Goal: Task Accomplishment & Management: Use online tool/utility

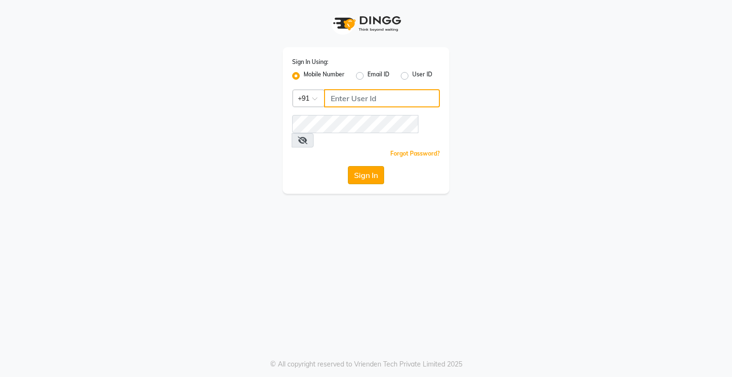
type input "8070368871"
click at [367, 166] on button "Sign In" at bounding box center [366, 175] width 36 height 18
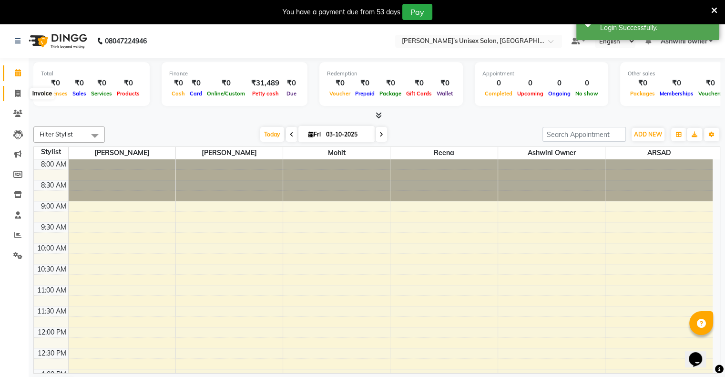
click at [18, 93] on icon at bounding box center [17, 93] width 5 height 7
select select "8735"
select select "service"
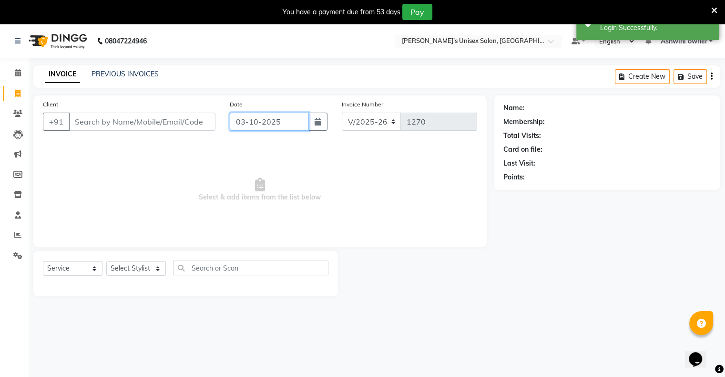
click at [254, 120] on input "03-10-2025" at bounding box center [269, 122] width 79 height 18
select select "10"
select select "2025"
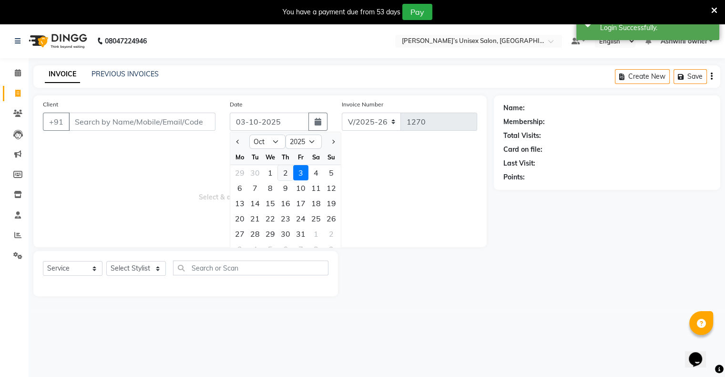
click at [279, 171] on div "2" at bounding box center [285, 172] width 15 height 15
type input "02-10-2025"
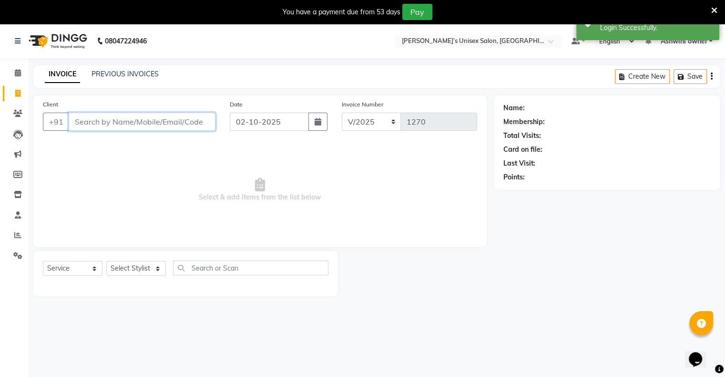
click at [213, 123] on input "Client" at bounding box center [142, 122] width 147 height 18
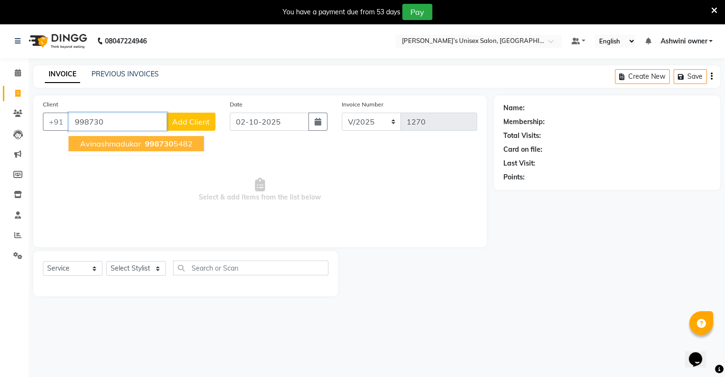
drag, startPoint x: 165, startPoint y: 142, endPoint x: 158, endPoint y: 152, distance: 12.4
click at [165, 142] on span "998730" at bounding box center [159, 144] width 29 height 10
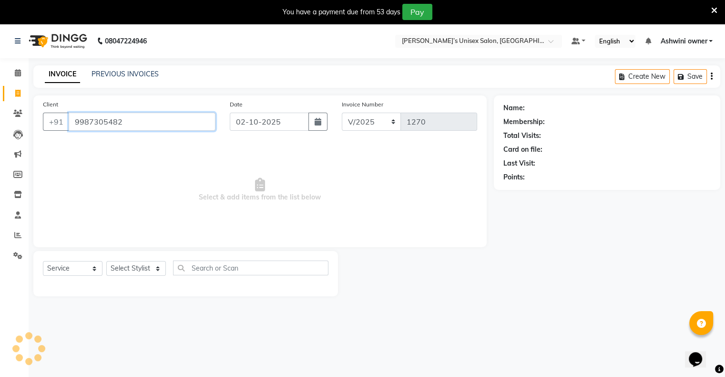
type input "9987305482"
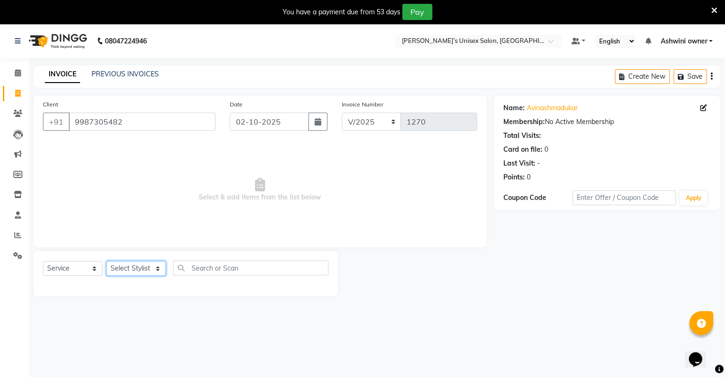
click at [127, 268] on select "Select Stylist [PERSON_NAME] owner Mohit [PERSON_NAME] [PERSON_NAME]" at bounding box center [136, 268] width 60 height 15
drag, startPoint x: 132, startPoint y: 366, endPoint x: 145, endPoint y: 347, distance: 23.6
click at [132, 366] on div "08047224946 Select Location × [PERSON_NAME]’s Unisex Salon, Runwal Gardens Defa…" at bounding box center [362, 212] width 725 height 377
click at [136, 361] on div "08047224946 Select Location × [PERSON_NAME]’s Unisex Salon, Runwal Gardens Defa…" at bounding box center [362, 212] width 725 height 377
click at [138, 273] on select "Select Stylist [PERSON_NAME] owner Mohit [PERSON_NAME] [PERSON_NAME]" at bounding box center [136, 268] width 60 height 15
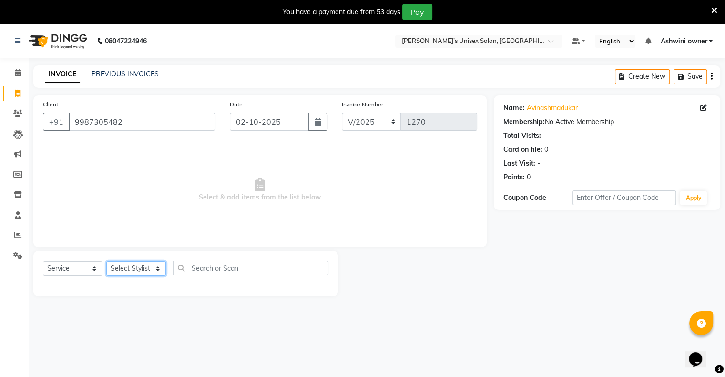
click at [138, 273] on select "Select Stylist [PERSON_NAME] owner Mohit [PERSON_NAME] [PERSON_NAME]" at bounding box center [136, 268] width 60 height 15
click at [142, 270] on select "Select Stylist [PERSON_NAME] owner Mohit [PERSON_NAME] [PERSON_NAME]" at bounding box center [136, 268] width 60 height 15
select select "88697"
click at [106, 261] on select "Select Stylist [PERSON_NAME] owner Mohit [PERSON_NAME] [PERSON_NAME]" at bounding box center [136, 268] width 60 height 15
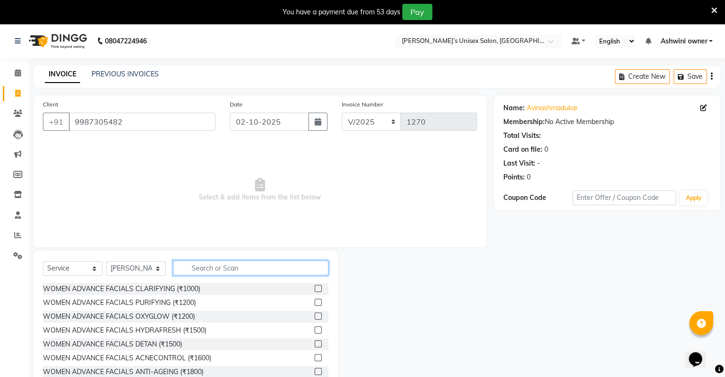
click at [210, 269] on input "text" at bounding box center [250, 267] width 155 height 15
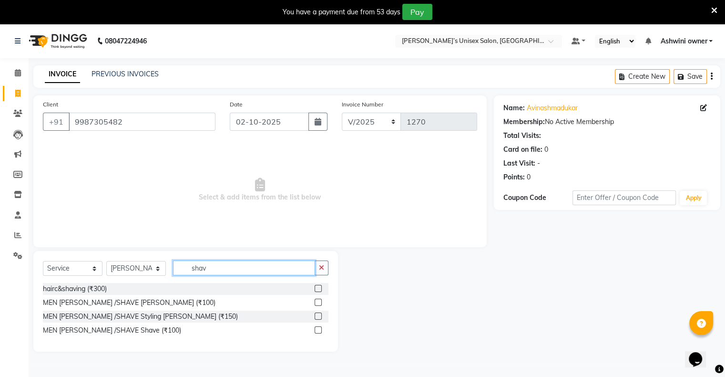
type input "shav"
click at [317, 304] on label at bounding box center [318, 302] width 7 height 7
click at [317, 304] on input "checkbox" at bounding box center [318, 302] width 6 height 6
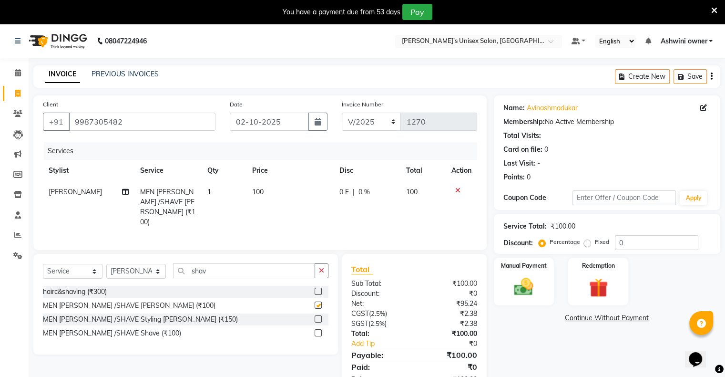
checkbox input "false"
click at [492, 287] on div "Manual Payment Redemption" at bounding box center [607, 282] width 241 height 48
click at [502, 293] on img at bounding box center [524, 287] width 32 height 23
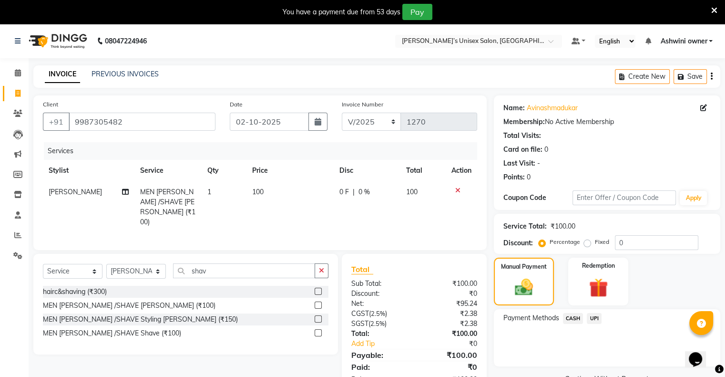
click at [502, 318] on span "CASH" at bounding box center [573, 318] width 21 height 11
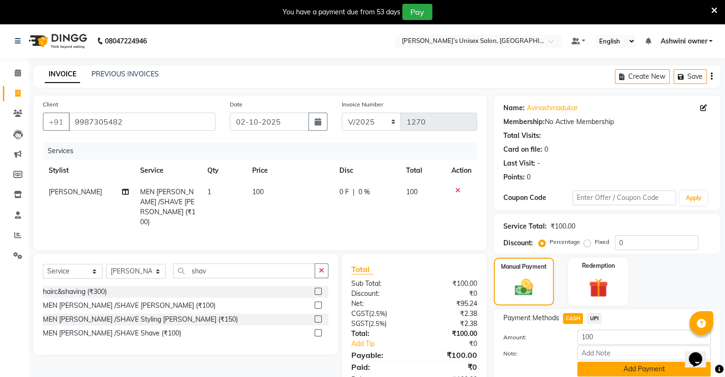
click at [502, 363] on button "Add Payment" at bounding box center [644, 368] width 134 height 15
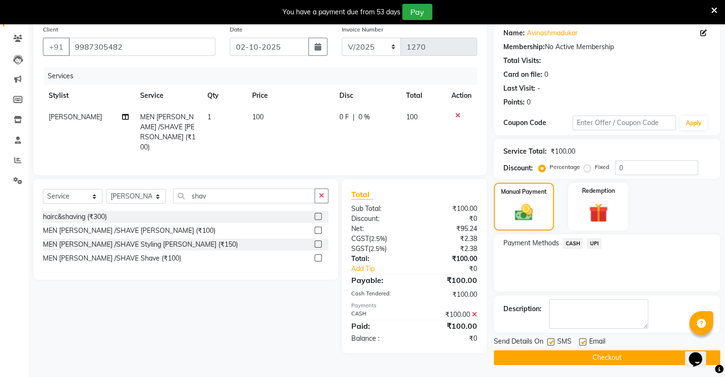
scroll to position [76, 0]
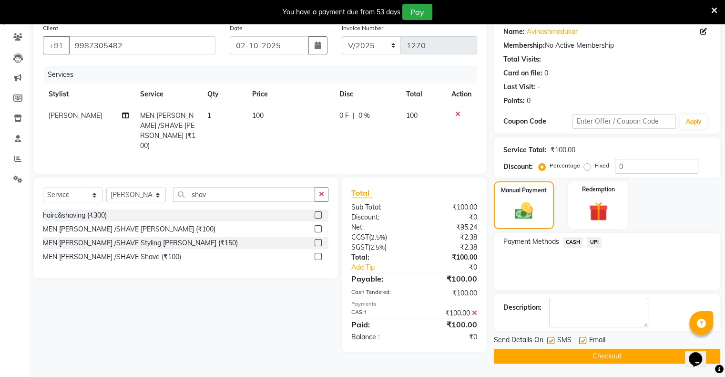
click at [502, 362] on button "Checkout" at bounding box center [607, 356] width 227 height 15
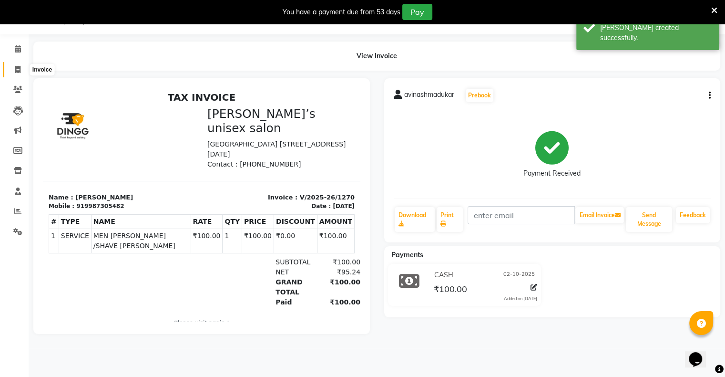
click at [17, 72] on icon at bounding box center [17, 69] width 5 height 7
select select "8735"
select select "service"
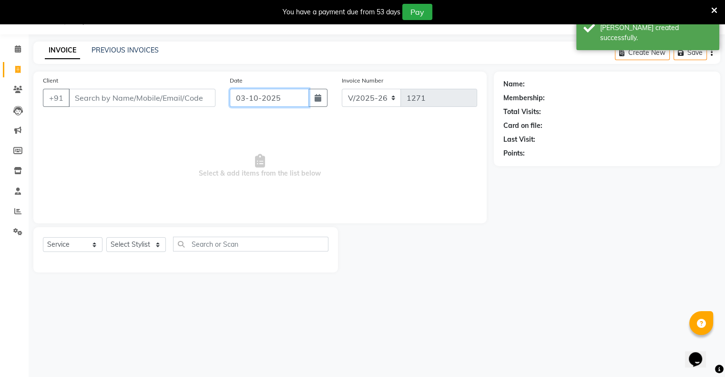
click at [232, 93] on input "03-10-2025" at bounding box center [269, 98] width 79 height 18
select select "10"
select select "2025"
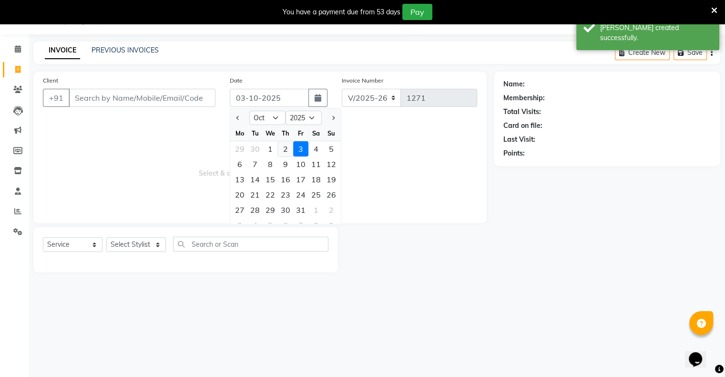
click at [283, 154] on div "2" at bounding box center [285, 148] width 15 height 15
type input "02-10-2025"
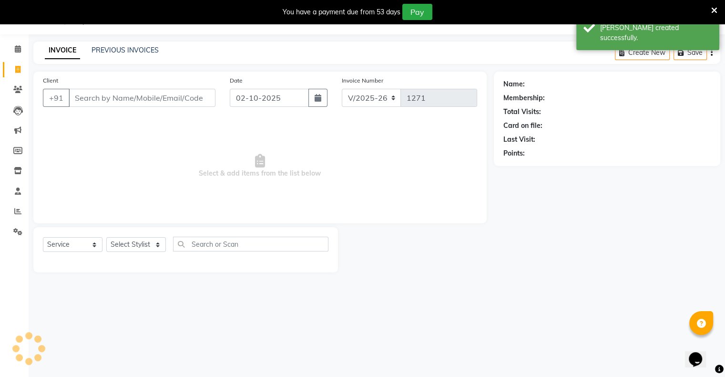
drag, startPoint x: 283, startPoint y: 154, endPoint x: 223, endPoint y: 122, distance: 67.9
click at [282, 154] on span "Select & add items from the list below" at bounding box center [260, 165] width 434 height 95
click at [183, 104] on input "Client" at bounding box center [142, 98] width 147 height 18
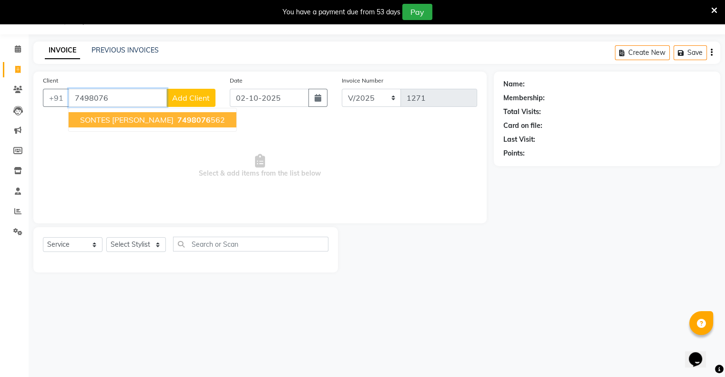
click at [166, 125] on button "SONTES [PERSON_NAME] 7498076 562" at bounding box center [153, 119] width 168 height 15
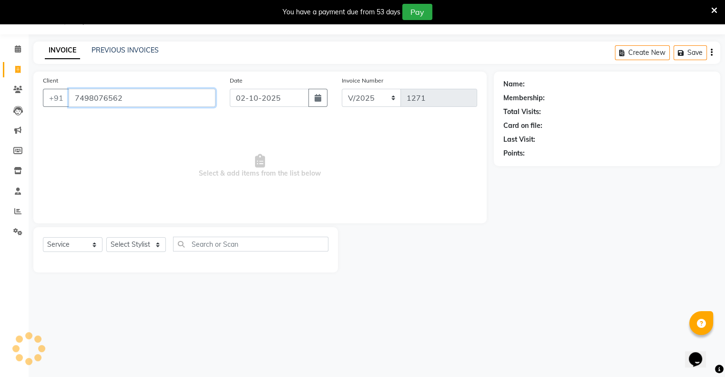
type input "7498076562"
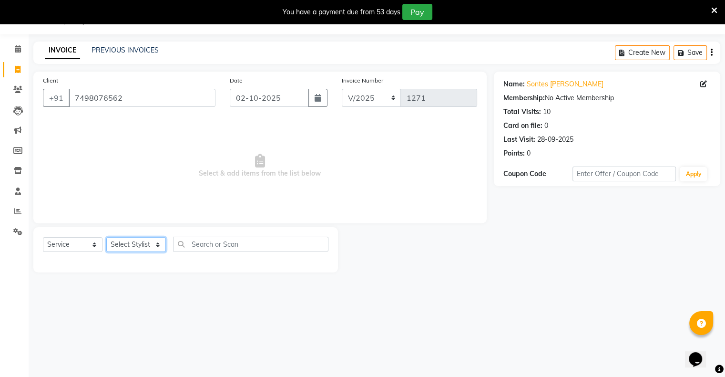
click at [137, 246] on select "Select Stylist [PERSON_NAME] owner Mohit [PERSON_NAME] [PERSON_NAME]" at bounding box center [136, 244] width 60 height 15
select select "88698"
click at [106, 237] on select "Select Stylist [PERSON_NAME] owner Mohit [PERSON_NAME] [PERSON_NAME]" at bounding box center [136, 244] width 60 height 15
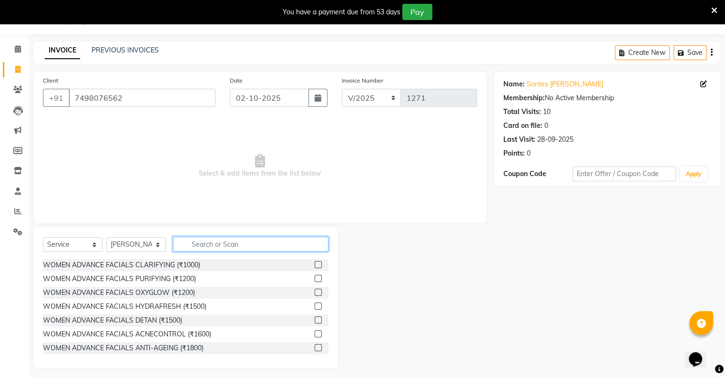
click at [209, 242] on input "text" at bounding box center [250, 244] width 155 height 15
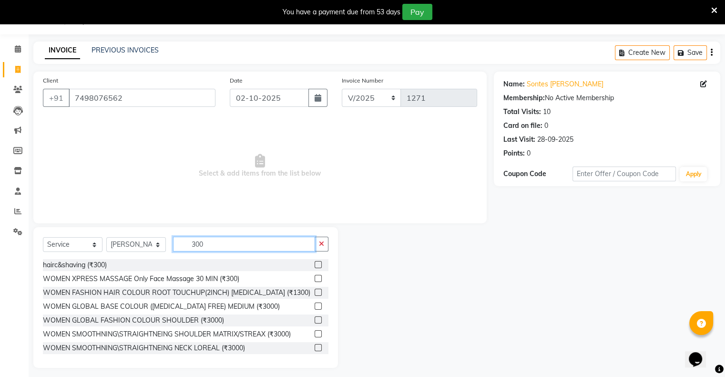
type input "300"
click at [315, 268] on label at bounding box center [318, 264] width 7 height 7
click at [315, 268] on input "checkbox" at bounding box center [318, 265] width 6 height 6
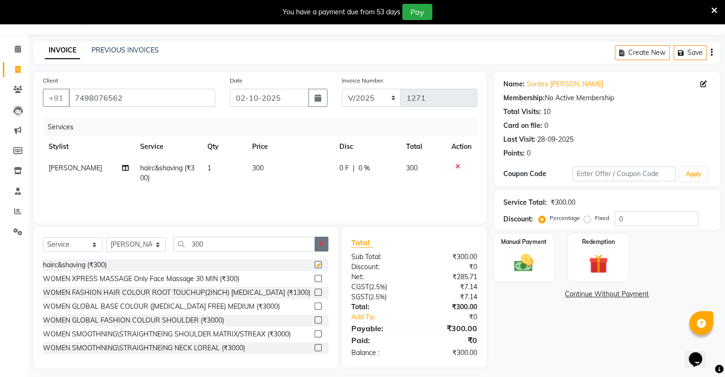
checkbox input "false"
click at [320, 248] on button "button" at bounding box center [322, 244] width 14 height 15
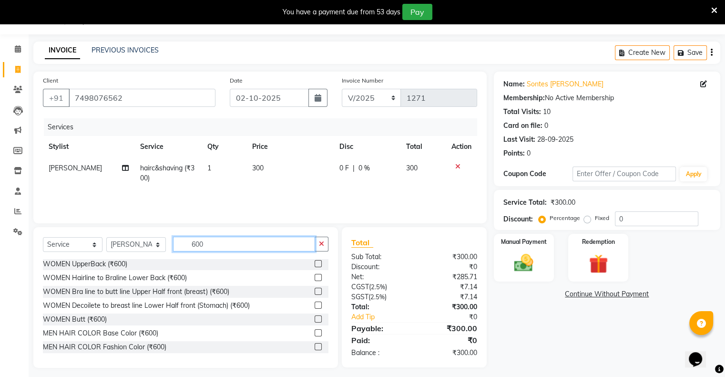
scroll to position [341, 0]
type input "600"
click at [307, 333] on div "MEN HAIR COLOR Base Color (₹600)" at bounding box center [186, 333] width 286 height 12
click at [315, 333] on label at bounding box center [318, 332] width 7 height 7
click at [315, 333] on input "checkbox" at bounding box center [318, 333] width 6 height 6
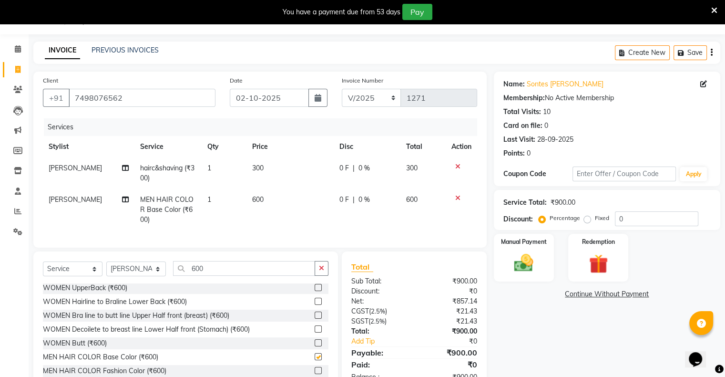
checkbox input "false"
click at [149, 276] on select "Select Stylist [PERSON_NAME] owner Mohit [PERSON_NAME] [PERSON_NAME]" at bounding box center [136, 268] width 60 height 15
select select "88700"
click at [106, 269] on select "Select Stylist [PERSON_NAME] owner Mohit [PERSON_NAME] [PERSON_NAME]" at bounding box center [136, 268] width 60 height 15
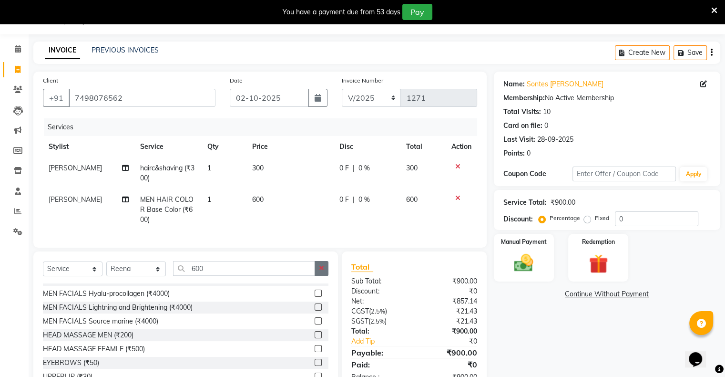
click at [321, 271] on icon "button" at bounding box center [321, 268] width 5 height 7
click at [299, 274] on input "text" at bounding box center [250, 268] width 155 height 15
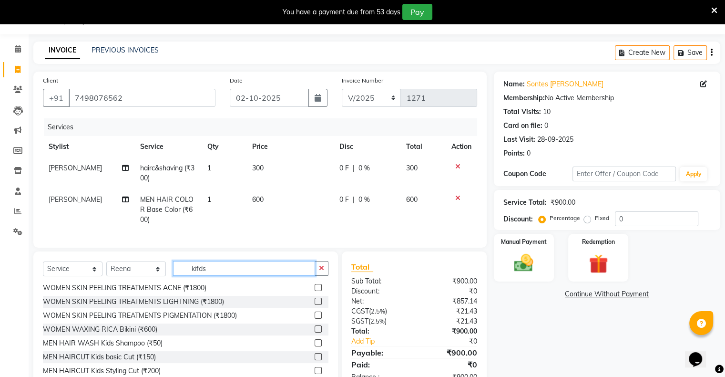
scroll to position [0, 0]
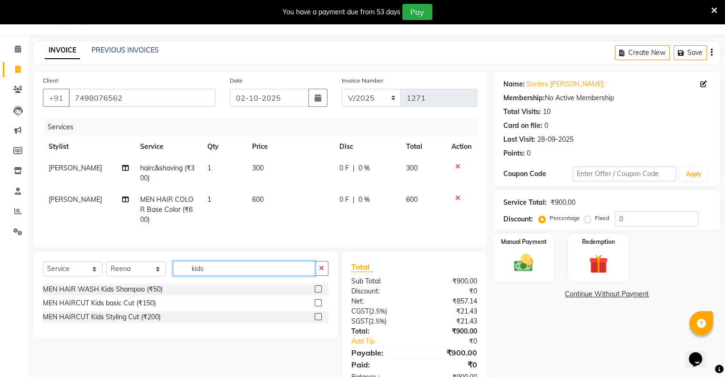
type input "kids"
click at [317, 306] on label at bounding box center [318, 302] width 7 height 7
click at [317, 306] on input "checkbox" at bounding box center [318, 303] width 6 height 6
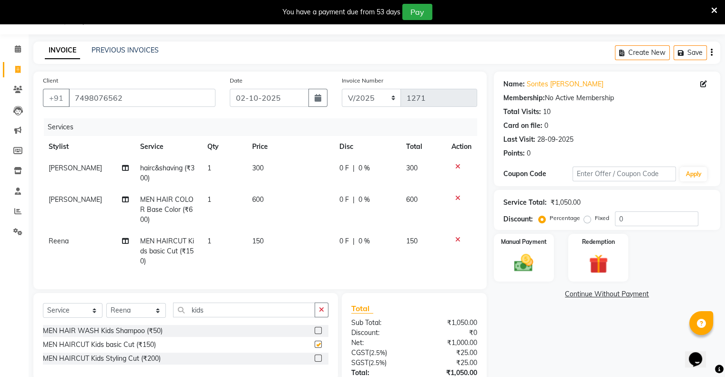
checkbox input "false"
click at [502, 268] on div "Manual Payment" at bounding box center [524, 257] width 62 height 49
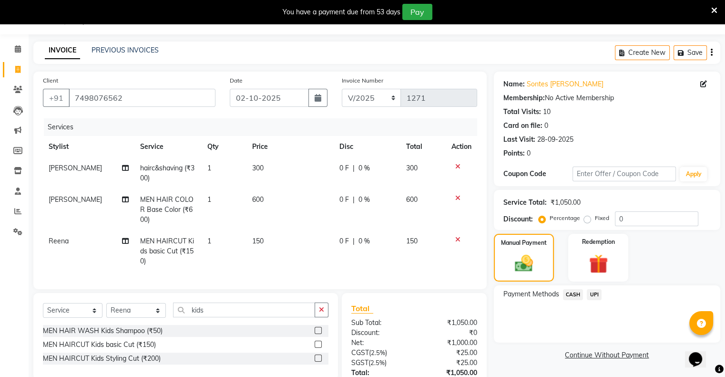
click at [502, 295] on span "UPI" at bounding box center [594, 294] width 15 height 11
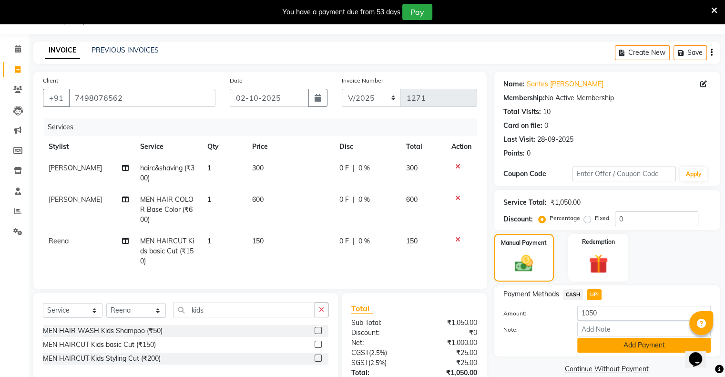
click at [502, 342] on button "Add Payment" at bounding box center [644, 345] width 134 height 15
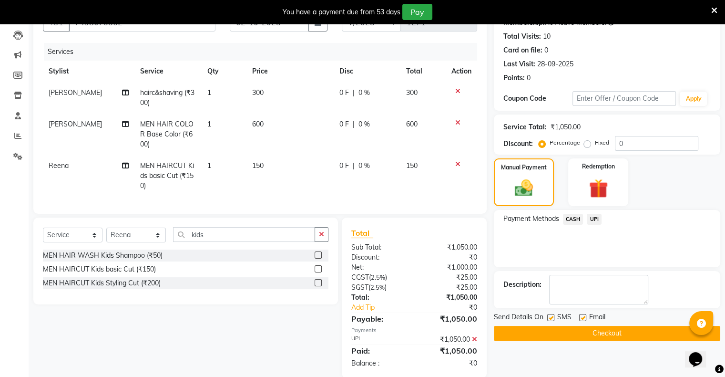
scroll to position [122, 0]
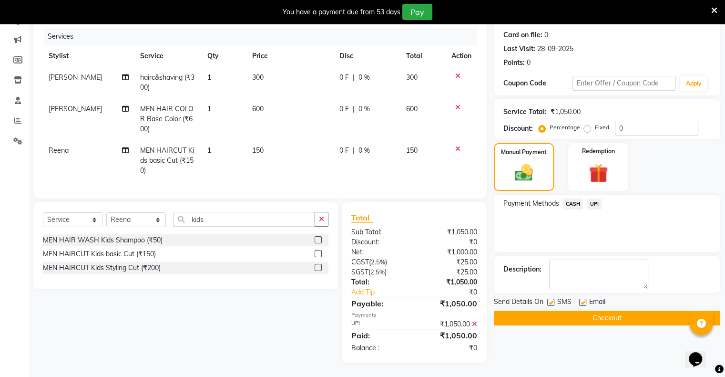
click at [502, 313] on button "Checkout" at bounding box center [607, 317] width 227 height 15
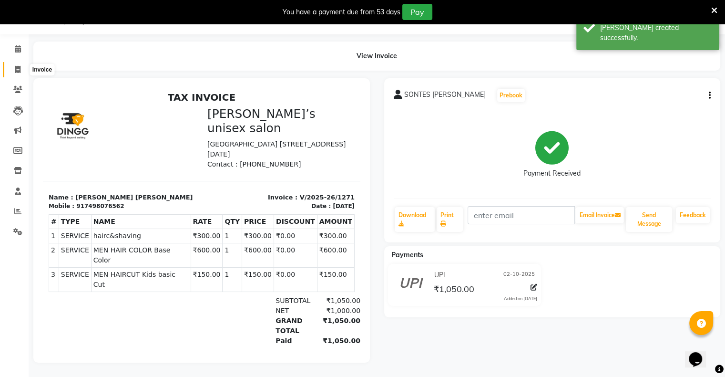
click at [14, 64] on span at bounding box center [18, 69] width 17 height 11
select select "service"
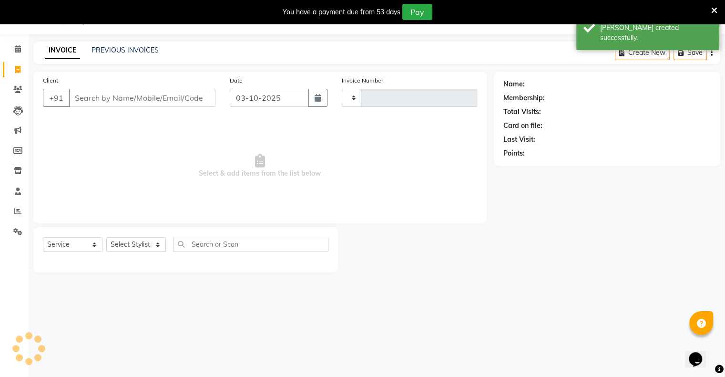
scroll to position [24, 0]
type input "1272"
select select "8735"
click at [271, 98] on input "03-10-2025" at bounding box center [269, 98] width 79 height 18
select select "10"
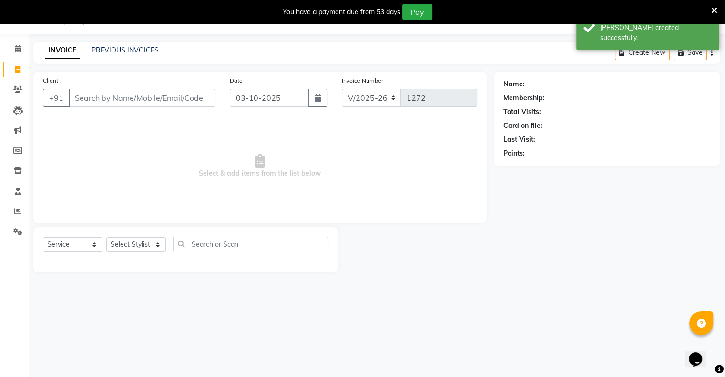
select select "2025"
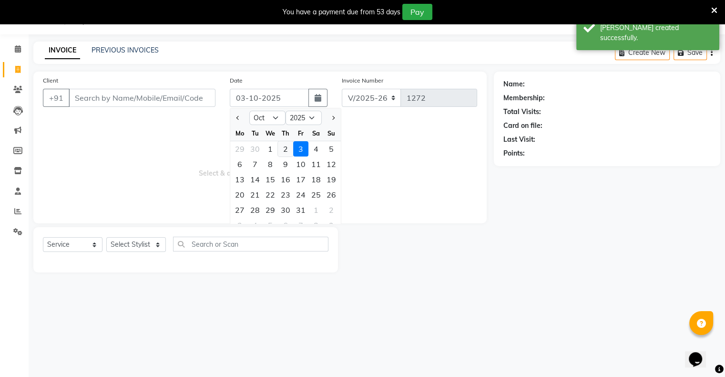
click at [284, 148] on div "2" at bounding box center [285, 148] width 15 height 15
type input "02-10-2025"
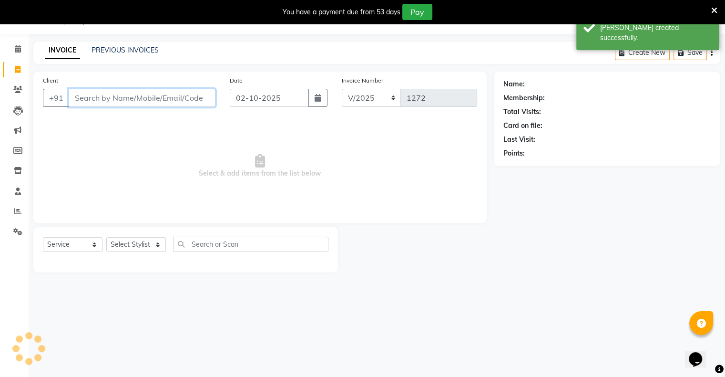
click at [175, 102] on input "Client" at bounding box center [142, 98] width 147 height 18
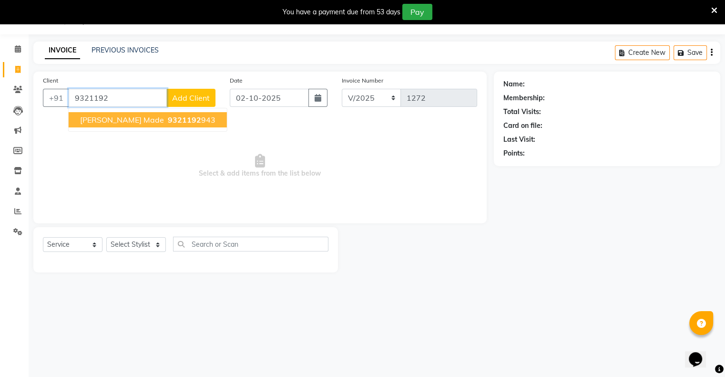
click at [168, 123] on span "9321192" at bounding box center [184, 120] width 33 height 10
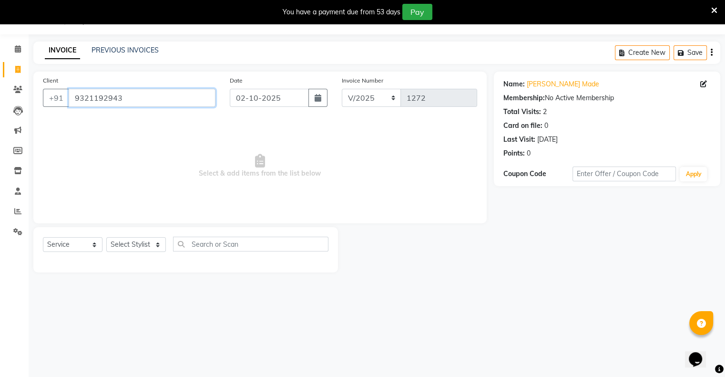
click at [129, 93] on input "9321192943" at bounding box center [142, 98] width 147 height 18
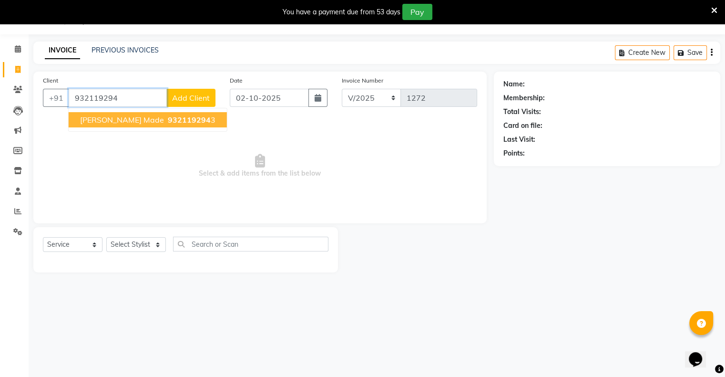
type input "9321192943"
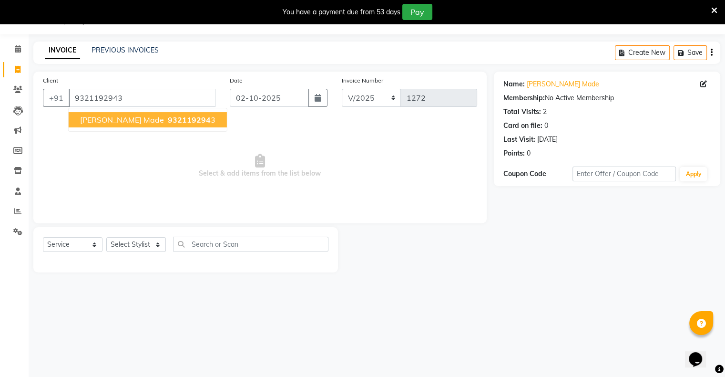
click at [175, 124] on button "[PERSON_NAME] made 932119294 3" at bounding box center [148, 119] width 158 height 15
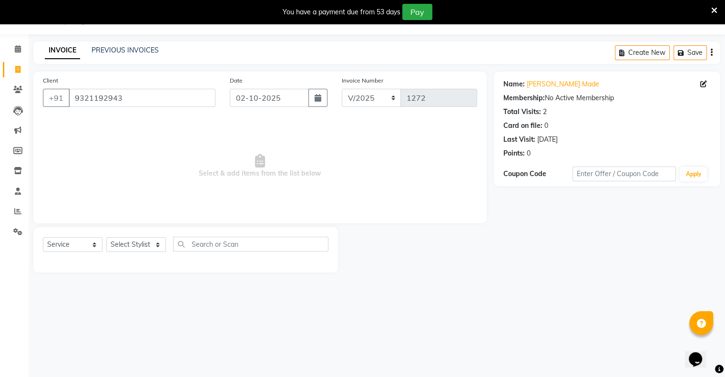
drag, startPoint x: 134, startPoint y: 234, endPoint x: 134, endPoint y: 242, distance: 8.6
click at [134, 242] on div "Select Service Product Membership Package Voucher Prepaid Gift Card Select Styl…" at bounding box center [185, 249] width 305 height 45
click at [137, 246] on select "Select Stylist [PERSON_NAME] owner Mohit [PERSON_NAME] [PERSON_NAME]" at bounding box center [136, 244] width 60 height 15
select select "90831"
click at [106, 237] on select "Select Stylist [PERSON_NAME] owner Mohit [PERSON_NAME] [PERSON_NAME]" at bounding box center [136, 244] width 60 height 15
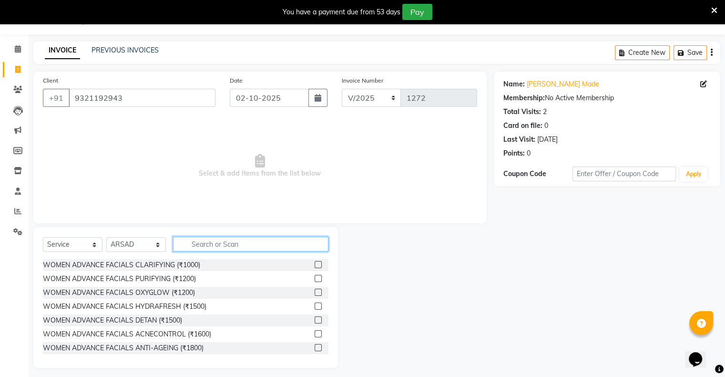
click at [233, 245] on input "text" at bounding box center [250, 244] width 155 height 15
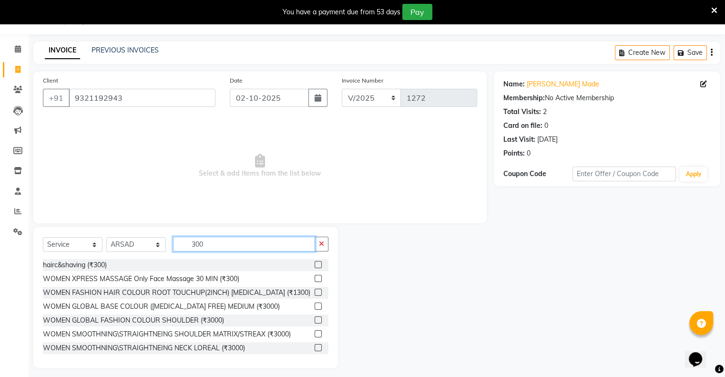
type input "300"
click at [315, 265] on label at bounding box center [318, 264] width 7 height 7
click at [315, 265] on input "checkbox" at bounding box center [318, 265] width 6 height 6
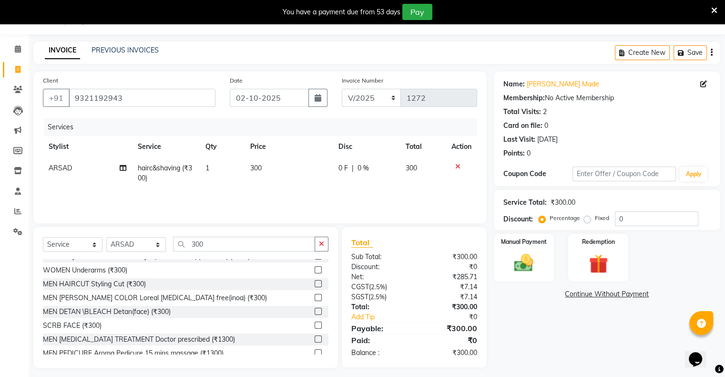
scroll to position [154, 0]
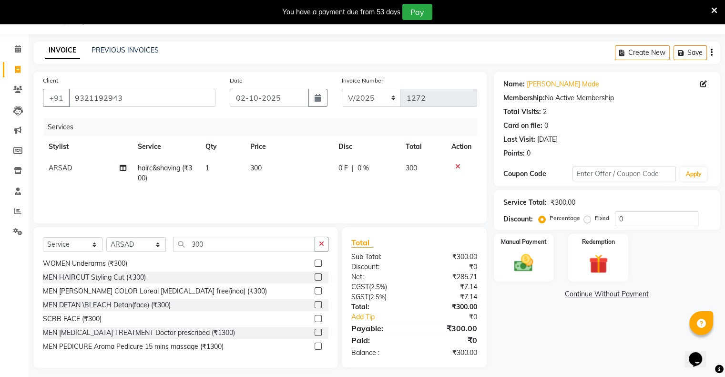
checkbox input "false"
click at [315, 302] on label at bounding box center [318, 304] width 7 height 7
click at [315, 302] on input "checkbox" at bounding box center [318, 305] width 6 height 6
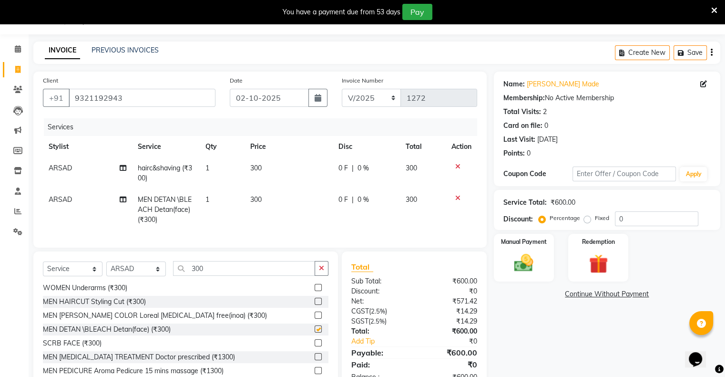
checkbox input "false"
click at [502, 266] on div "Manual Payment" at bounding box center [524, 257] width 62 height 49
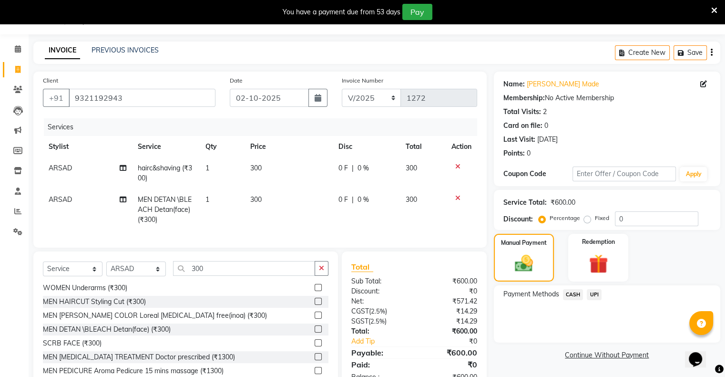
click at [502, 297] on span "UPI" at bounding box center [594, 294] width 15 height 11
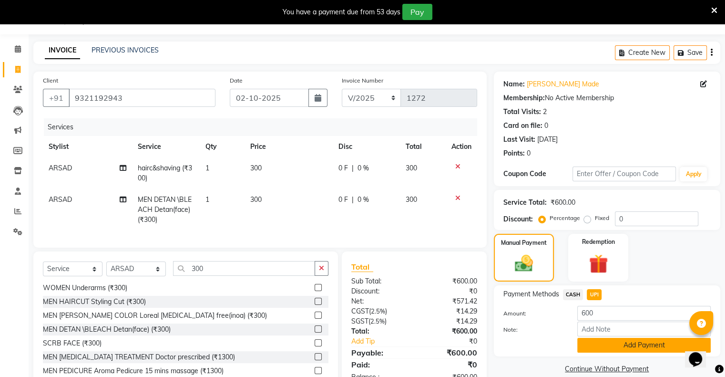
click at [502, 342] on button "Add Payment" at bounding box center [644, 345] width 134 height 15
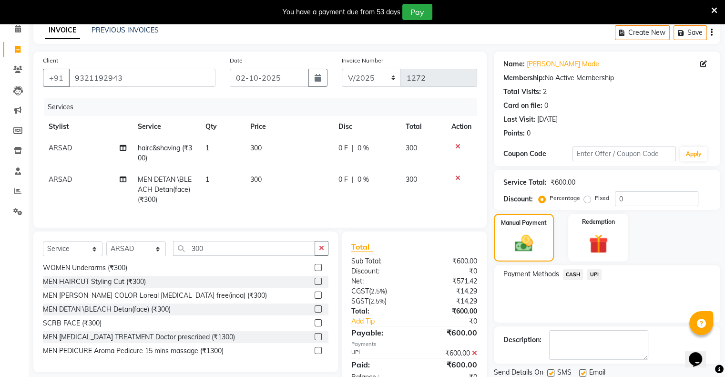
scroll to position [80, 0]
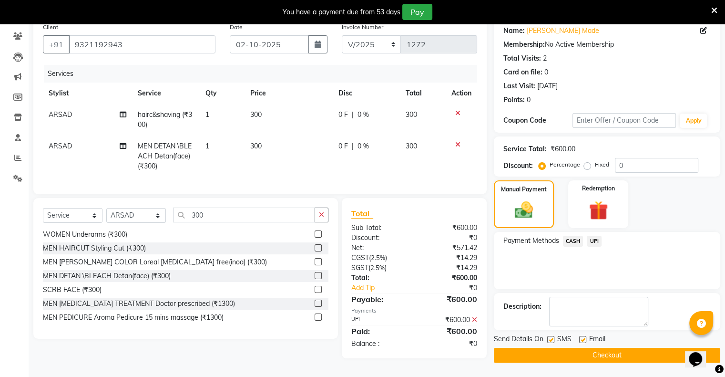
click at [502, 348] on button "Checkout" at bounding box center [607, 355] width 227 height 15
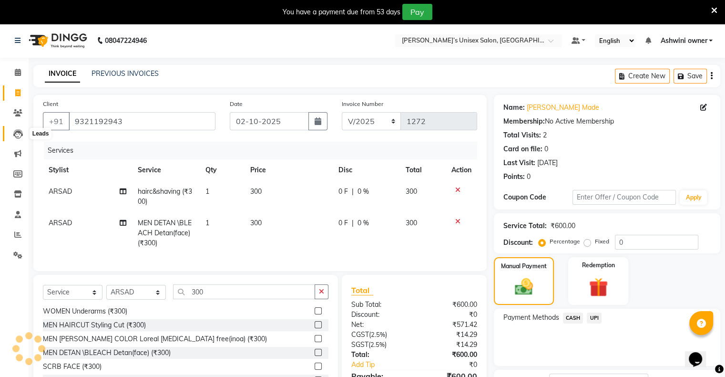
scroll to position [0, 0]
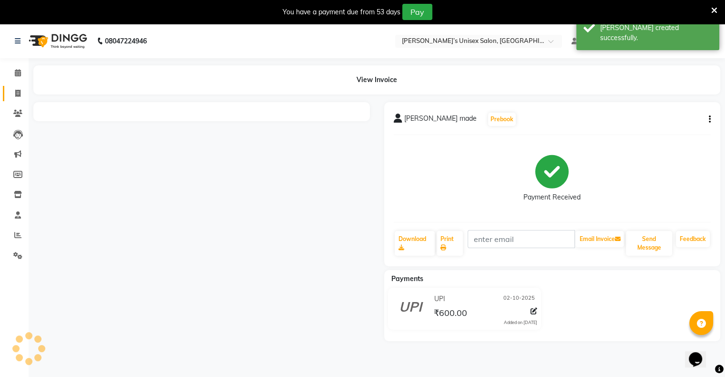
click at [26, 92] on body "08047224946 Select Location × [PERSON_NAME]’s Unisex Salon, Runwal Gardens Defa…" at bounding box center [362, 212] width 725 height 377
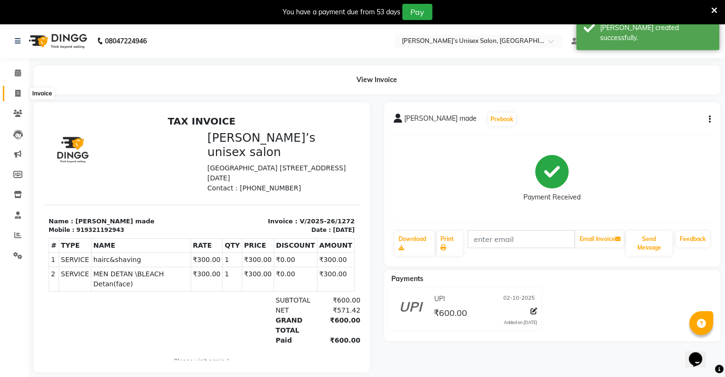
click at [21, 91] on span at bounding box center [18, 93] width 17 height 11
select select "service"
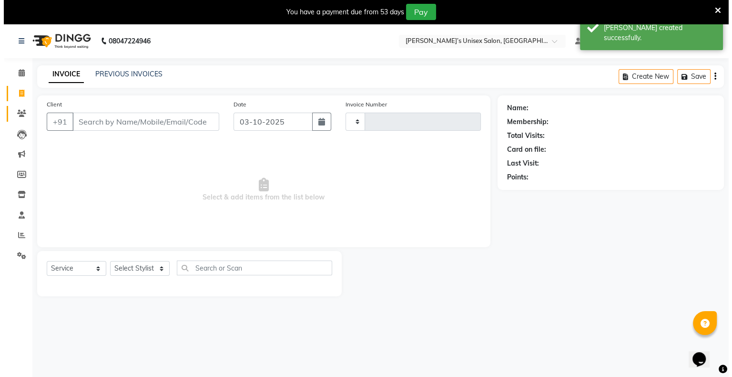
scroll to position [24, 0]
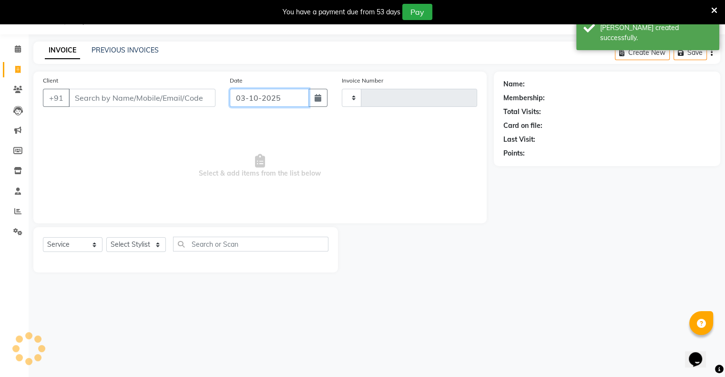
drag, startPoint x: 282, startPoint y: 94, endPoint x: 283, endPoint y: 106, distance: 12.0
click at [281, 94] on input "03-10-2025" at bounding box center [269, 98] width 79 height 18
select select "10"
select select "2025"
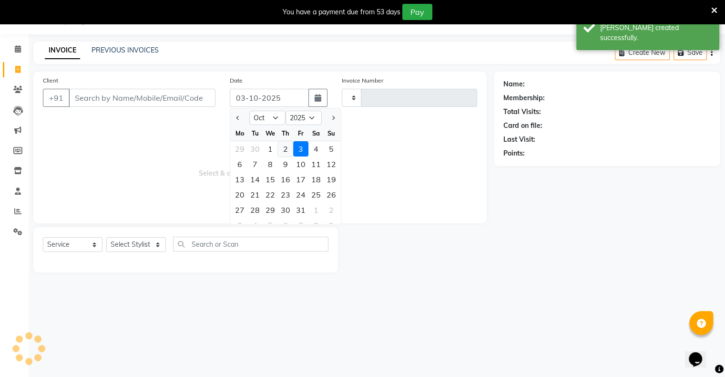
click at [286, 146] on div "2" at bounding box center [285, 148] width 15 height 15
type input "02-10-2025"
type input "1273"
select select "8735"
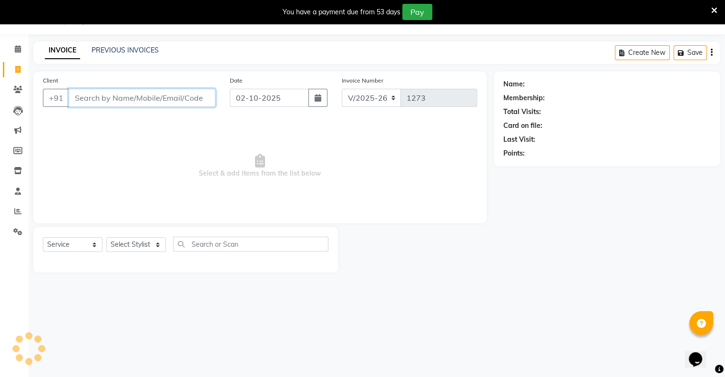
click at [195, 101] on input "Client" at bounding box center [142, 98] width 147 height 18
type input "9669775568"
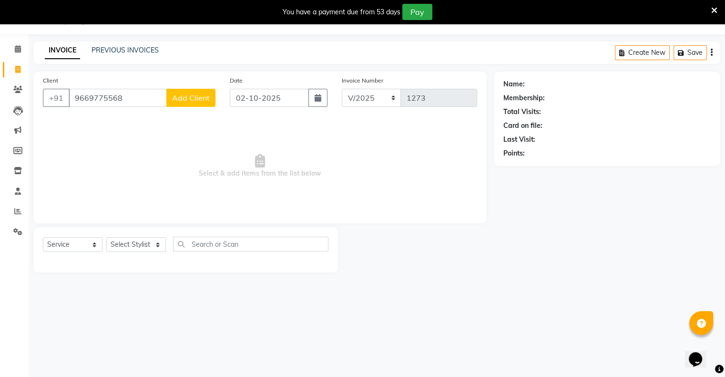
click at [184, 100] on span "Add Client" at bounding box center [191, 98] width 38 height 10
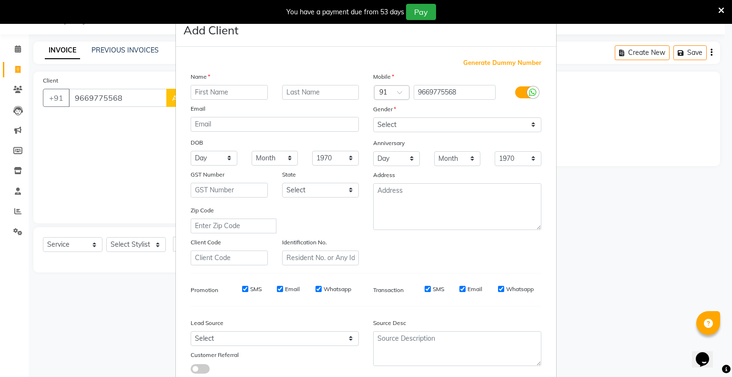
click at [216, 92] on input "text" at bounding box center [229, 92] width 77 height 15
type input "dheeras"
click at [394, 126] on select "Select [DEMOGRAPHIC_DATA] [DEMOGRAPHIC_DATA] Other Prefer Not To Say" at bounding box center [457, 124] width 168 height 15
select select "[DEMOGRAPHIC_DATA]"
click at [373, 118] on select "Select [DEMOGRAPHIC_DATA] [DEMOGRAPHIC_DATA] Other Prefer Not To Say" at bounding box center [457, 124] width 168 height 15
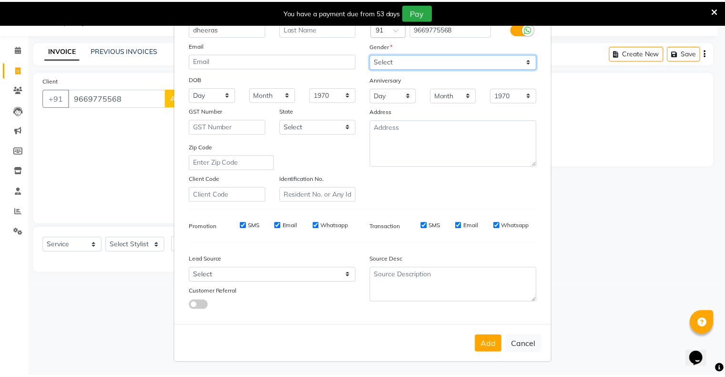
scroll to position [68, 0]
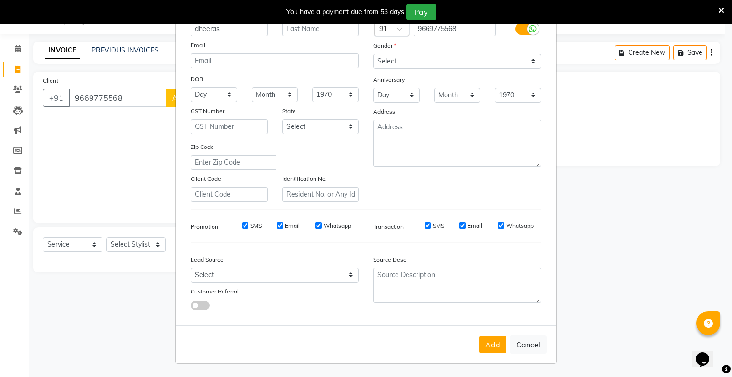
click at [488, 348] on button "Add" at bounding box center [493, 344] width 27 height 17
select select
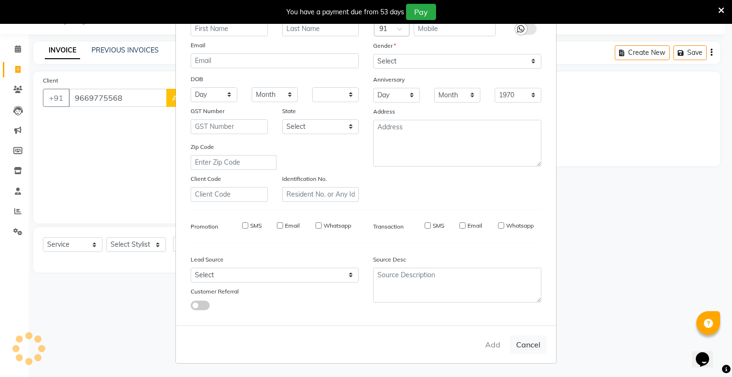
select select
checkbox input "false"
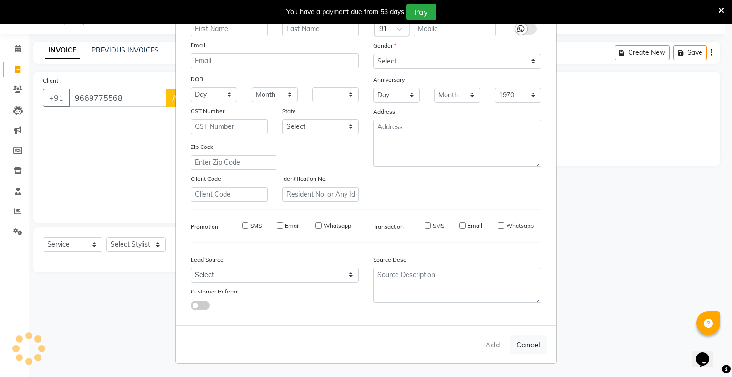
checkbox input "false"
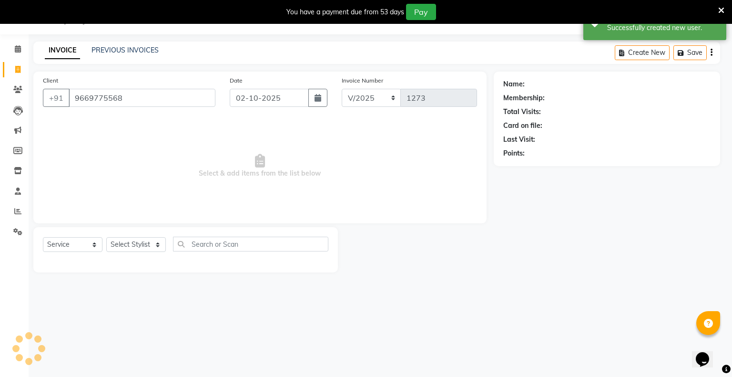
click at [123, 247] on ngb-modal-window "Add Client Generate Dummy Number Name Email DOB Day 01 02 03 04 05 06 07 08 09 …" at bounding box center [366, 188] width 732 height 377
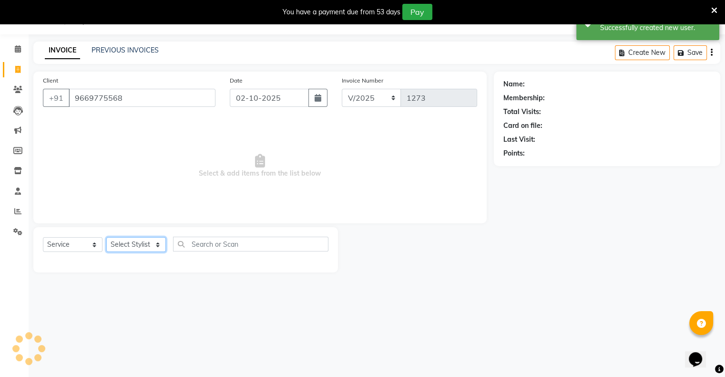
click at [123, 245] on select "Select Stylist [PERSON_NAME] owner Mohit [PERSON_NAME] [PERSON_NAME]" at bounding box center [136, 244] width 60 height 15
select select "88698"
click at [106, 237] on select "Select Stylist [PERSON_NAME] owner Mohit [PERSON_NAME] [PERSON_NAME]" at bounding box center [136, 244] width 60 height 15
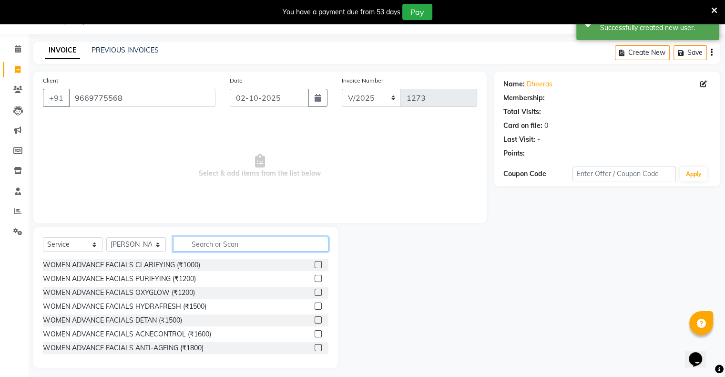
click at [204, 245] on input "text" at bounding box center [250, 244] width 155 height 15
click at [244, 241] on input "text" at bounding box center [250, 244] width 155 height 15
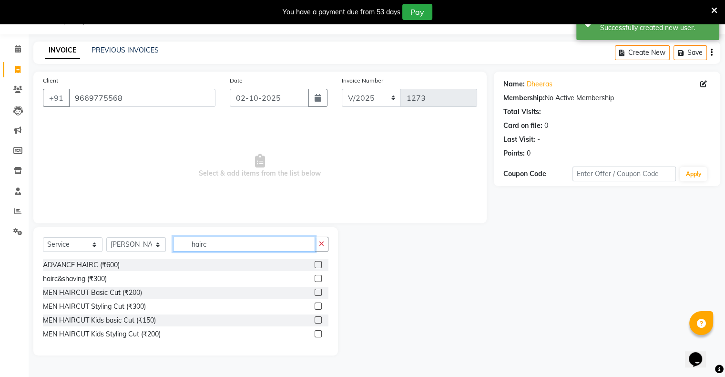
type input "hairc"
click at [320, 291] on label at bounding box center [318, 292] width 7 height 7
click at [320, 291] on input "checkbox" at bounding box center [318, 292] width 6 height 6
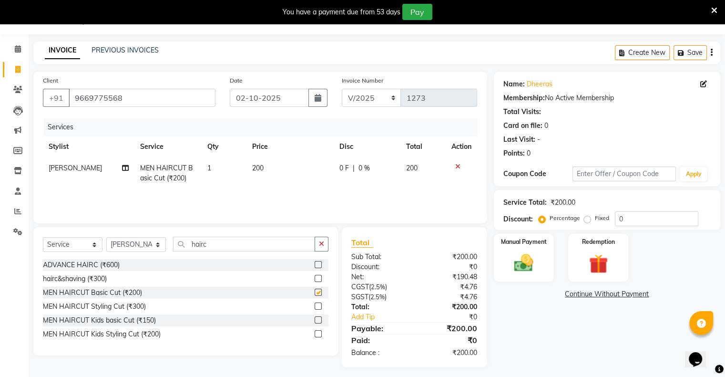
checkbox input "false"
click at [496, 266] on div "Manual Payment Redemption" at bounding box center [607, 258] width 241 height 48
click at [502, 264] on img at bounding box center [524, 263] width 32 height 23
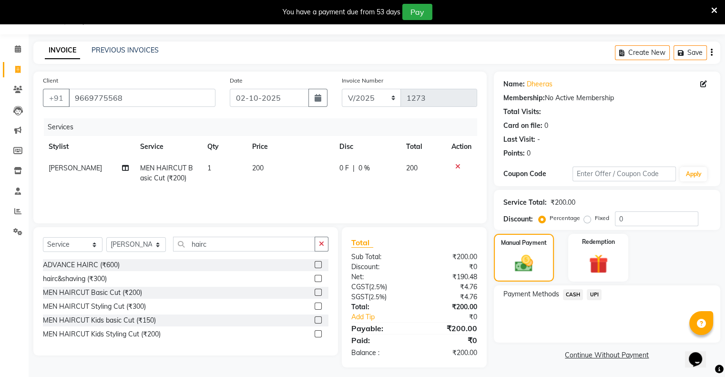
click at [502, 292] on span "UPI" at bounding box center [594, 294] width 15 height 11
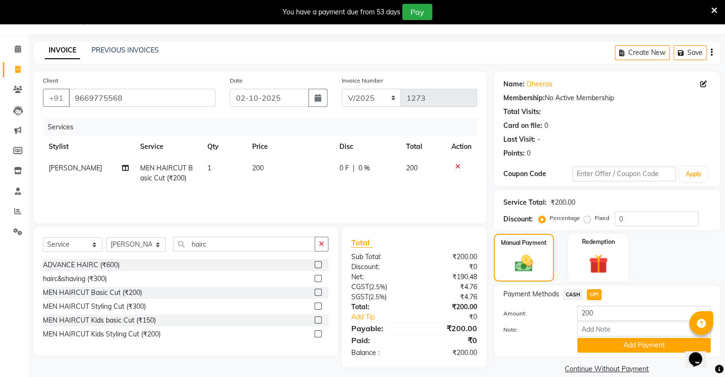
click at [502, 344] on button "Add Payment" at bounding box center [644, 345] width 134 height 15
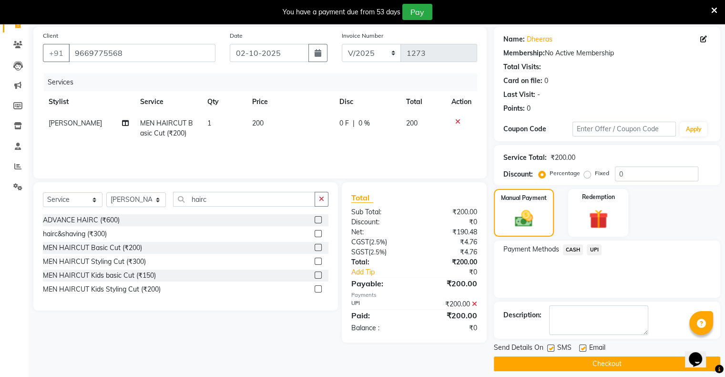
scroll to position [76, 0]
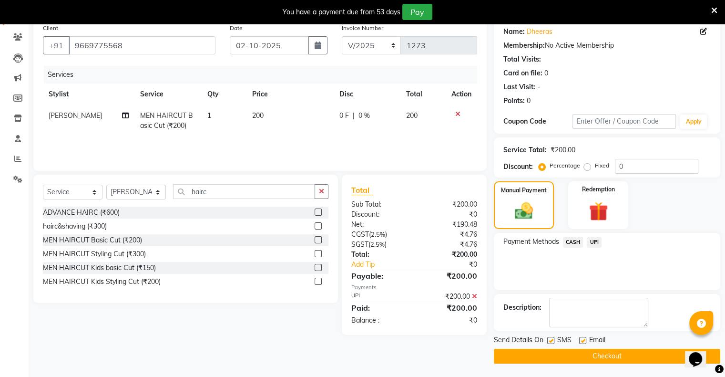
click at [502, 353] on button "Checkout" at bounding box center [607, 356] width 227 height 15
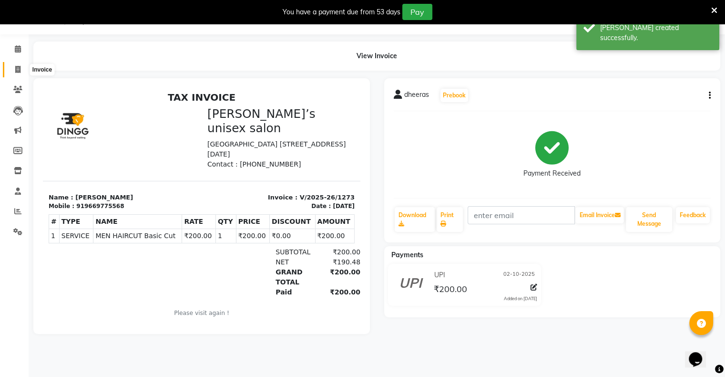
click at [22, 69] on span at bounding box center [18, 69] width 17 height 11
select select "service"
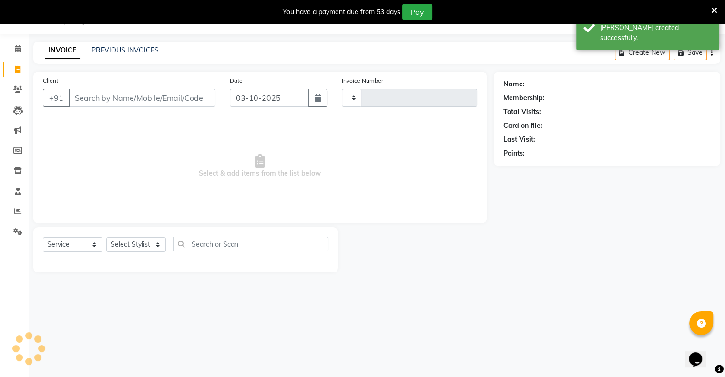
type input "1274"
select select "8735"
drag, startPoint x: 232, startPoint y: 97, endPoint x: 237, endPoint y: 107, distance: 10.9
click at [233, 98] on input "03-10-2025" at bounding box center [269, 98] width 79 height 18
select select "10"
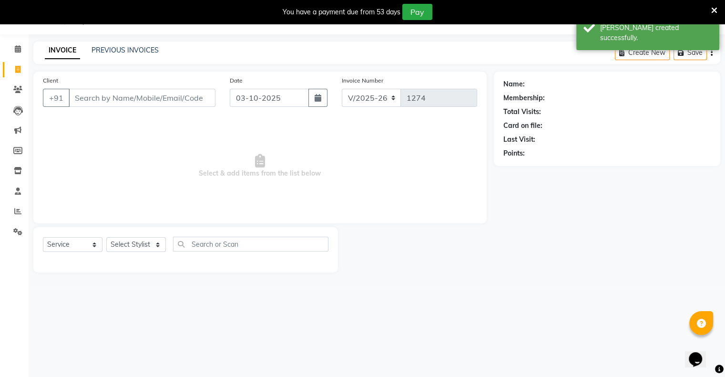
select select "2025"
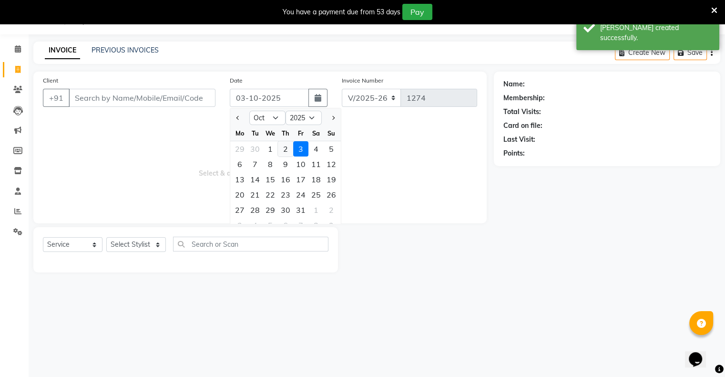
click at [281, 152] on div "2" at bounding box center [285, 148] width 15 height 15
type input "02-10-2025"
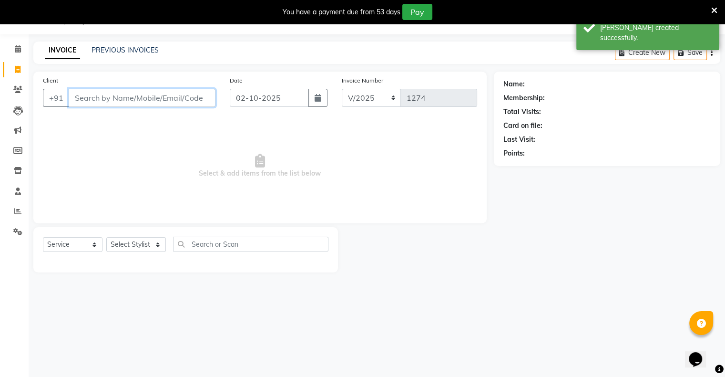
click at [189, 100] on input "Client" at bounding box center [142, 98] width 147 height 18
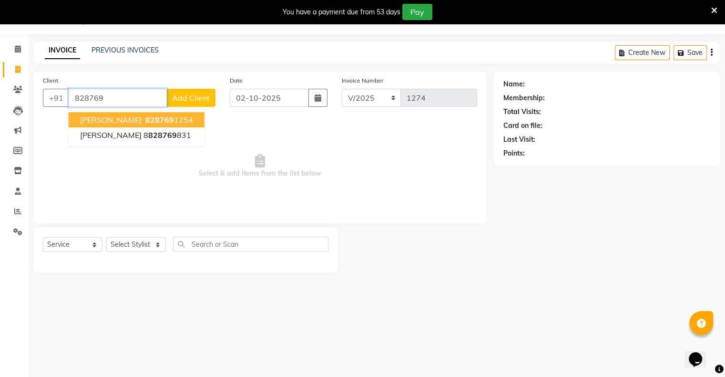
click at [150, 116] on ngb-highlight "828769 1254" at bounding box center [169, 120] width 50 height 10
type input "8287691254"
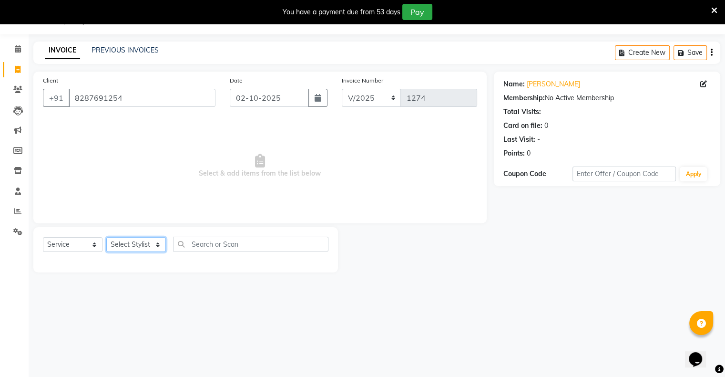
click at [132, 243] on select "Select Stylist [PERSON_NAME] owner Mohit [PERSON_NAME] [PERSON_NAME]" at bounding box center [136, 244] width 60 height 15
drag, startPoint x: 128, startPoint y: 342, endPoint x: 145, endPoint y: 330, distance: 20.9
click at [131, 340] on div "08047224946 Select Location × [PERSON_NAME]’s Unisex Salon, Runwal Gardens Defa…" at bounding box center [362, 188] width 725 height 377
click at [134, 338] on div "08047224946 Select Location × [PERSON_NAME]’s Unisex Salon, Runwal Gardens Defa…" at bounding box center [362, 188] width 725 height 377
click at [134, 232] on div "Select Service Product Membership Package Voucher Prepaid Gift Card Select Styl…" at bounding box center [185, 249] width 305 height 45
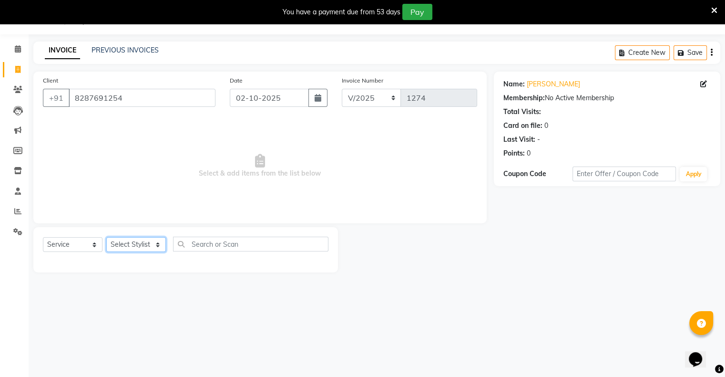
click at [133, 243] on select "Select Stylist [PERSON_NAME] owner Mohit [PERSON_NAME] [PERSON_NAME]" at bounding box center [136, 244] width 60 height 15
select select "88697"
click at [106, 237] on select "Select Stylist [PERSON_NAME] owner Mohit [PERSON_NAME] [PERSON_NAME]" at bounding box center [136, 244] width 60 height 15
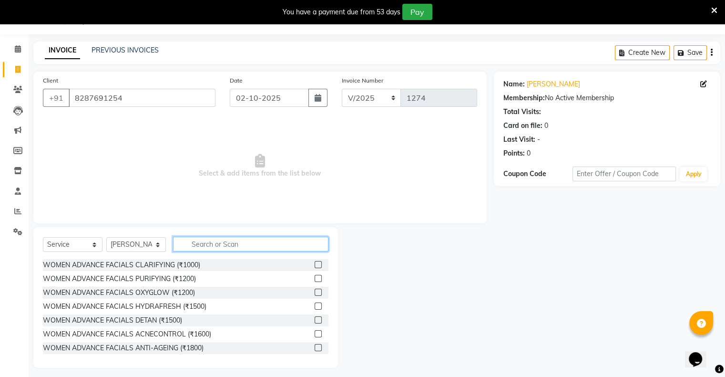
click at [238, 247] on input "text" at bounding box center [250, 244] width 155 height 15
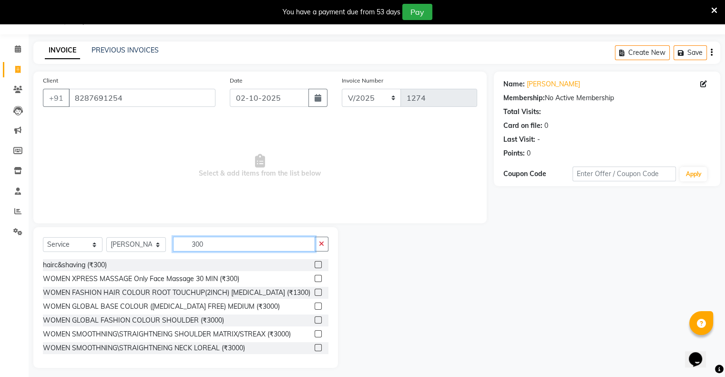
type input "300"
click at [315, 264] on label at bounding box center [318, 264] width 7 height 7
click at [315, 264] on input "checkbox" at bounding box center [318, 265] width 6 height 6
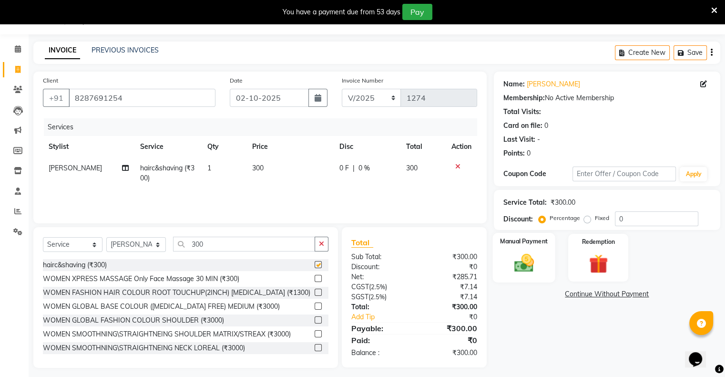
checkbox input "false"
click at [502, 264] on img at bounding box center [524, 263] width 32 height 23
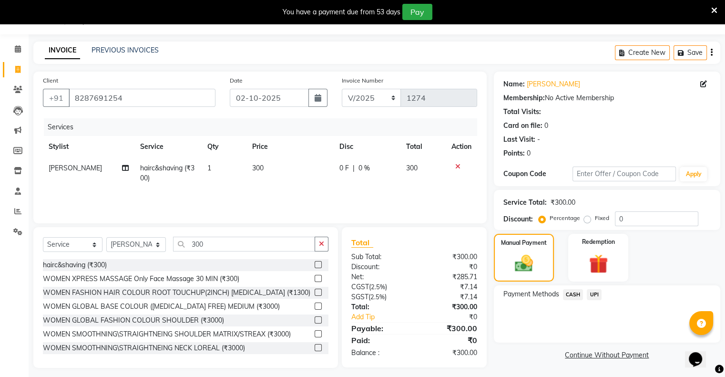
click at [502, 294] on span "UPI" at bounding box center [594, 294] width 15 height 11
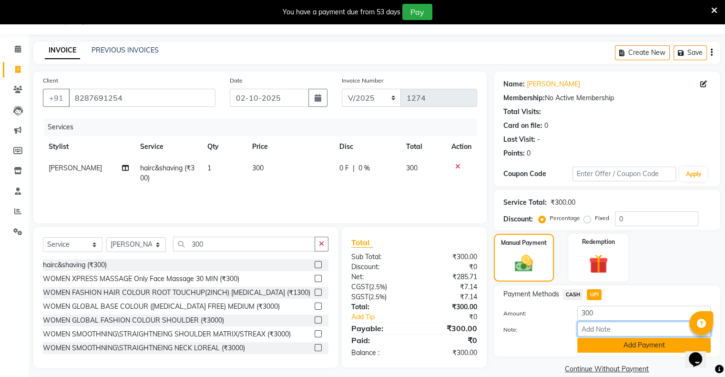
drag, startPoint x: 599, startPoint y: 337, endPoint x: 601, endPoint y: 342, distance: 5.6
click at [502, 340] on div "Amount: 300 Note: Add Payment" at bounding box center [607, 329] width 207 height 47
click at [502, 342] on button "Add Payment" at bounding box center [644, 345] width 134 height 15
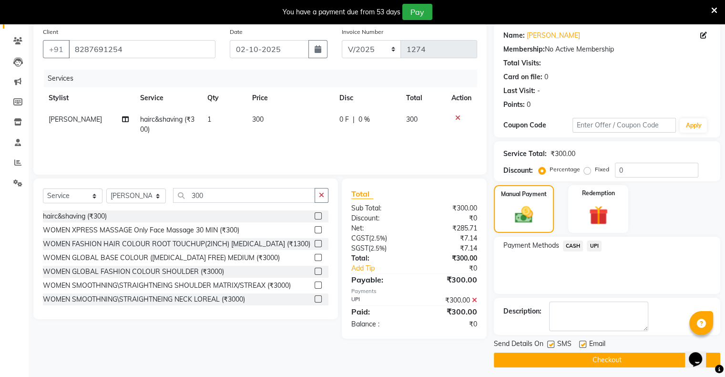
scroll to position [76, 0]
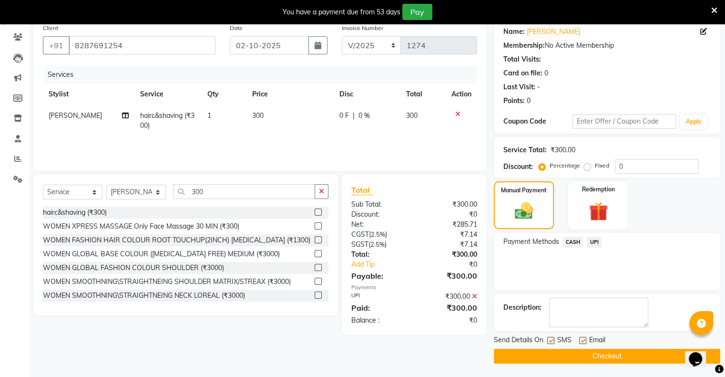
click at [502, 354] on button "Checkout" at bounding box center [607, 356] width 227 height 15
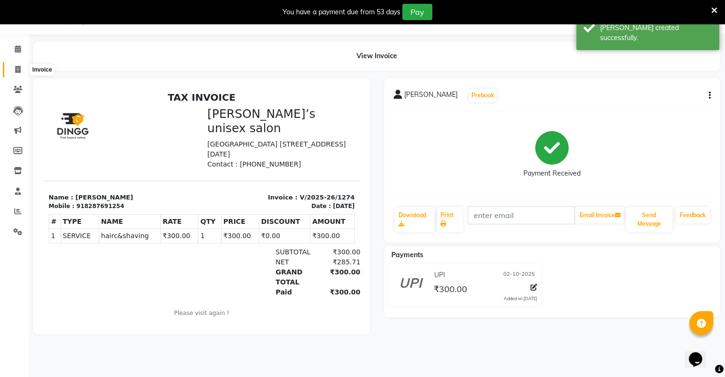
click at [21, 74] on span at bounding box center [18, 69] width 17 height 11
select select "8735"
select select "service"
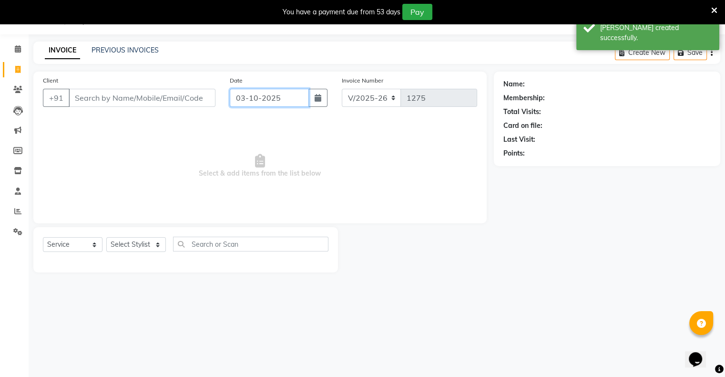
click at [243, 94] on input "03-10-2025" at bounding box center [269, 98] width 79 height 18
select select "10"
select select "2025"
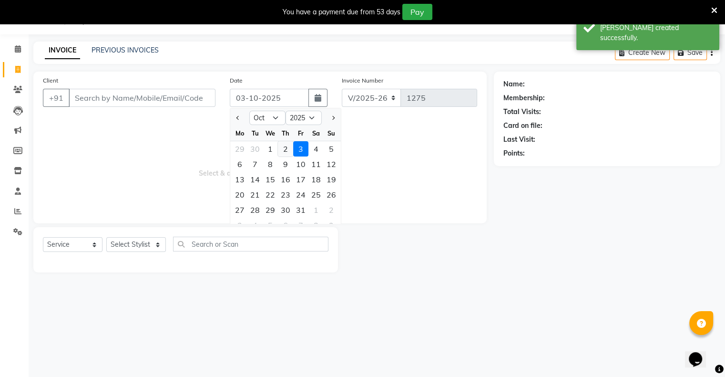
click at [281, 148] on div "2" at bounding box center [285, 148] width 15 height 15
type input "02-10-2025"
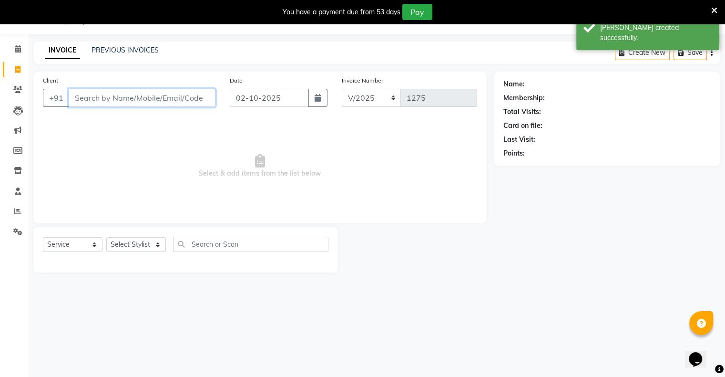
click at [185, 100] on input "Client" at bounding box center [142, 98] width 147 height 18
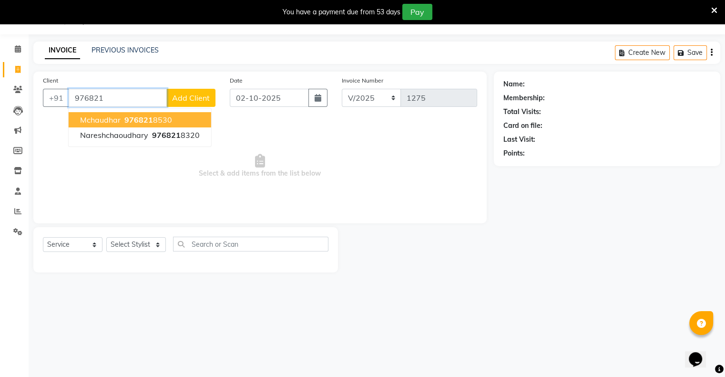
click at [164, 118] on ngb-highlight "976821 8530" at bounding box center [148, 120] width 50 height 10
type input "9768218530"
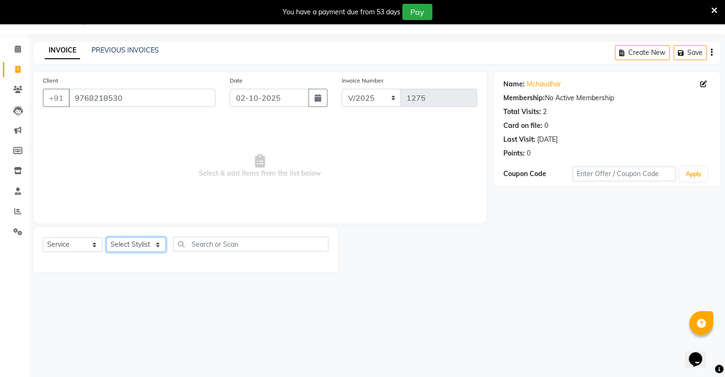
click at [141, 245] on select "Select Stylist [PERSON_NAME] owner Mohit [PERSON_NAME] [PERSON_NAME]" at bounding box center [136, 244] width 60 height 15
click at [106, 237] on select "Select Stylist [PERSON_NAME] owner Mohit [PERSON_NAME] [PERSON_NAME]" at bounding box center [136, 244] width 60 height 15
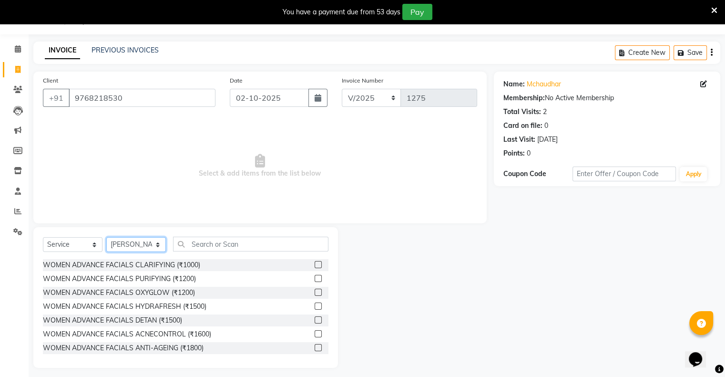
click at [142, 240] on select "Select Stylist [PERSON_NAME] owner Mohit [PERSON_NAME] [PERSON_NAME]" at bounding box center [136, 244] width 60 height 15
select select "90831"
click at [106, 237] on select "Select Stylist [PERSON_NAME] owner Mohit [PERSON_NAME] [PERSON_NAME]" at bounding box center [136, 244] width 60 height 15
click at [211, 249] on input "text" at bounding box center [250, 244] width 155 height 15
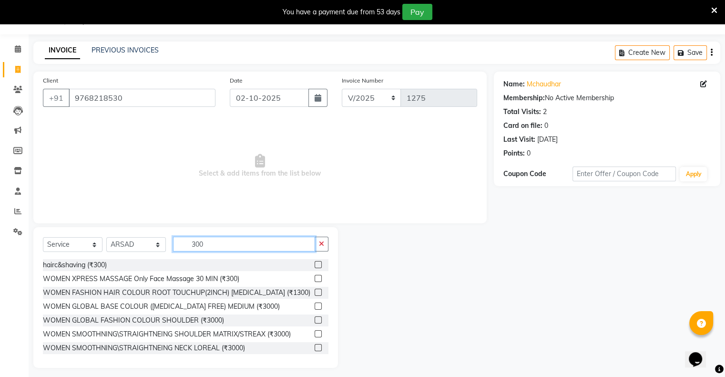
type input "300"
click at [315, 266] on label at bounding box center [318, 264] width 7 height 7
click at [315, 266] on input "checkbox" at bounding box center [318, 265] width 6 height 6
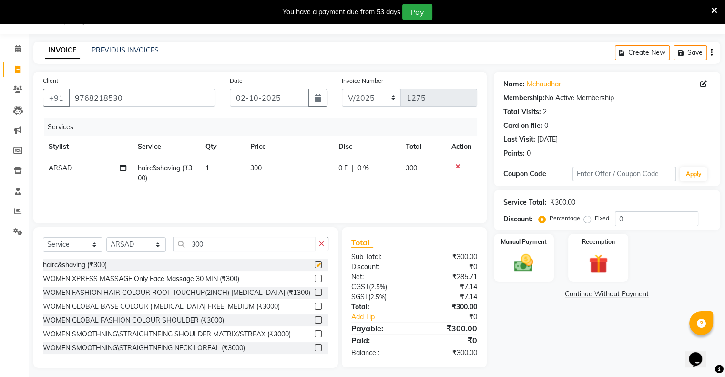
checkbox input "false"
click at [502, 271] on img at bounding box center [524, 263] width 32 height 23
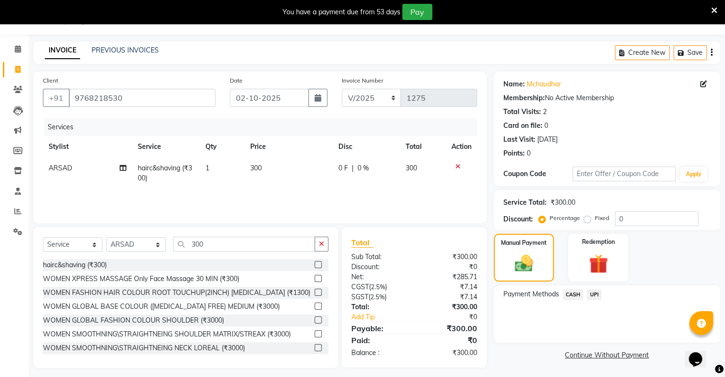
click at [502, 293] on span "CASH" at bounding box center [573, 294] width 21 height 11
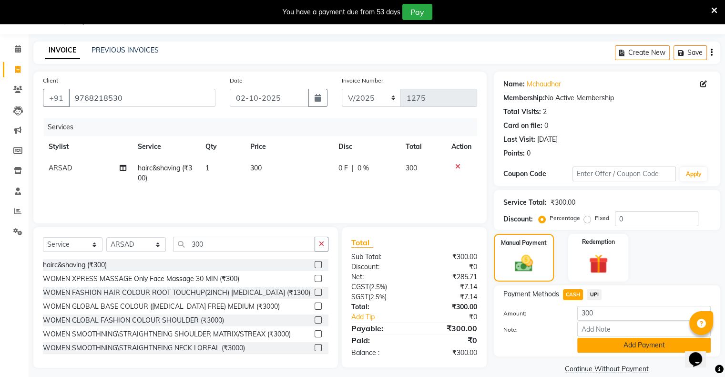
click at [502, 350] on button "Add Payment" at bounding box center [644, 345] width 134 height 15
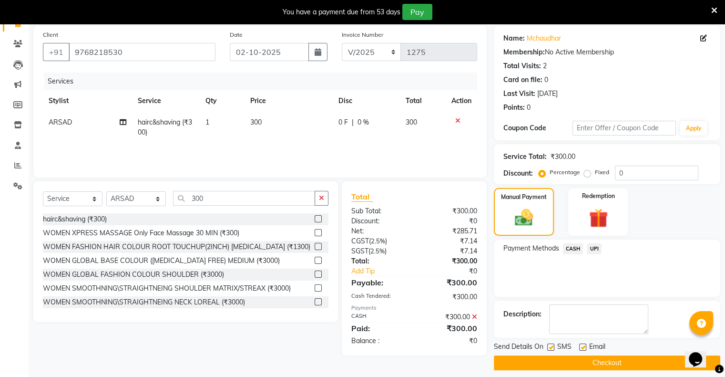
scroll to position [76, 0]
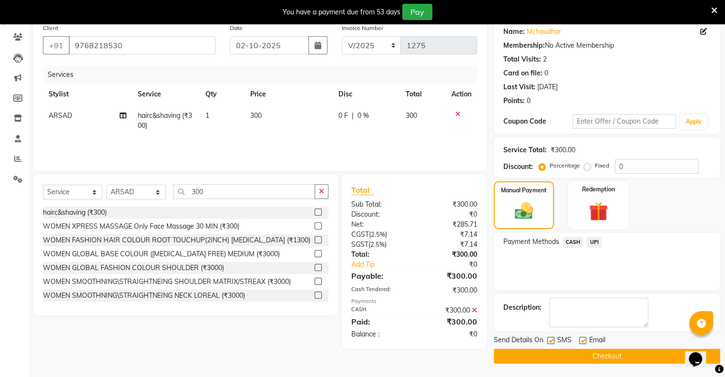
click at [502, 355] on button "Checkout" at bounding box center [607, 356] width 227 height 15
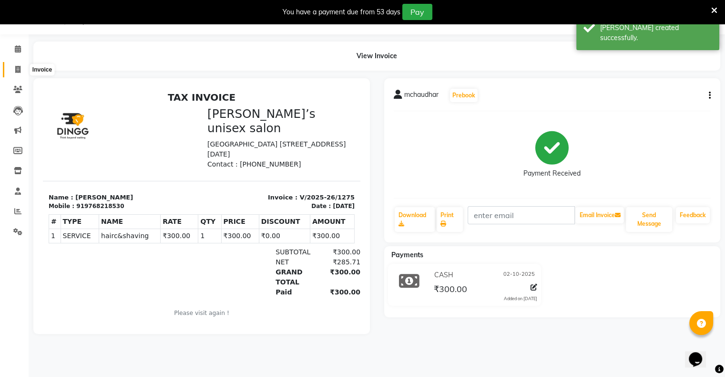
click at [17, 73] on icon at bounding box center [17, 69] width 5 height 7
select select "8735"
select select "service"
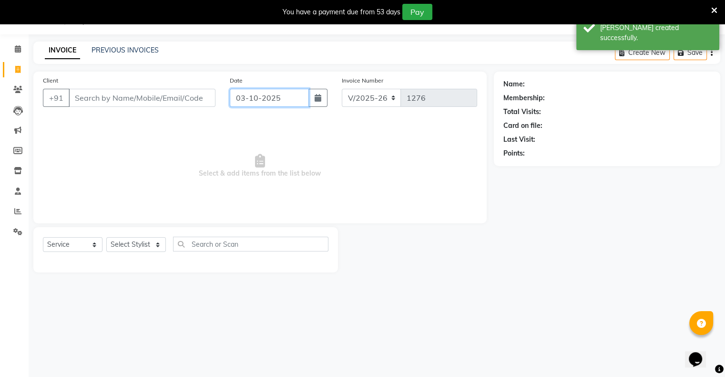
click at [246, 103] on input "03-10-2025" at bounding box center [269, 98] width 79 height 18
select select "10"
select select "2025"
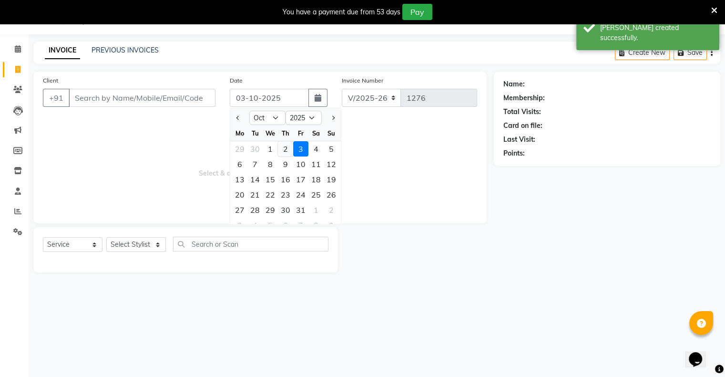
click at [280, 148] on div "2" at bounding box center [285, 148] width 15 height 15
type input "02-10-2025"
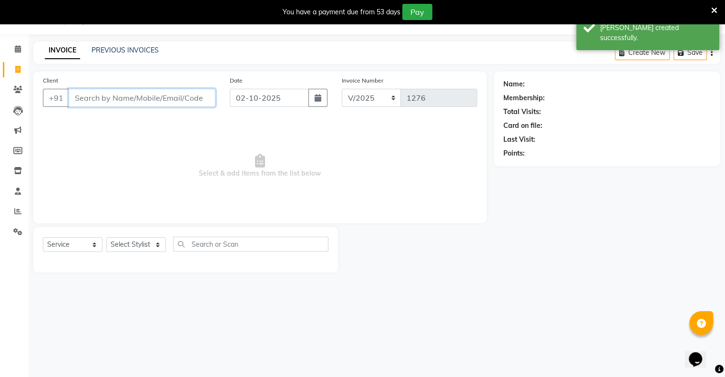
click at [175, 102] on input "Client" at bounding box center [142, 98] width 147 height 18
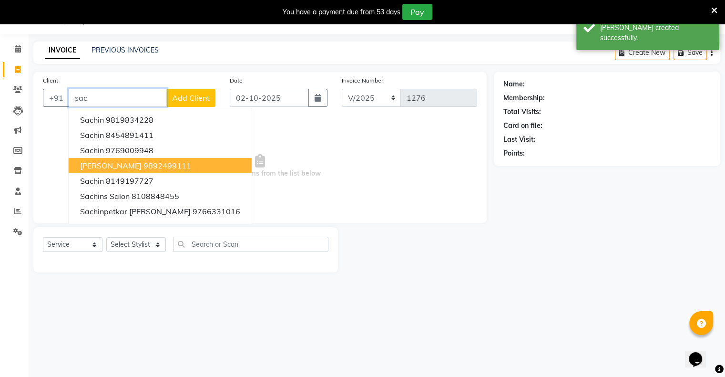
click at [144, 167] on ngb-highlight "9892499111" at bounding box center [168, 166] width 48 height 10
type input "9892499111"
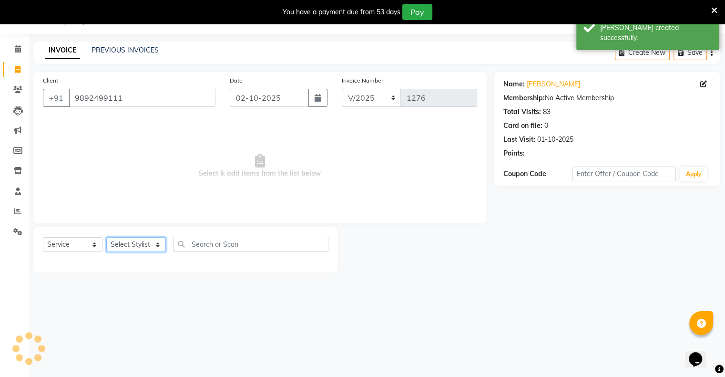
click at [137, 239] on select "Select Stylist [PERSON_NAME] owner Mohit [PERSON_NAME] [PERSON_NAME]" at bounding box center [136, 244] width 60 height 15
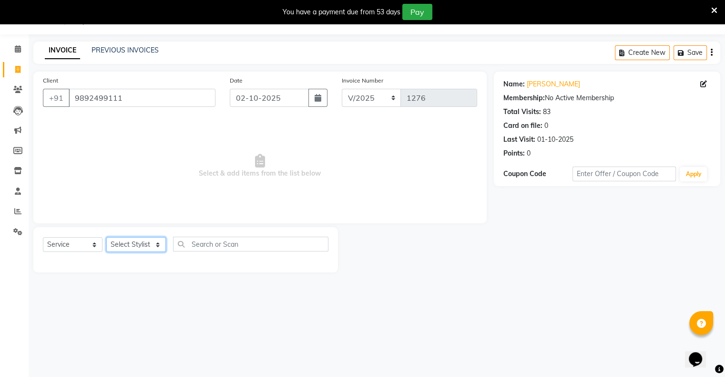
select select "88700"
click at [106, 237] on select "Select Stylist [PERSON_NAME] owner Mohit [PERSON_NAME] [PERSON_NAME]" at bounding box center [136, 244] width 60 height 15
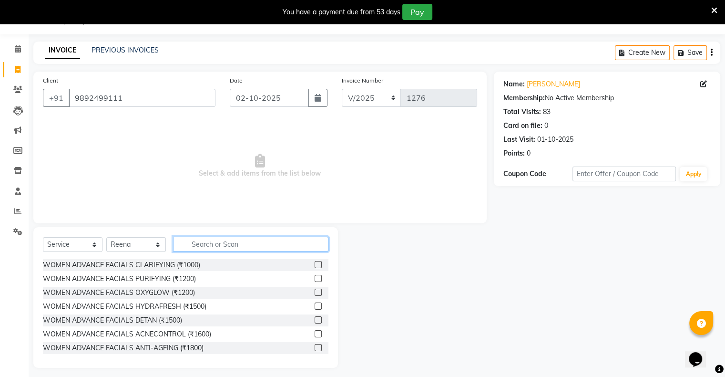
click at [215, 243] on input "text" at bounding box center [250, 244] width 155 height 15
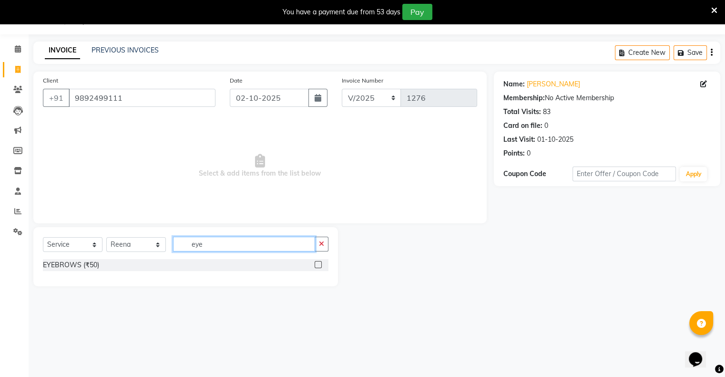
type input "eye"
click at [317, 267] on label at bounding box center [318, 264] width 7 height 7
click at [317, 267] on input "checkbox" at bounding box center [318, 265] width 6 height 6
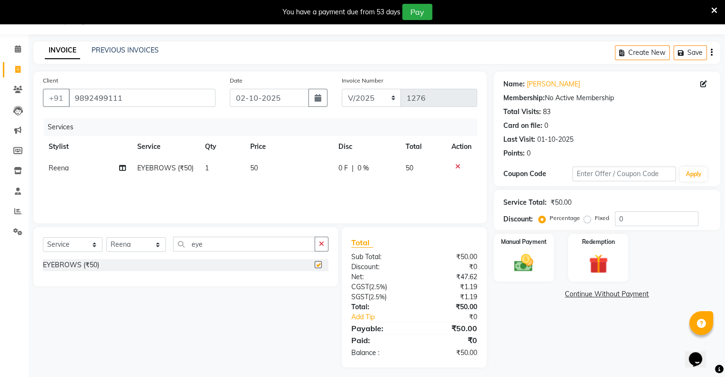
checkbox input "false"
click at [502, 248] on div "Manual Payment" at bounding box center [524, 257] width 62 height 49
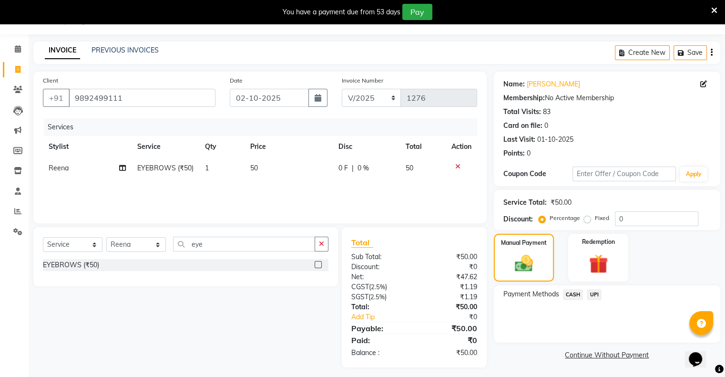
click at [502, 294] on span "CASH" at bounding box center [573, 294] width 21 height 11
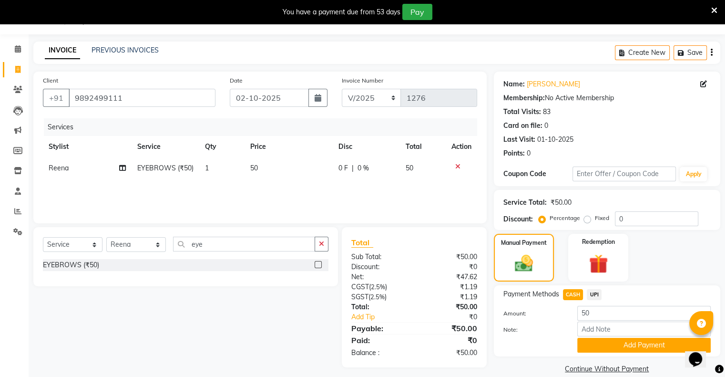
drag, startPoint x: 573, startPoint y: 294, endPoint x: 572, endPoint y: 299, distance: 4.9
click at [502, 297] on span "CASH" at bounding box center [573, 294] width 21 height 11
click at [502, 347] on button "Add Payment" at bounding box center [644, 345] width 134 height 15
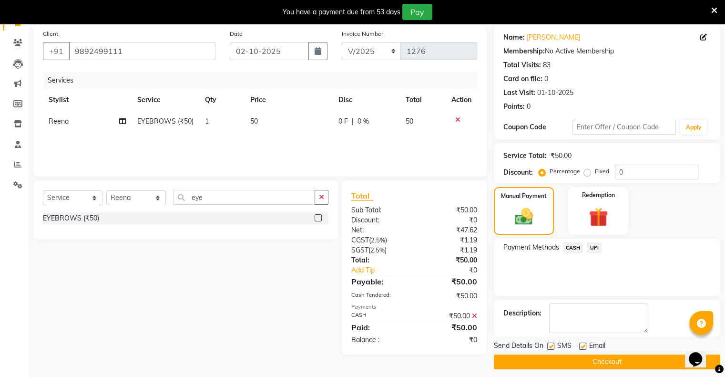
scroll to position [76, 0]
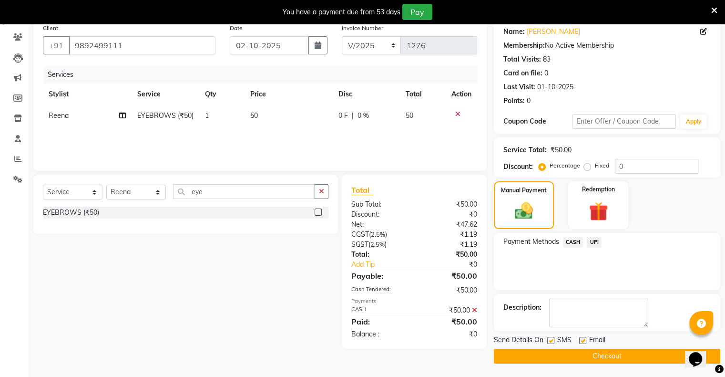
click at [502, 355] on button "Checkout" at bounding box center [607, 356] width 227 height 15
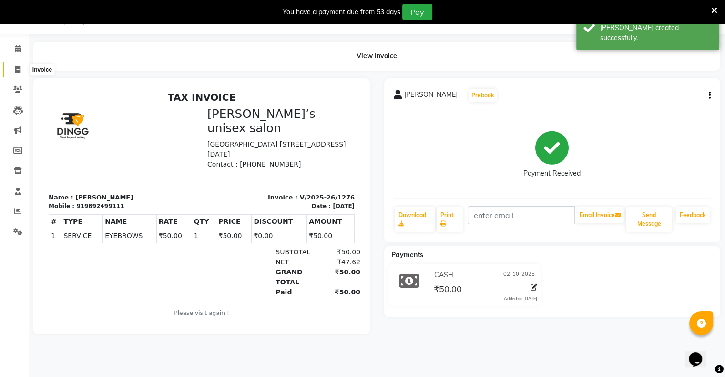
click at [20, 69] on icon at bounding box center [17, 69] width 5 height 7
select select "8735"
select select "service"
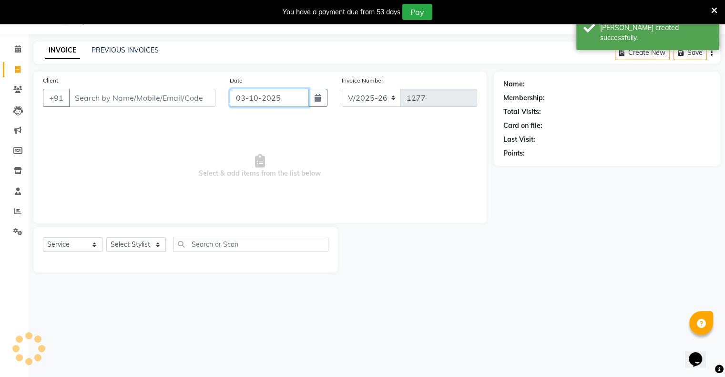
click at [271, 97] on input "03-10-2025" at bounding box center [269, 98] width 79 height 18
select select "10"
select select "2025"
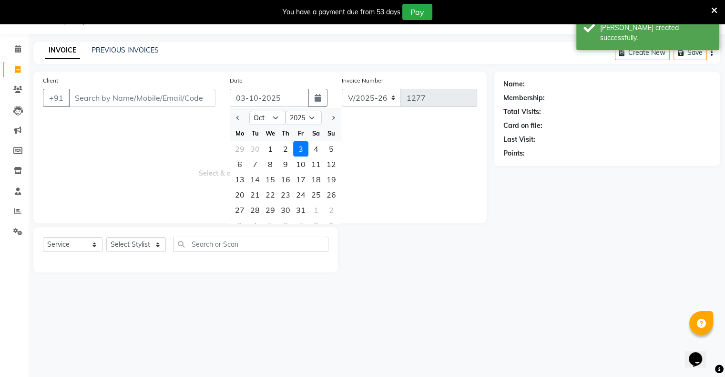
click at [244, 117] on div at bounding box center [239, 117] width 19 height 15
click at [242, 118] on div at bounding box center [239, 117] width 19 height 15
click at [237, 117] on span "Previous month" at bounding box center [239, 118] width 4 height 4
click at [336, 118] on button "Next month" at bounding box center [333, 117] width 8 height 15
select select "10"
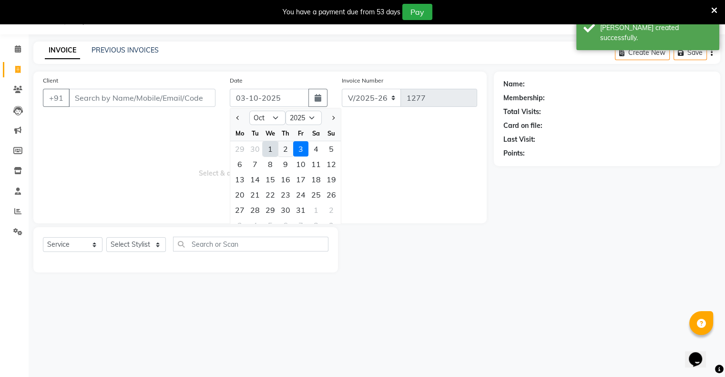
click at [283, 146] on div "2" at bounding box center [285, 148] width 15 height 15
type input "02-10-2025"
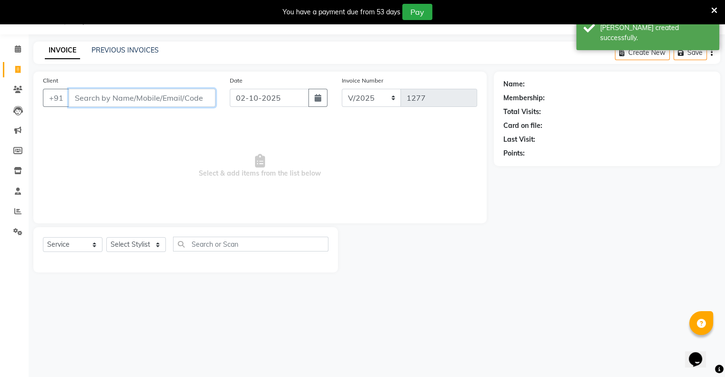
click at [174, 95] on input "Client" at bounding box center [142, 98] width 147 height 18
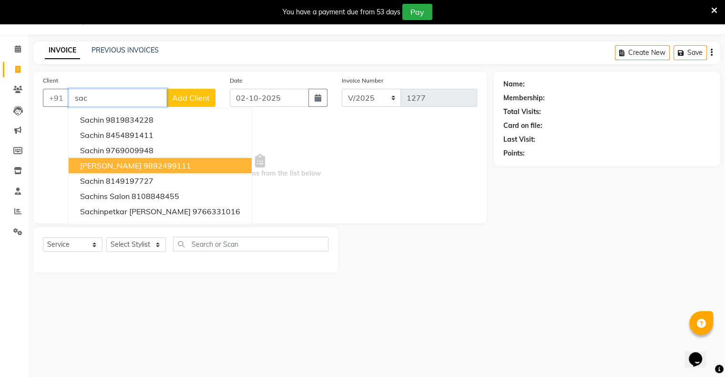
click at [182, 164] on button "[PERSON_NAME] 9892499111" at bounding box center [160, 165] width 183 height 15
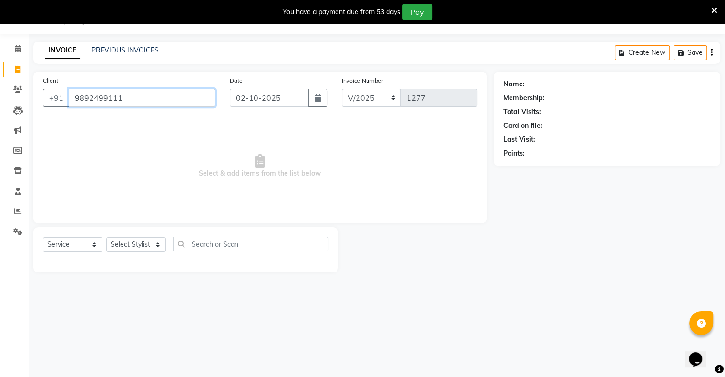
type input "9892499111"
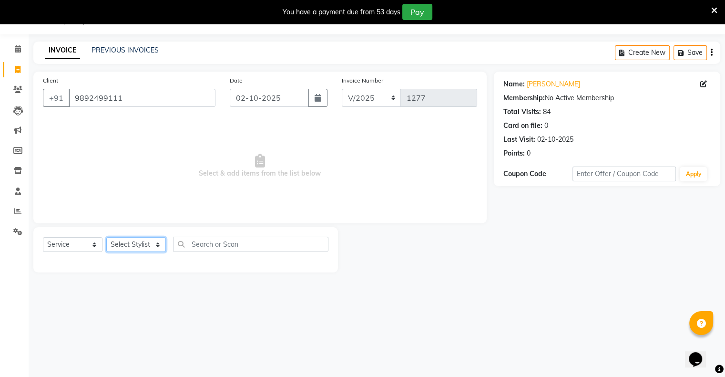
click at [139, 241] on select "Select Stylist [PERSON_NAME] owner Mohit [PERSON_NAME] [PERSON_NAME]" at bounding box center [136, 244] width 60 height 15
click at [106, 237] on select "Select Stylist [PERSON_NAME] owner Mohit [PERSON_NAME] [PERSON_NAME]" at bounding box center [136, 244] width 60 height 15
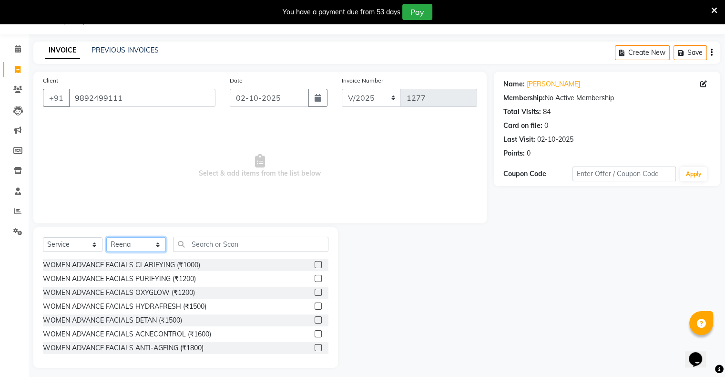
click at [138, 241] on select "Select Stylist [PERSON_NAME] owner Mohit [PERSON_NAME] [PERSON_NAME]" at bounding box center [136, 244] width 60 height 15
select select "88697"
click at [106, 237] on select "Select Stylist [PERSON_NAME] owner Mohit [PERSON_NAME] [PERSON_NAME]" at bounding box center [136, 244] width 60 height 15
click at [214, 244] on input "text" at bounding box center [250, 244] width 155 height 15
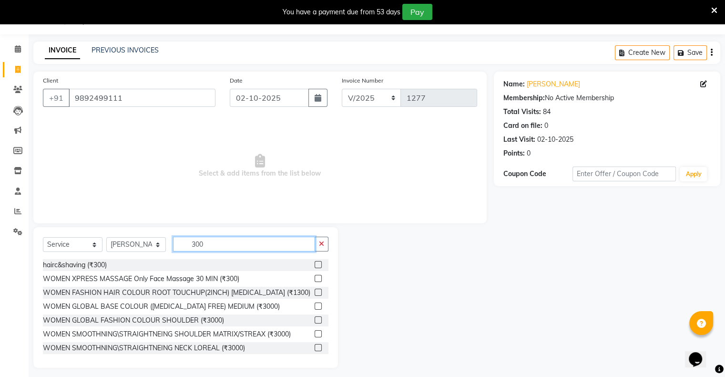
type input "300"
click at [315, 265] on label at bounding box center [318, 264] width 7 height 7
click at [315, 265] on input "checkbox" at bounding box center [318, 265] width 6 height 6
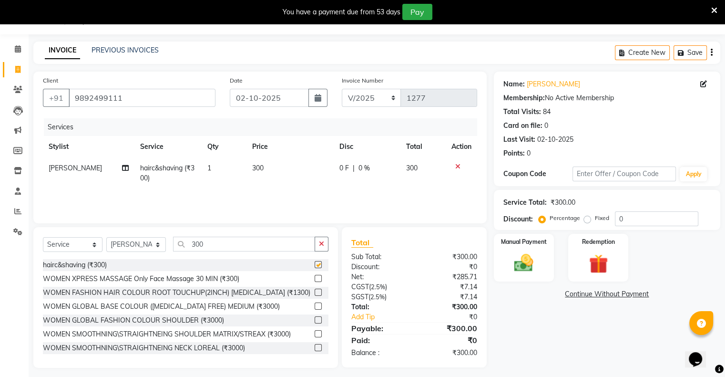
checkbox input "false"
click at [320, 245] on icon "button" at bounding box center [321, 243] width 5 height 7
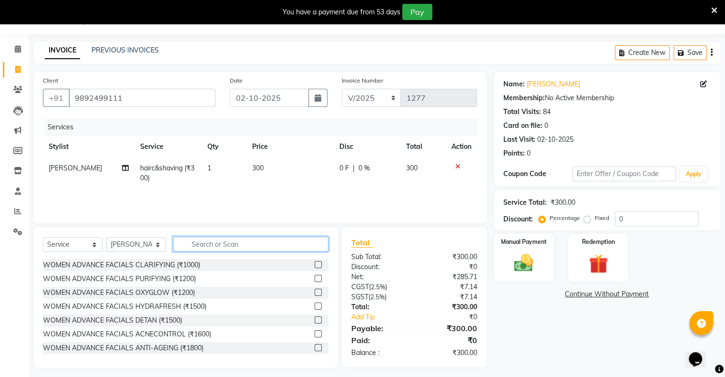
click at [299, 241] on input "text" at bounding box center [250, 244] width 155 height 15
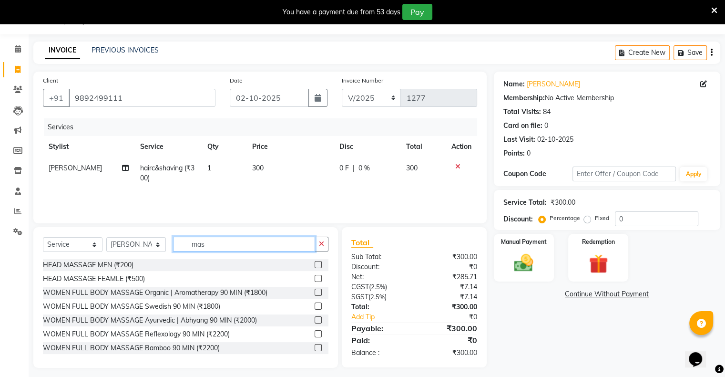
type input "mas"
click at [315, 261] on label at bounding box center [318, 264] width 7 height 7
click at [315, 262] on input "checkbox" at bounding box center [318, 265] width 6 height 6
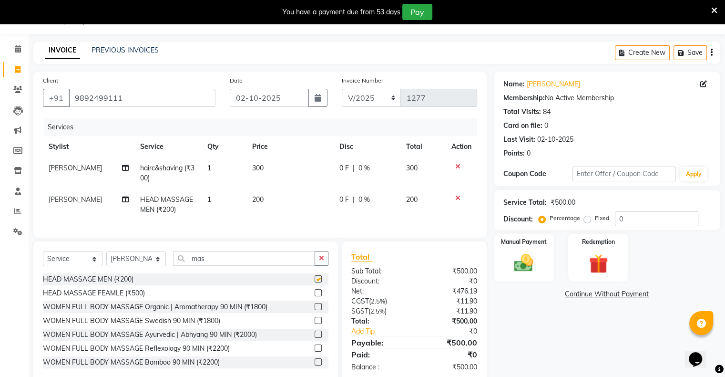
checkbox input "false"
click at [502, 276] on div "Manual Payment" at bounding box center [524, 257] width 62 height 49
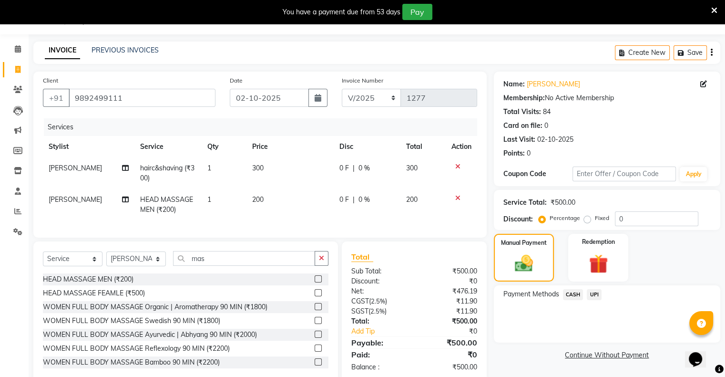
click at [502, 294] on span "CASH" at bounding box center [573, 294] width 21 height 11
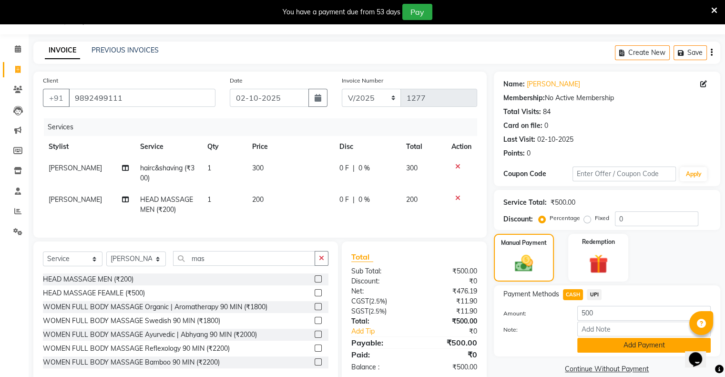
click at [502, 350] on button "Add Payment" at bounding box center [644, 345] width 134 height 15
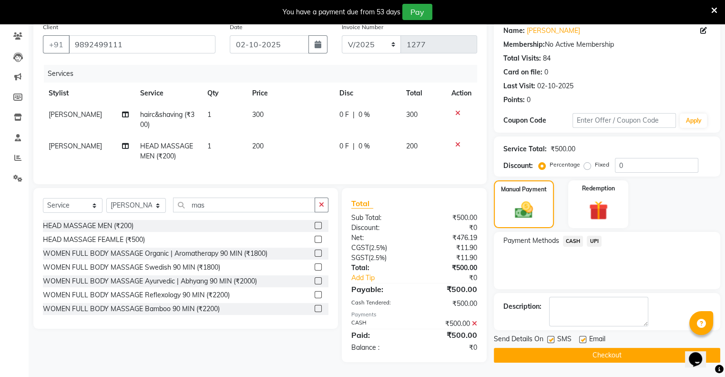
scroll to position [84, 0]
click at [502, 352] on button "Checkout" at bounding box center [607, 355] width 227 height 15
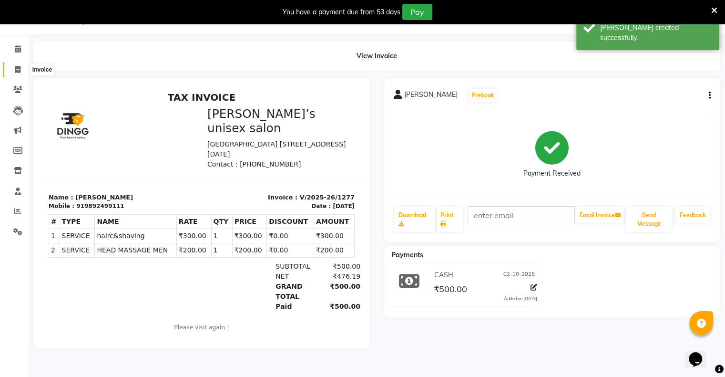
click at [22, 71] on span at bounding box center [18, 69] width 17 height 11
select select "8735"
select select "service"
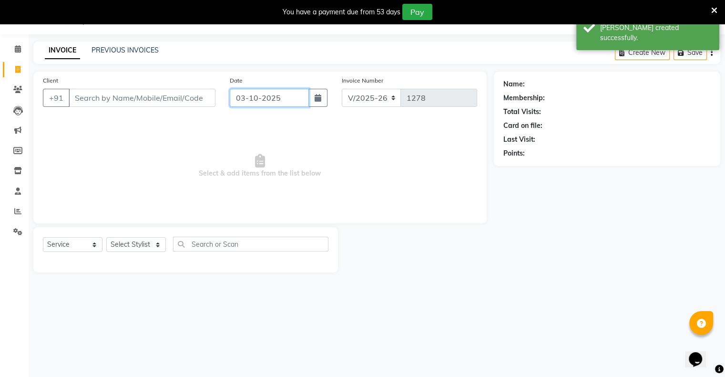
click at [242, 100] on input "03-10-2025" at bounding box center [269, 98] width 79 height 18
select select "10"
select select "2025"
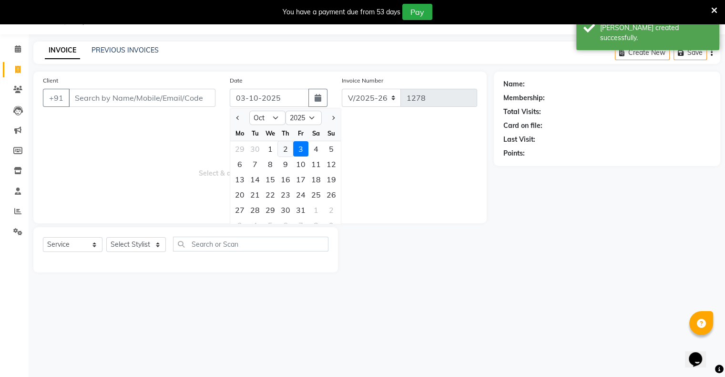
click at [289, 150] on div "2" at bounding box center [285, 148] width 15 height 15
type input "02-10-2025"
click at [289, 150] on span "Select & add items from the list below" at bounding box center [260, 165] width 434 height 95
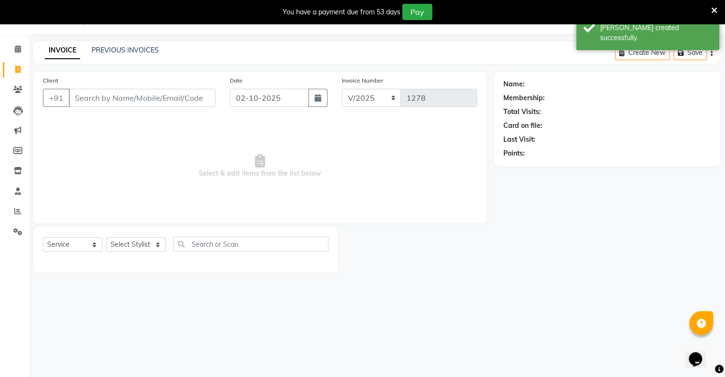
click at [193, 107] on div "Client +91" at bounding box center [129, 94] width 187 height 39
click at [192, 103] on input "Client" at bounding box center [142, 98] width 147 height 18
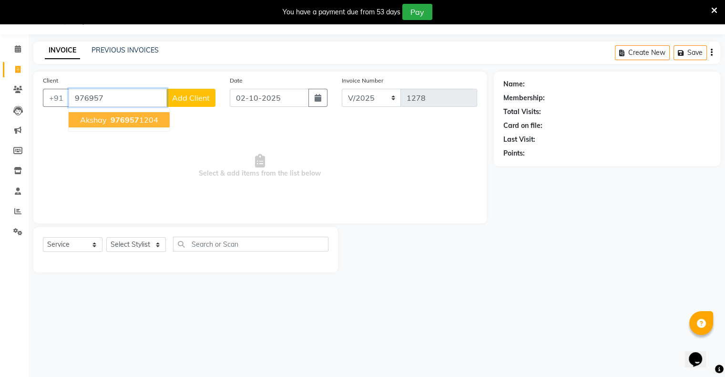
click at [142, 117] on ngb-highlight "976957 1204" at bounding box center [134, 120] width 50 height 10
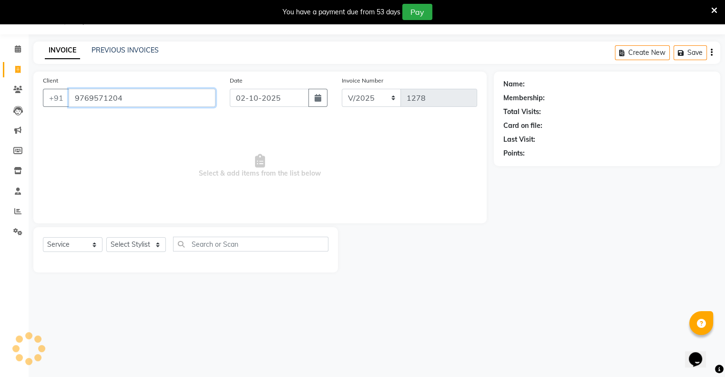
type input "9769571204"
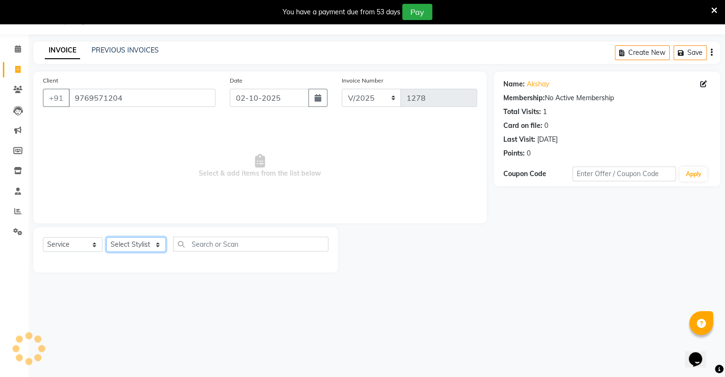
click at [127, 245] on select "Select Stylist [PERSON_NAME] owner Mohit [PERSON_NAME] [PERSON_NAME]" at bounding box center [136, 244] width 60 height 15
select select "88698"
click at [106, 237] on select "Select Stylist [PERSON_NAME] owner Mohit [PERSON_NAME] [PERSON_NAME]" at bounding box center [136, 244] width 60 height 15
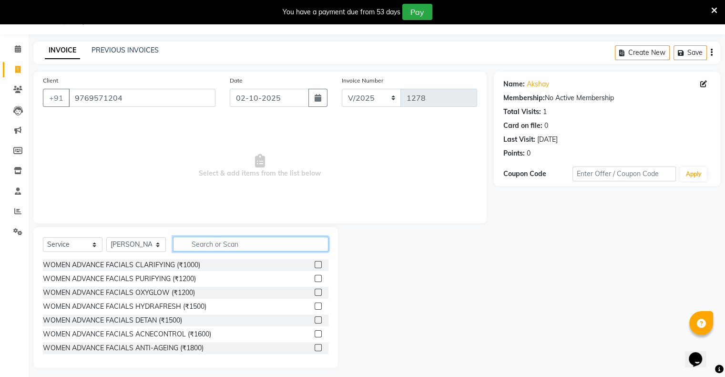
click at [219, 244] on input "text" at bounding box center [250, 244] width 155 height 15
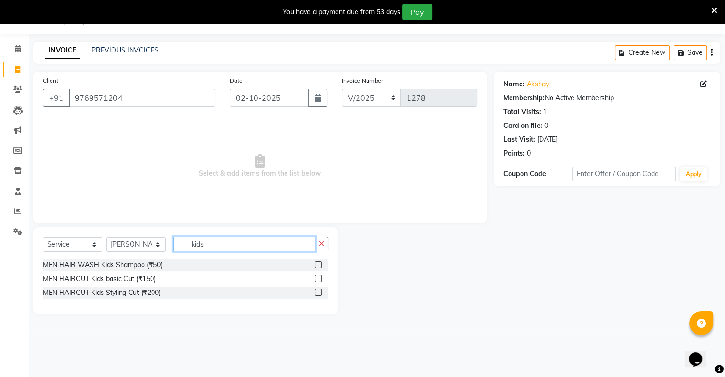
type input "kids"
click at [323, 278] on div at bounding box center [322, 279] width 14 height 12
click at [316, 278] on label at bounding box center [318, 278] width 7 height 7
click at [316, 278] on input "checkbox" at bounding box center [318, 279] width 6 height 6
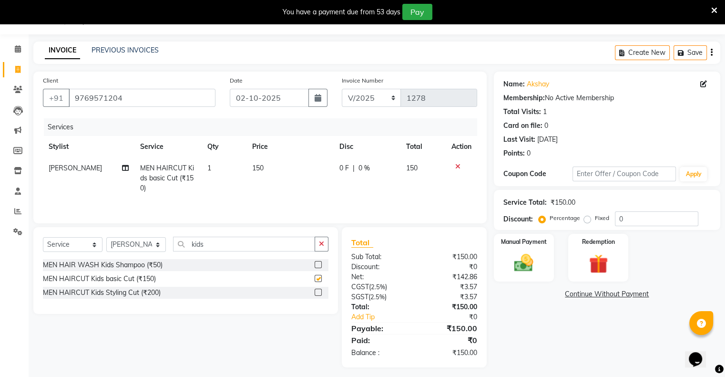
checkbox input "false"
click at [495, 272] on div "Manual Payment" at bounding box center [524, 257] width 62 height 49
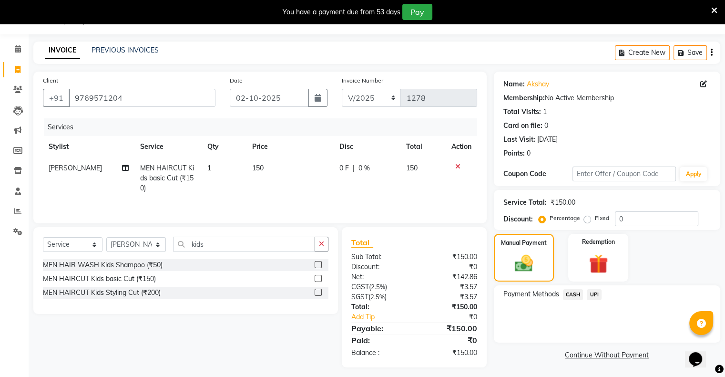
click at [502, 295] on span "UPI" at bounding box center [594, 294] width 15 height 11
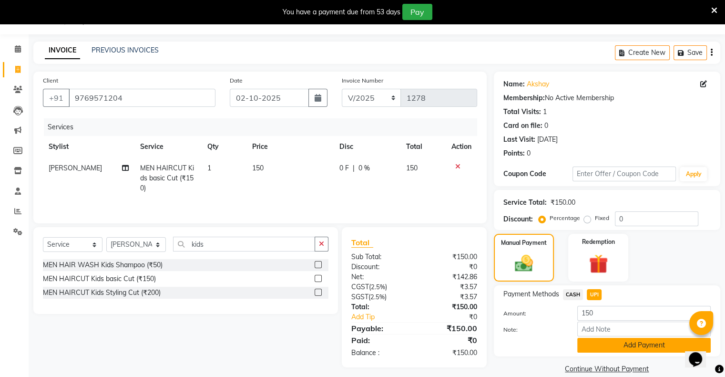
click at [502, 342] on button "Add Payment" at bounding box center [644, 345] width 134 height 15
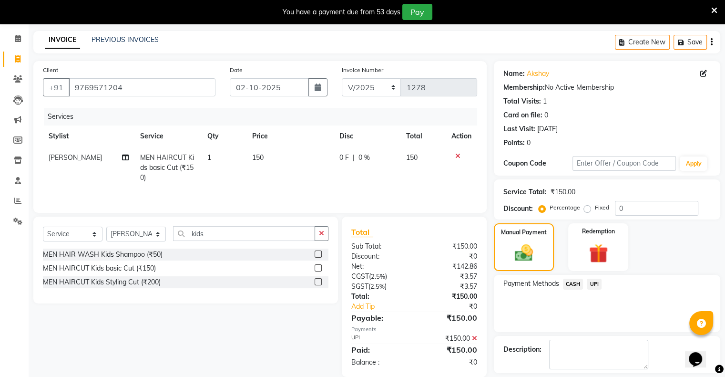
scroll to position [76, 0]
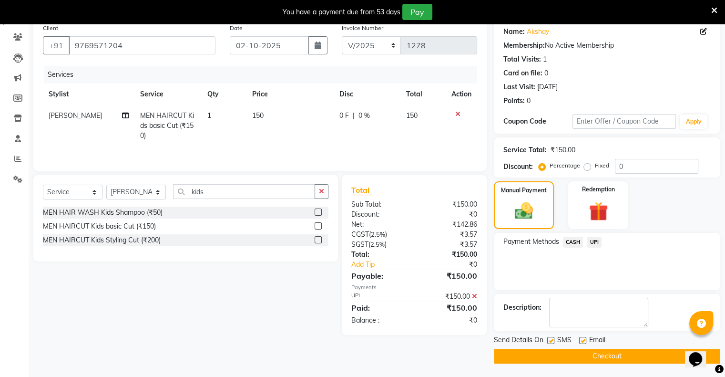
click at [502, 350] on button "Checkout" at bounding box center [607, 356] width 227 height 15
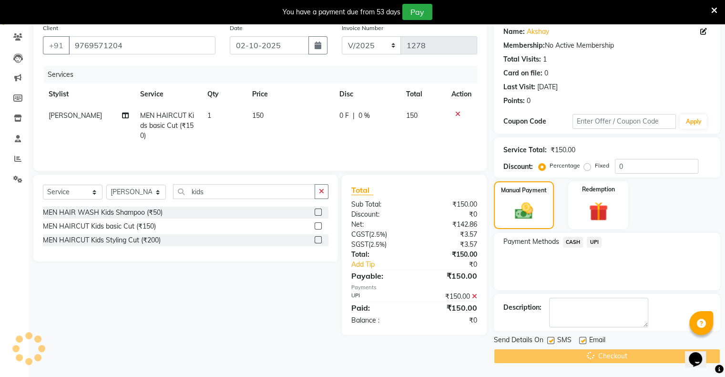
scroll to position [24, 0]
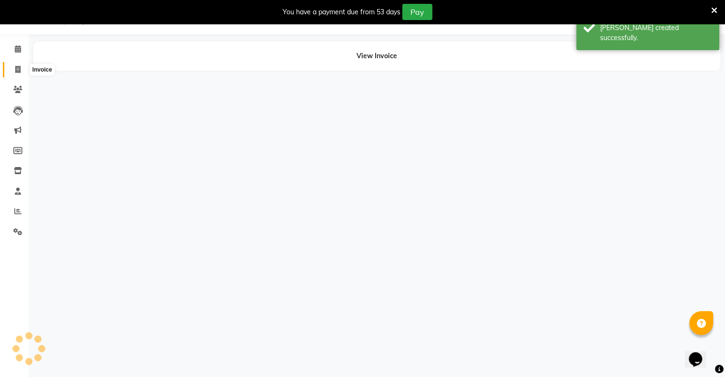
click at [17, 69] on icon at bounding box center [17, 69] width 5 height 7
select select "service"
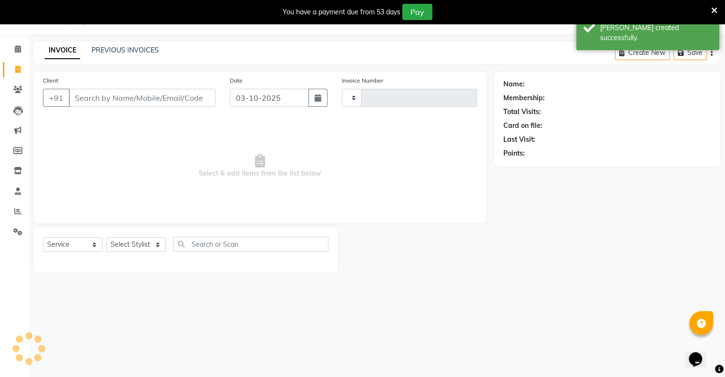
type input "1279"
select select "8735"
click at [245, 102] on input "03-10-2025" at bounding box center [269, 98] width 79 height 18
select select "10"
select select "2025"
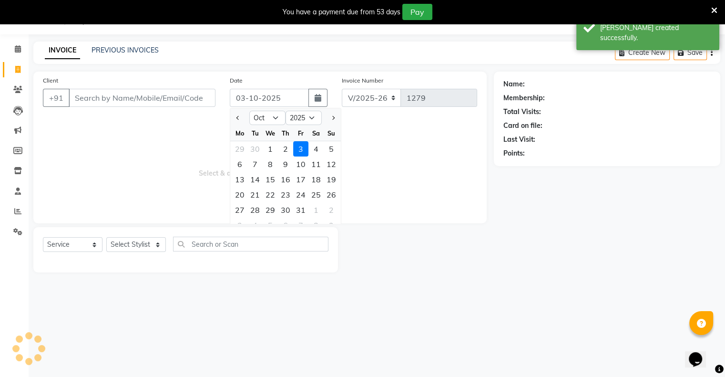
drag, startPoint x: 284, startPoint y: 148, endPoint x: 254, endPoint y: 136, distance: 32.3
click at [284, 148] on div "2" at bounding box center [285, 148] width 15 height 15
type input "02-10-2025"
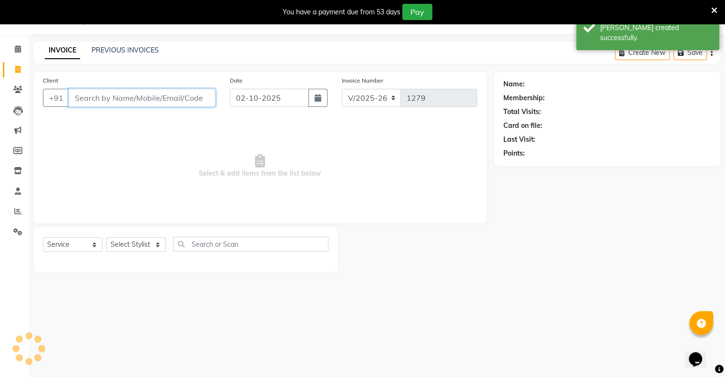
click at [181, 95] on input "Client" at bounding box center [142, 98] width 147 height 18
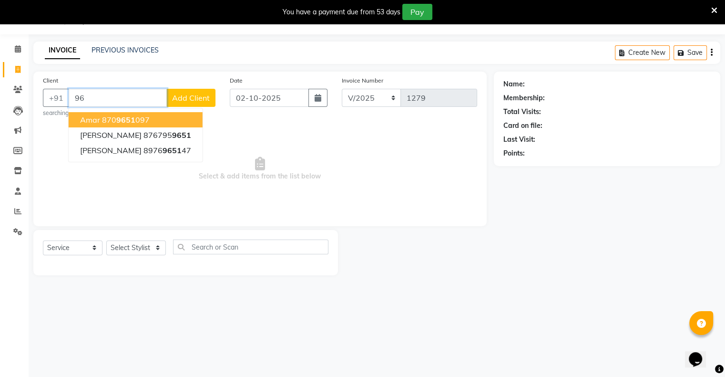
type input "9"
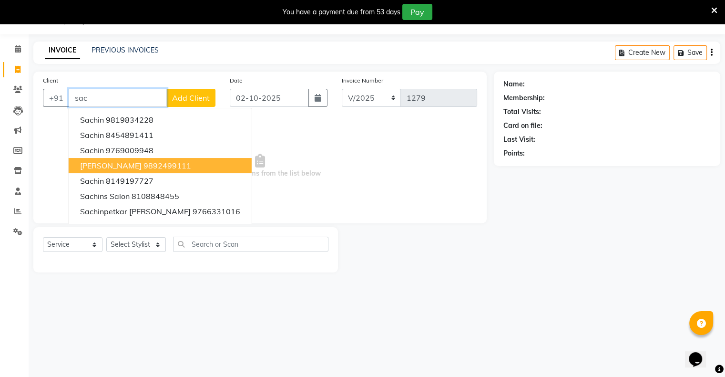
click at [186, 167] on button "[PERSON_NAME] 9892499111" at bounding box center [160, 165] width 183 height 15
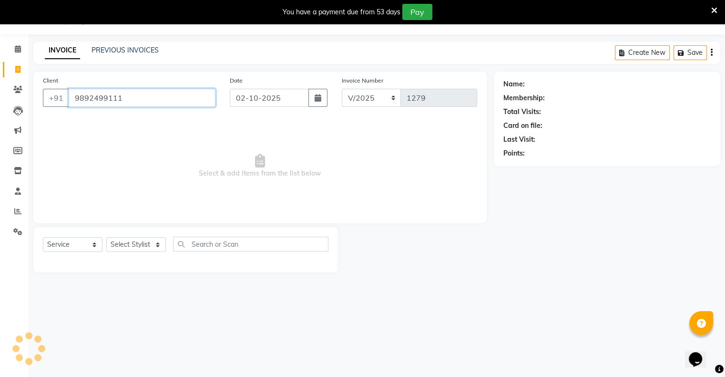
type input "9892499111"
click at [127, 244] on select "Select Stylist [PERSON_NAME] owner Mohit [PERSON_NAME] [PERSON_NAME]" at bounding box center [136, 244] width 60 height 15
select select "90831"
click at [106, 237] on select "Select Stylist [PERSON_NAME] owner Mohit [PERSON_NAME] [PERSON_NAME]" at bounding box center [136, 244] width 60 height 15
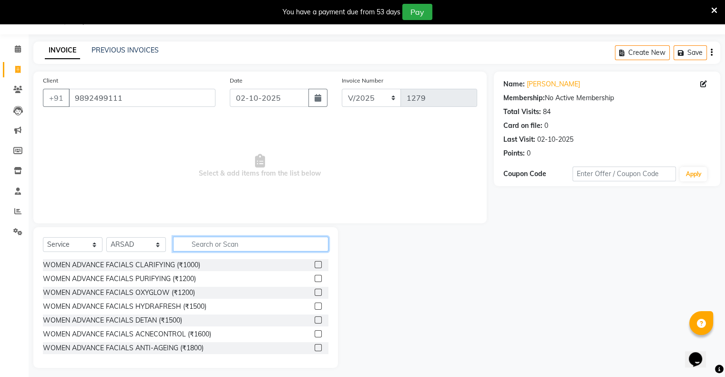
click at [205, 249] on input "text" at bounding box center [250, 244] width 155 height 15
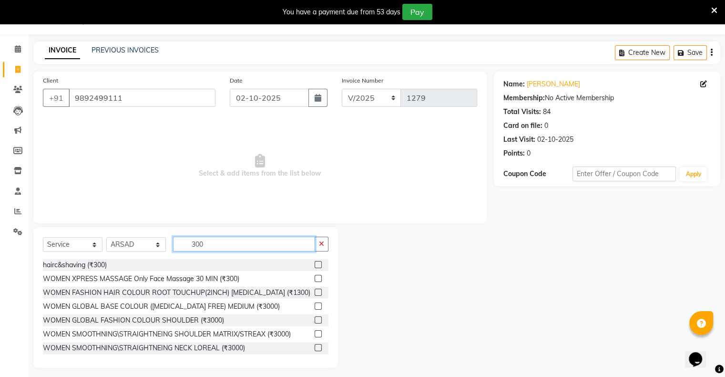
type input "300"
click at [316, 264] on div at bounding box center [322, 265] width 14 height 12
click at [315, 263] on label at bounding box center [318, 264] width 7 height 7
click at [315, 263] on input "checkbox" at bounding box center [318, 265] width 6 height 6
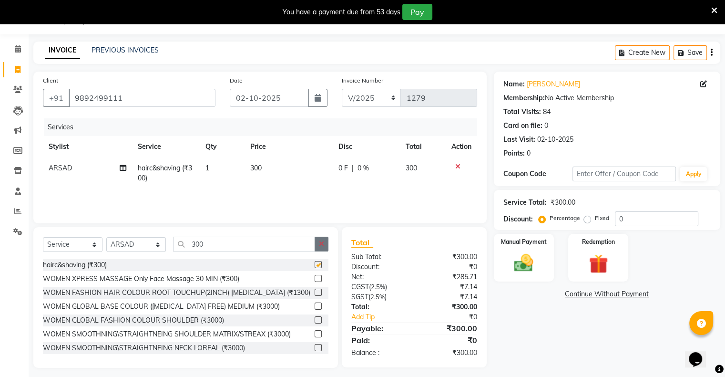
checkbox input "false"
click at [322, 247] on icon "button" at bounding box center [321, 243] width 5 height 7
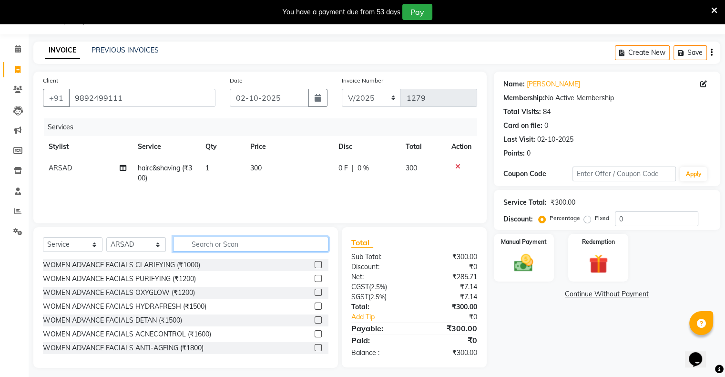
click at [299, 244] on input "text" at bounding box center [250, 244] width 155 height 15
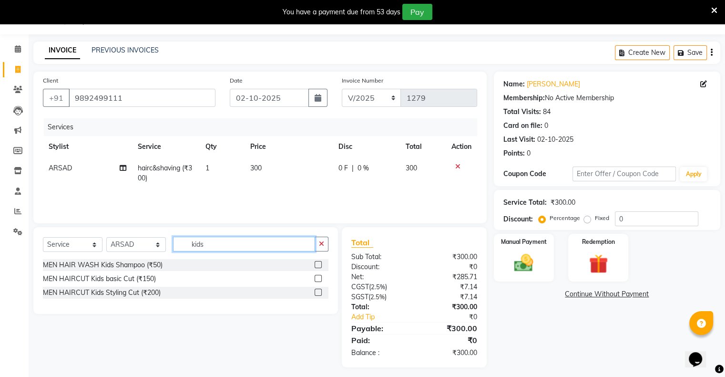
type input "kids"
click at [320, 278] on label at bounding box center [318, 278] width 7 height 7
click at [320, 278] on input "checkbox" at bounding box center [318, 279] width 6 height 6
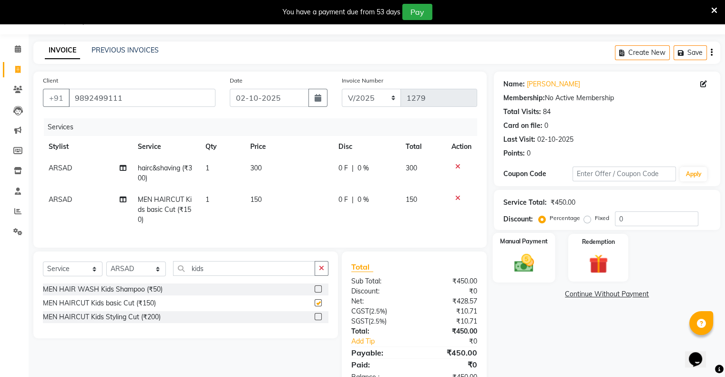
checkbox input "false"
click at [502, 276] on div "Manual Payment" at bounding box center [524, 257] width 62 height 49
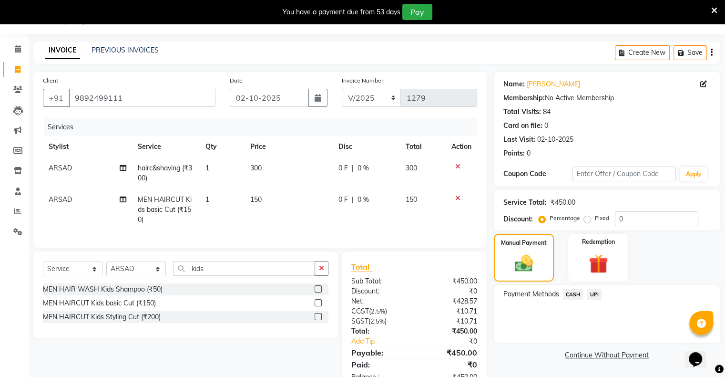
click at [502, 293] on span "UPI" at bounding box center [594, 294] width 15 height 11
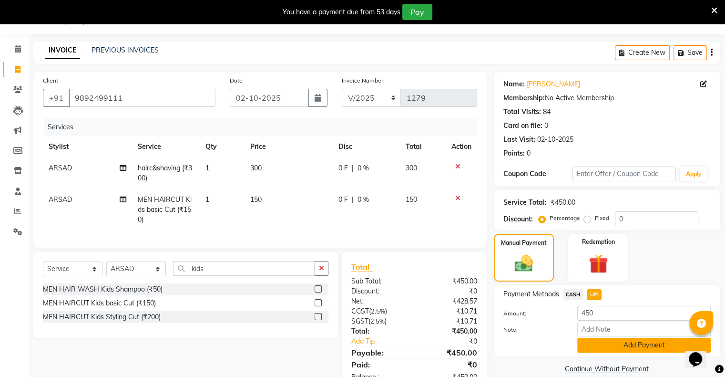
click at [502, 342] on button "Add Payment" at bounding box center [644, 345] width 134 height 15
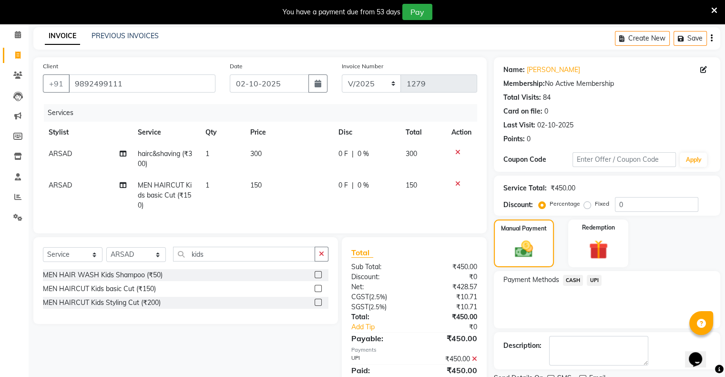
scroll to position [80, 0]
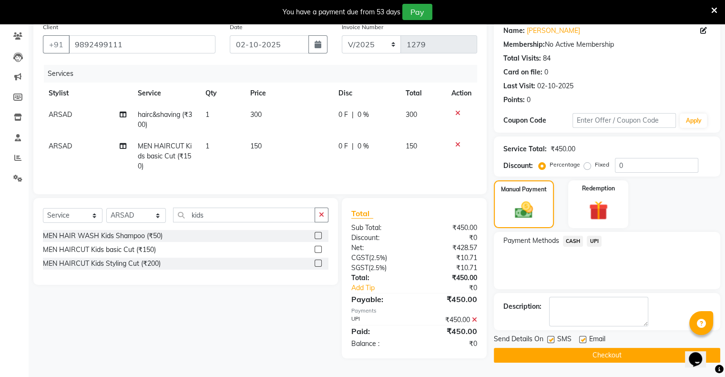
click at [502, 351] on button "Checkout" at bounding box center [607, 355] width 227 height 15
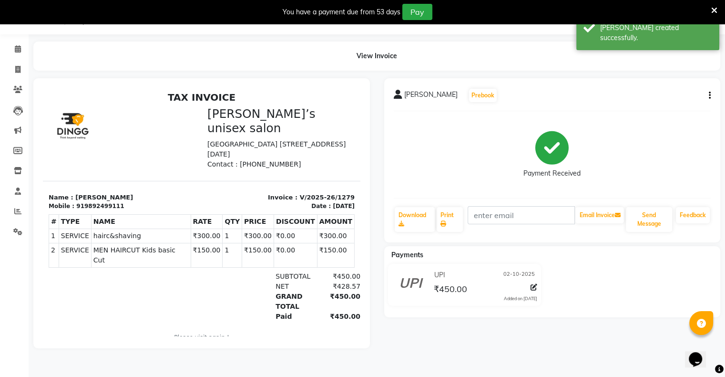
click at [17, 77] on li "Invoice" at bounding box center [14, 70] width 29 height 21
click at [21, 68] on span at bounding box center [18, 69] width 17 height 11
select select "8735"
select select "service"
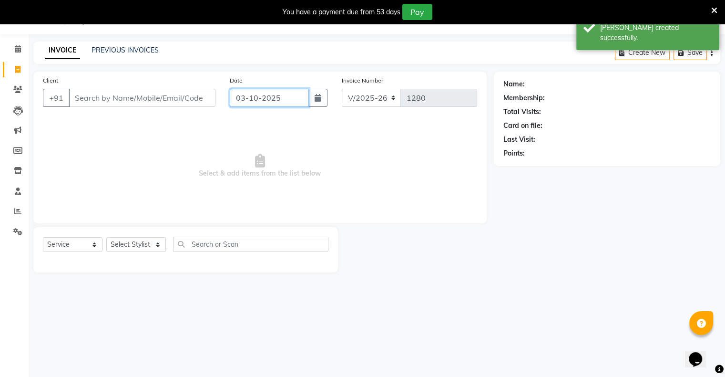
click at [261, 93] on input "03-10-2025" at bounding box center [269, 98] width 79 height 18
select select "10"
select select "2025"
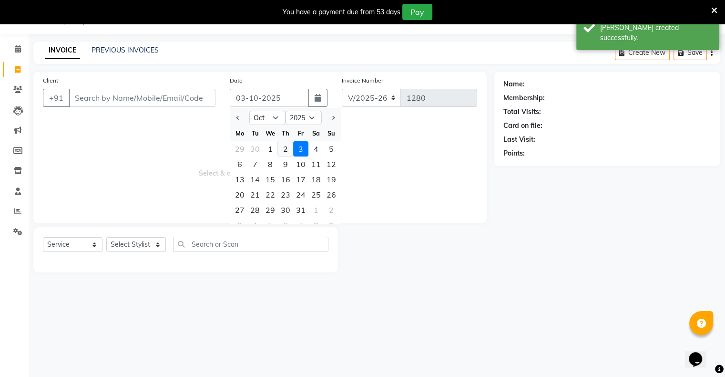
click at [285, 153] on div "2" at bounding box center [285, 148] width 15 height 15
type input "02-10-2025"
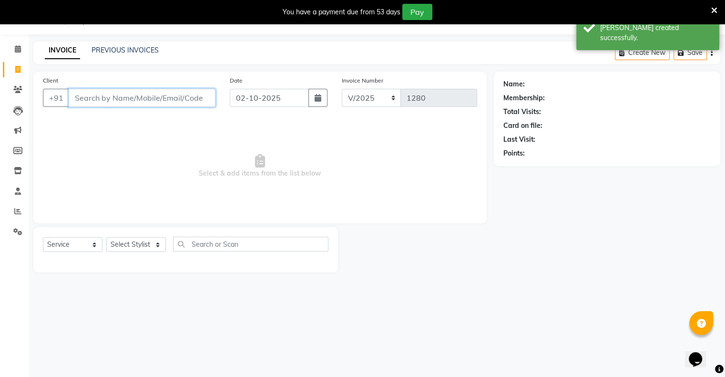
click at [179, 96] on input "Client" at bounding box center [142, 98] width 147 height 18
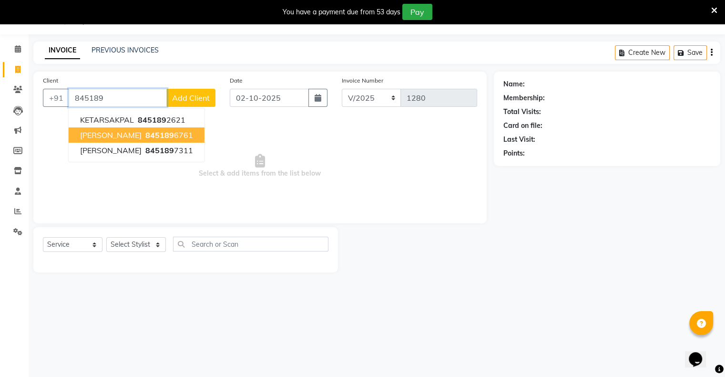
click at [165, 132] on button "[PERSON_NAME] 845189 6761" at bounding box center [137, 134] width 136 height 15
type input "8451896761"
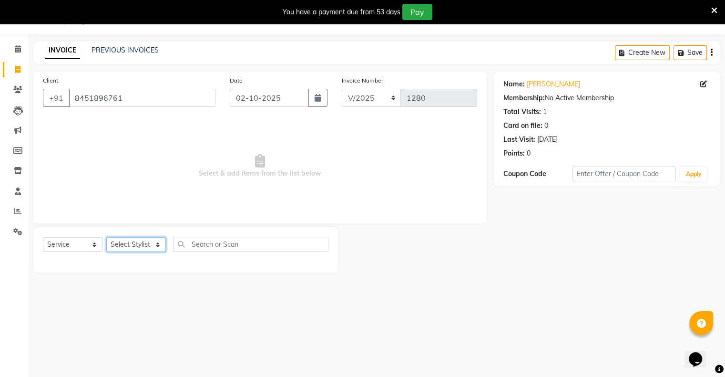
click at [140, 247] on select "Select Stylist [PERSON_NAME] owner Mohit [PERSON_NAME] [PERSON_NAME]" at bounding box center [136, 244] width 60 height 15
select select "88697"
click at [106, 237] on select "Select Stylist [PERSON_NAME] owner Mohit [PERSON_NAME] [PERSON_NAME]" at bounding box center [136, 244] width 60 height 15
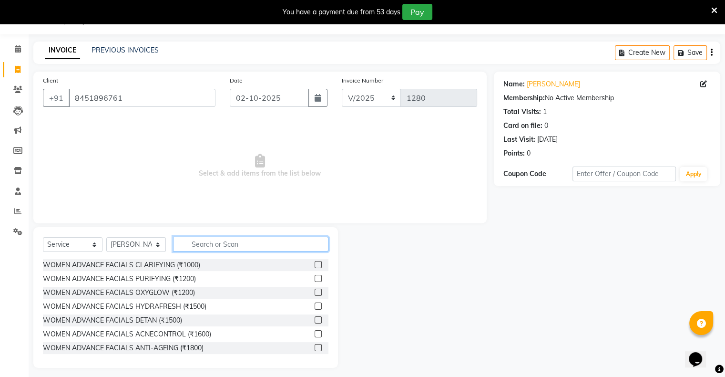
click at [225, 245] on input "text" at bounding box center [250, 244] width 155 height 15
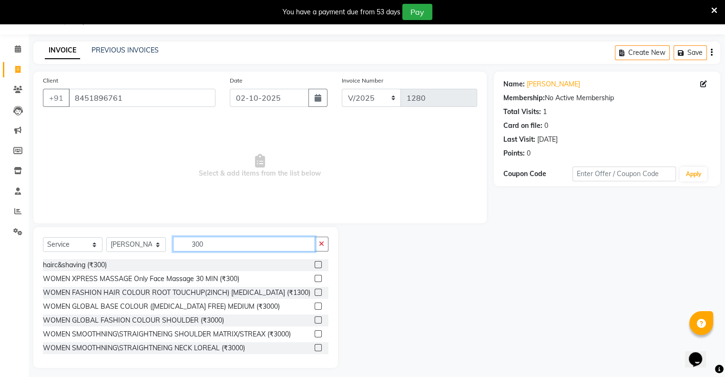
type input "300"
click at [315, 264] on label at bounding box center [318, 264] width 7 height 7
click at [315, 264] on input "checkbox" at bounding box center [318, 265] width 6 height 6
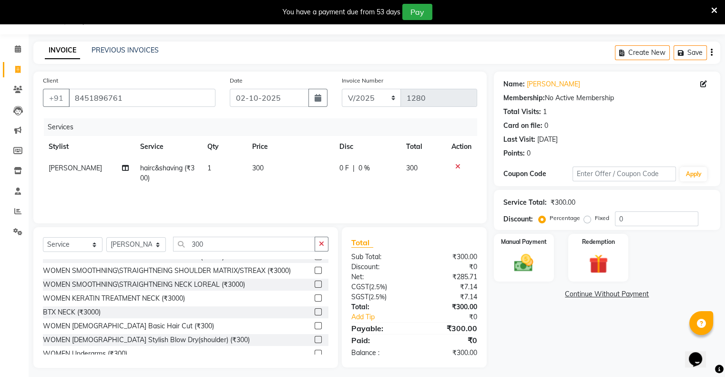
checkbox input "false"
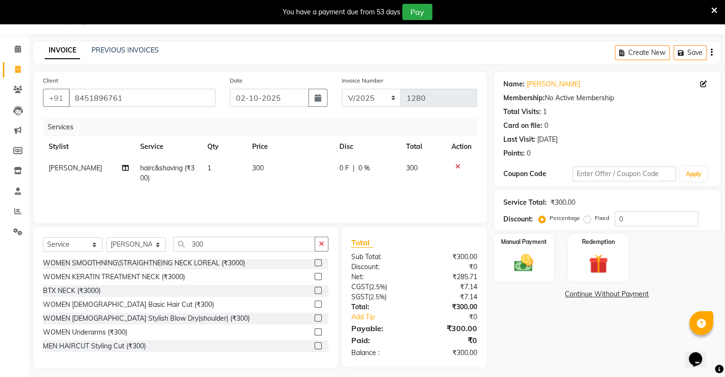
scroll to position [154, 0]
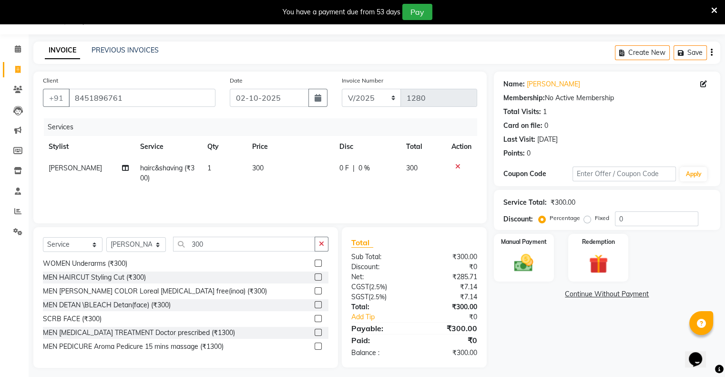
click at [315, 306] on label at bounding box center [318, 304] width 7 height 7
click at [315, 306] on input "checkbox" at bounding box center [318, 305] width 6 height 6
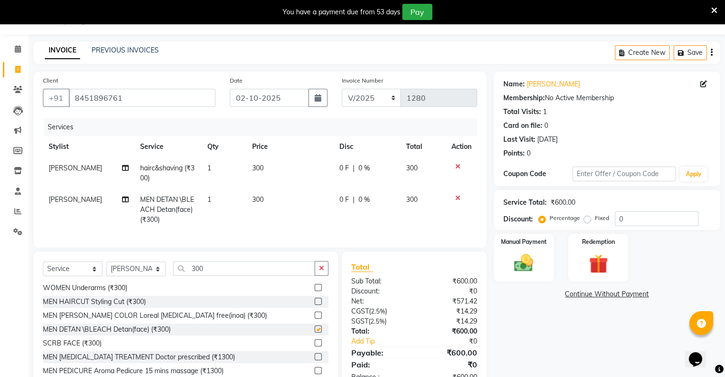
checkbox input "false"
click at [502, 267] on img at bounding box center [524, 263] width 32 height 23
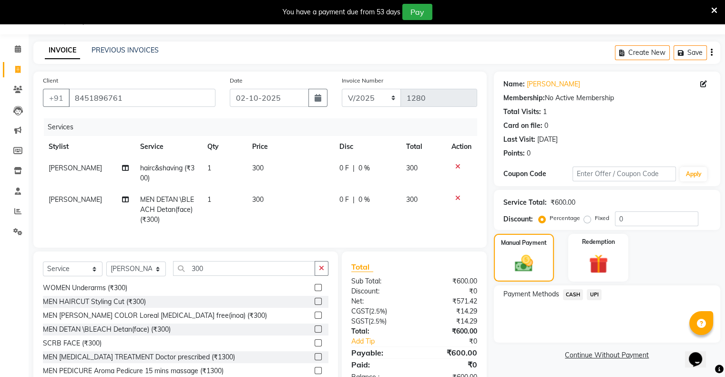
click at [502, 291] on span "UPI" at bounding box center [594, 294] width 15 height 11
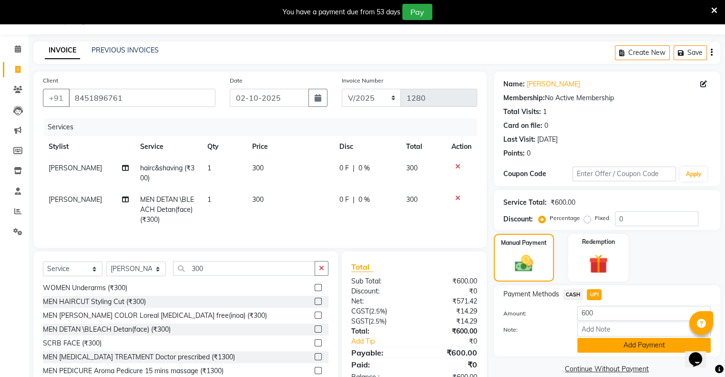
click at [502, 340] on button "Add Payment" at bounding box center [644, 345] width 134 height 15
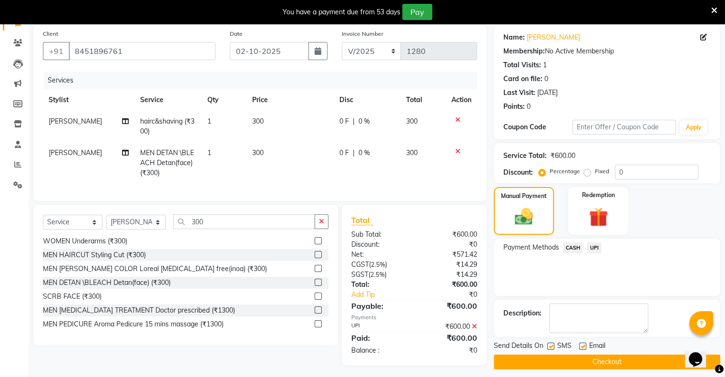
scroll to position [80, 0]
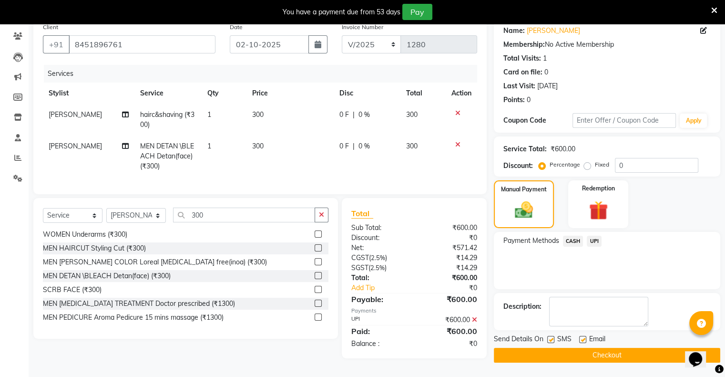
click at [502, 348] on button "Checkout" at bounding box center [607, 355] width 227 height 15
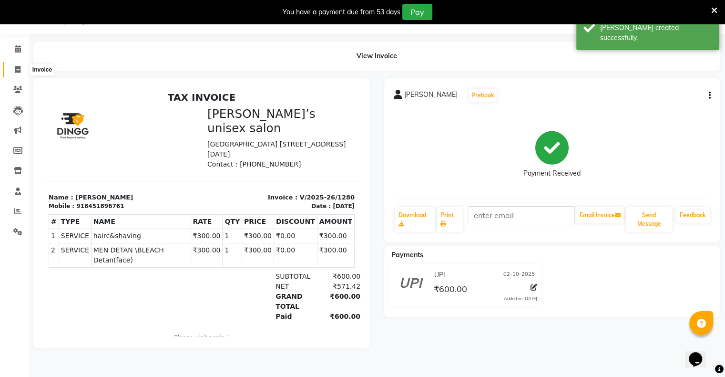
click at [21, 69] on span at bounding box center [18, 69] width 17 height 11
select select "8735"
select select "service"
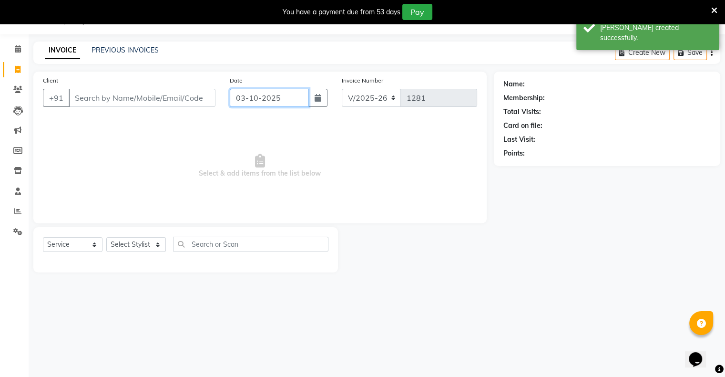
click at [261, 94] on input "03-10-2025" at bounding box center [269, 98] width 79 height 18
select select "10"
select select "2025"
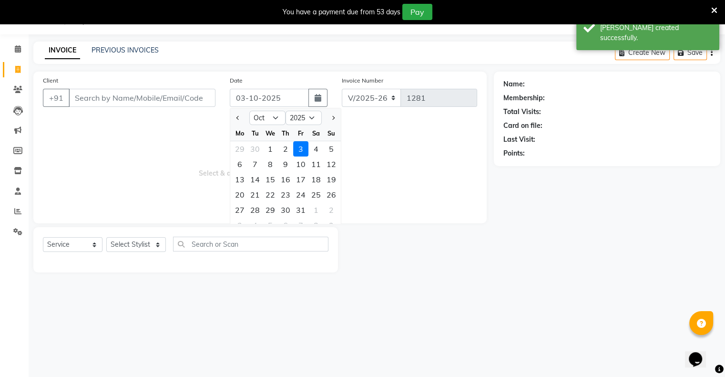
drag, startPoint x: 287, startPoint y: 150, endPoint x: 280, endPoint y: 148, distance: 6.4
click at [285, 150] on div "2" at bounding box center [285, 148] width 15 height 15
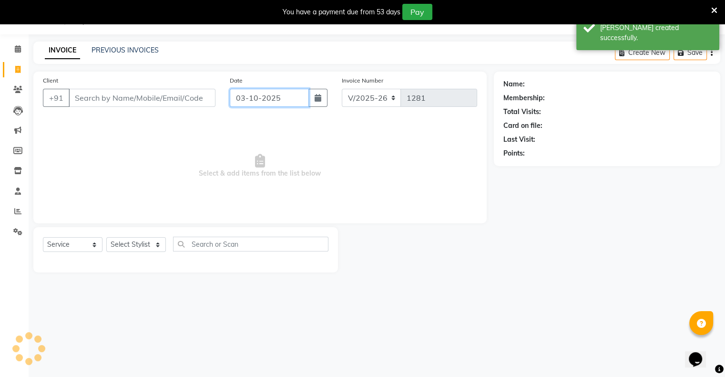
type input "02-10-2025"
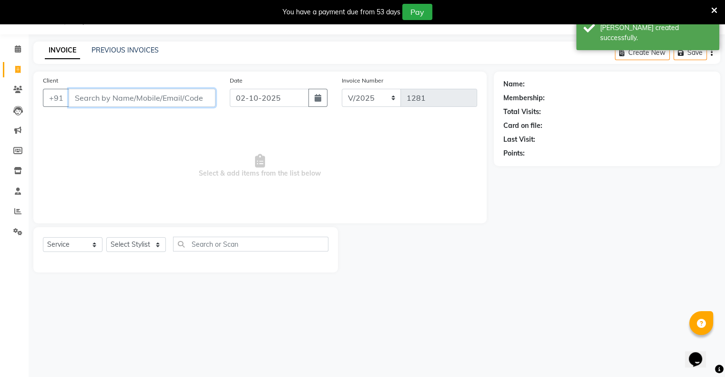
click at [189, 100] on input "Client" at bounding box center [142, 98] width 147 height 18
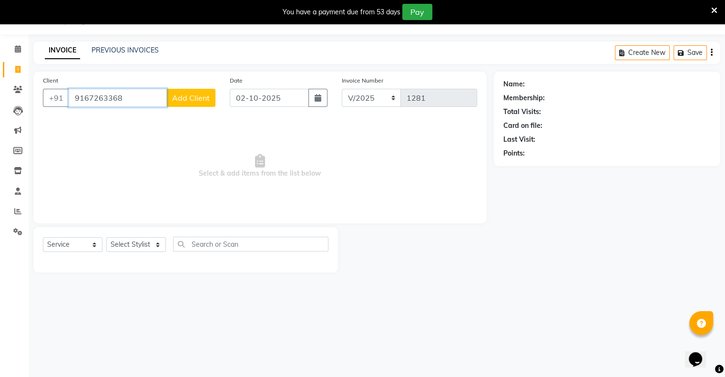
type input "9167263368"
click at [201, 89] on button "Add Client" at bounding box center [190, 98] width 49 height 18
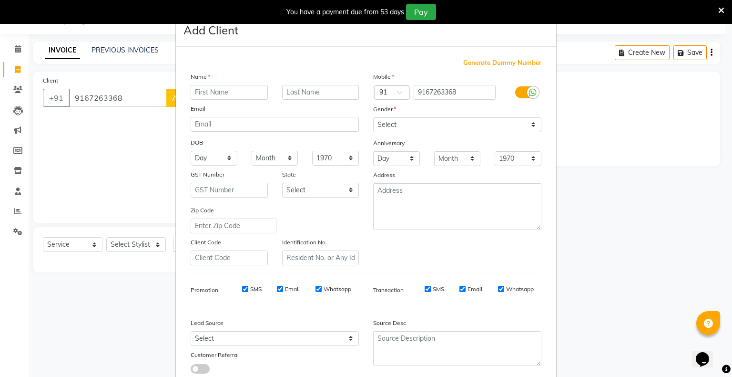
click at [216, 96] on input "text" at bounding box center [229, 92] width 77 height 15
click at [197, 91] on input "[PERSON_NAME]" at bounding box center [229, 92] width 77 height 15
click at [235, 94] on input "sandeep" at bounding box center [229, 92] width 77 height 15
type input "sandeep"
click at [393, 124] on select "Select [DEMOGRAPHIC_DATA] [DEMOGRAPHIC_DATA] Other Prefer Not To Say" at bounding box center [457, 124] width 168 height 15
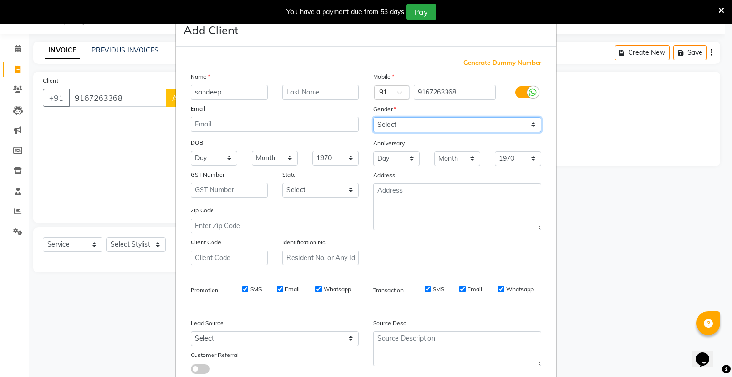
select select "[DEMOGRAPHIC_DATA]"
click at [373, 118] on select "Select [DEMOGRAPHIC_DATA] [DEMOGRAPHIC_DATA] Other Prefer Not To Say" at bounding box center [457, 124] width 168 height 15
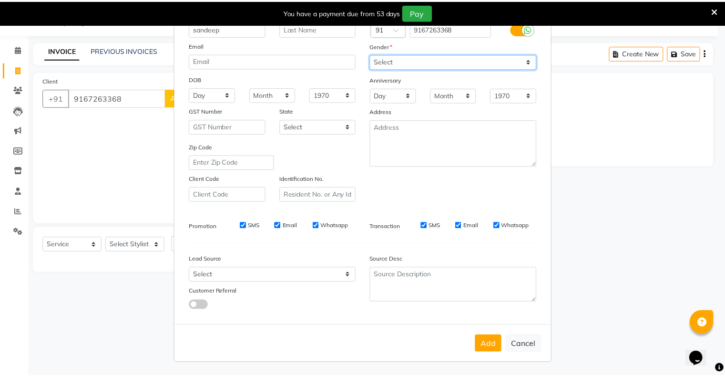
scroll to position [68, 0]
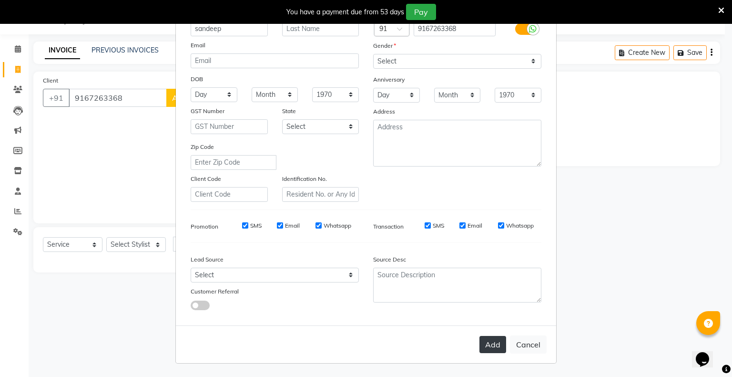
click at [496, 344] on button "Add" at bounding box center [493, 344] width 27 height 17
select select
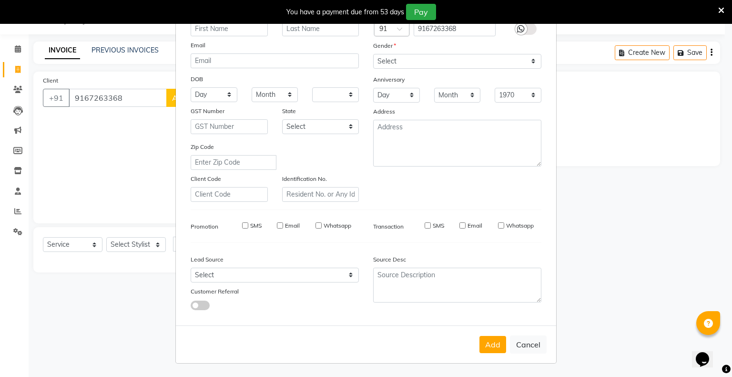
select select
checkbox input "false"
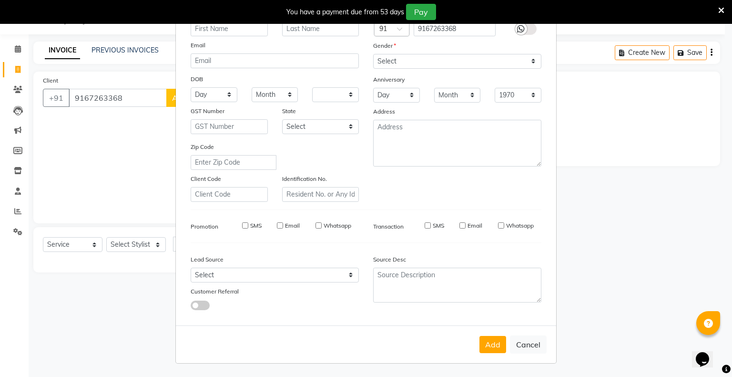
checkbox input "false"
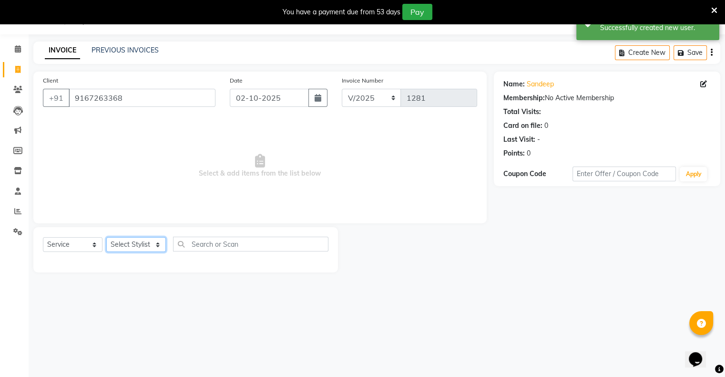
click at [128, 239] on select "Select Stylist [PERSON_NAME] owner Mohit [PERSON_NAME] [PERSON_NAME]" at bounding box center [136, 244] width 60 height 15
select select "90831"
click at [106, 237] on select "Select Stylist [PERSON_NAME] owner Mohit [PERSON_NAME] [PERSON_NAME]" at bounding box center [136, 244] width 60 height 15
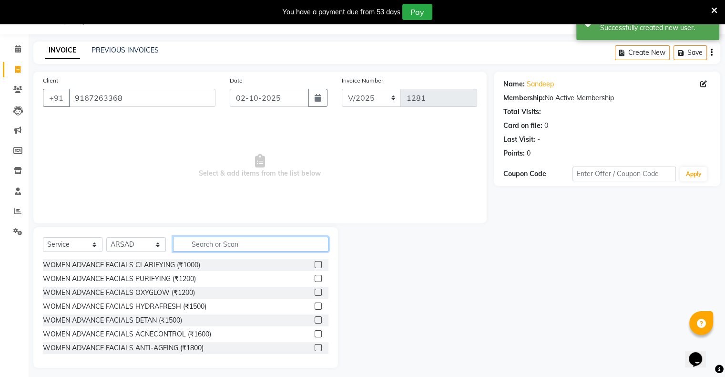
click at [209, 245] on input "text" at bounding box center [250, 244] width 155 height 15
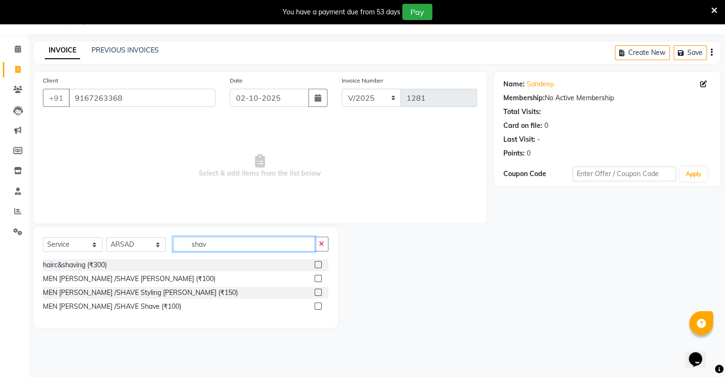
type input "shav"
click at [320, 281] on label at bounding box center [318, 278] width 7 height 7
click at [320, 281] on input "checkbox" at bounding box center [318, 279] width 6 height 6
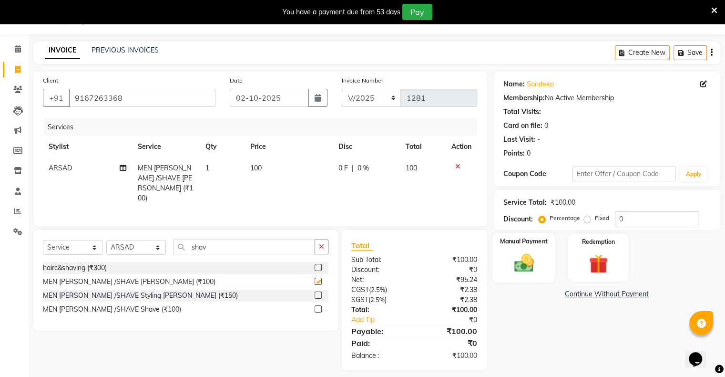
checkbox input "false"
click at [502, 265] on img at bounding box center [524, 263] width 32 height 23
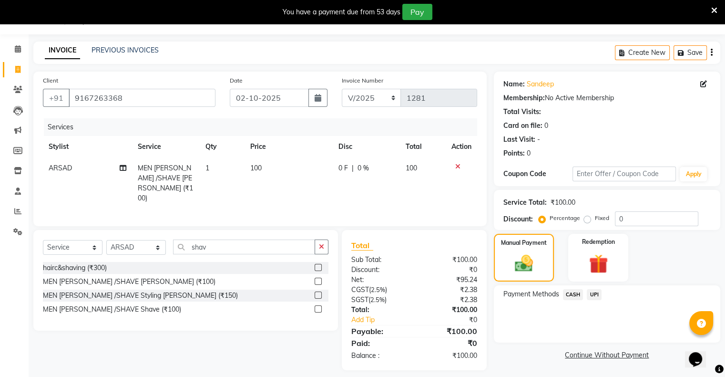
click at [502, 291] on span "UPI" at bounding box center [594, 294] width 15 height 11
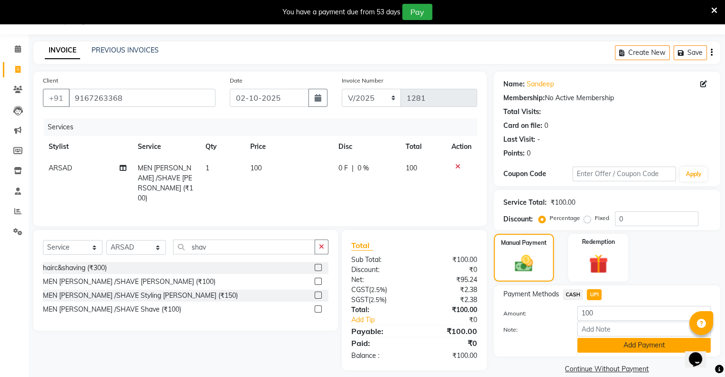
click at [502, 348] on button "Add Payment" at bounding box center [644, 345] width 134 height 15
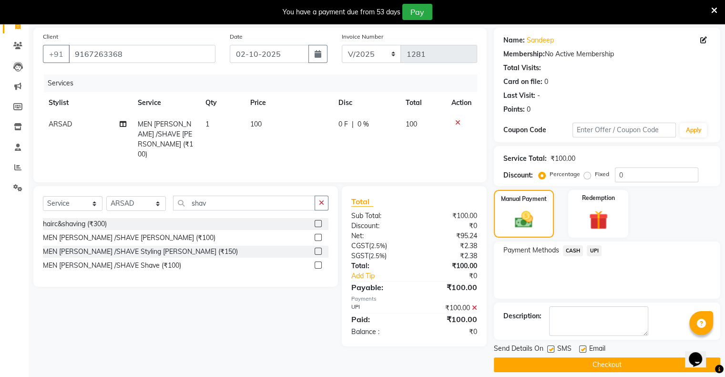
scroll to position [76, 0]
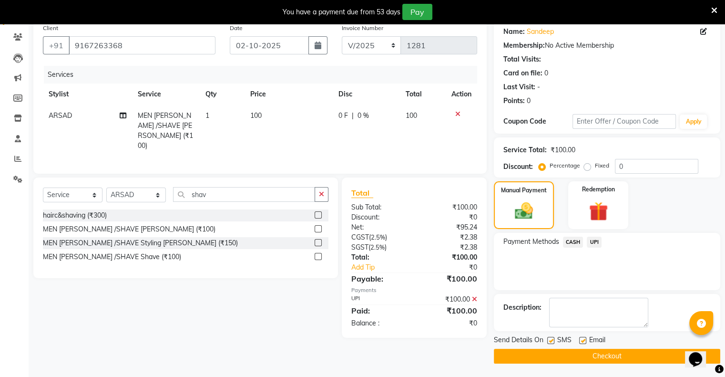
click at [502, 354] on button "Checkout" at bounding box center [607, 356] width 227 height 15
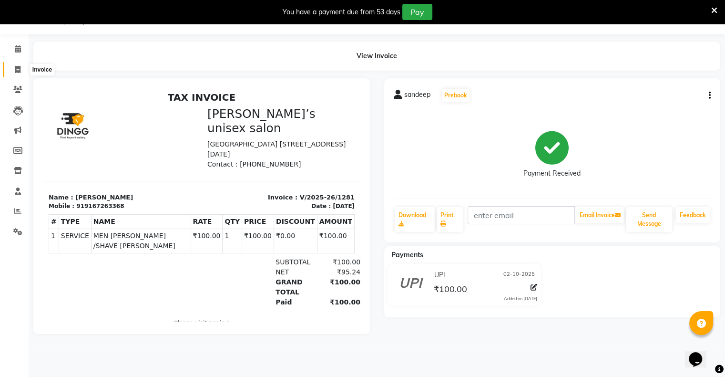
click at [20, 68] on icon at bounding box center [17, 69] width 5 height 7
select select "8735"
select select "service"
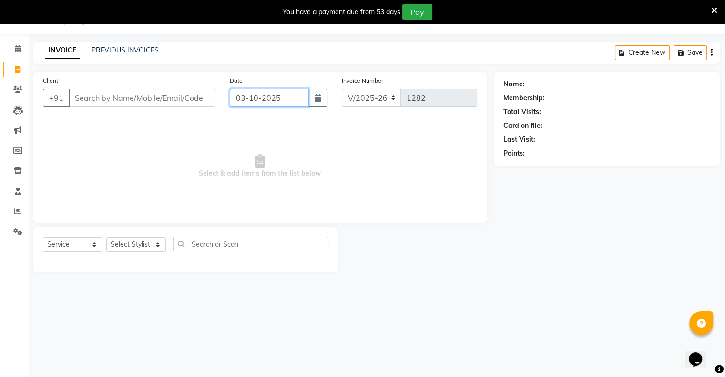
click at [265, 100] on input "03-10-2025" at bounding box center [269, 98] width 79 height 18
select select "10"
select select "2025"
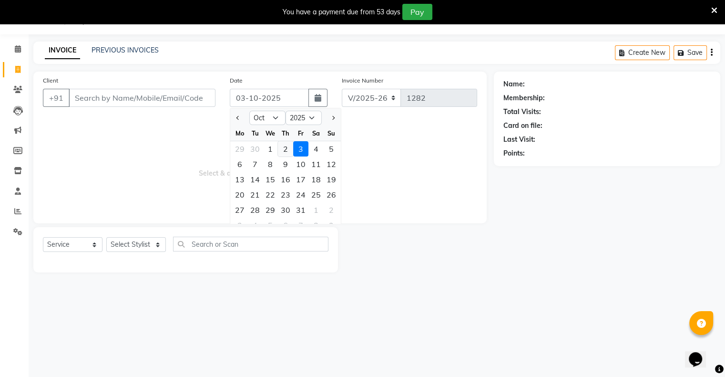
click at [287, 151] on div "2" at bounding box center [285, 148] width 15 height 15
type input "02-10-2025"
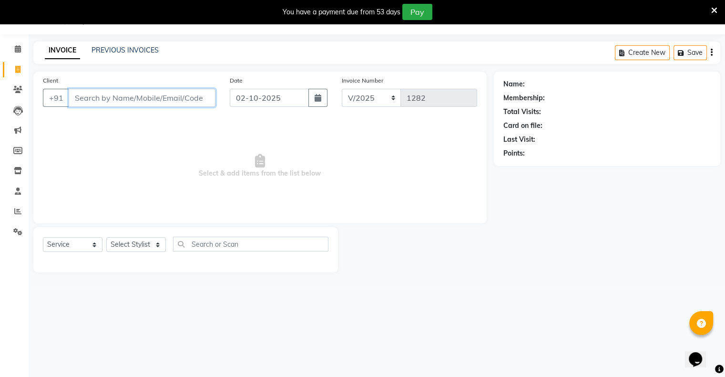
click at [188, 99] on input "Client" at bounding box center [142, 98] width 147 height 18
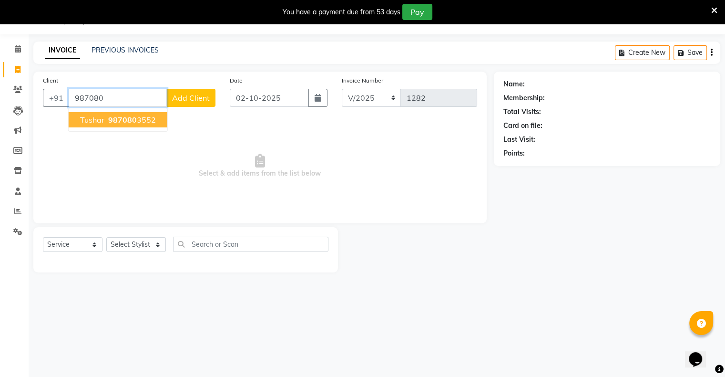
click at [121, 121] on span "987080" at bounding box center [122, 120] width 29 height 10
type input "9870803552"
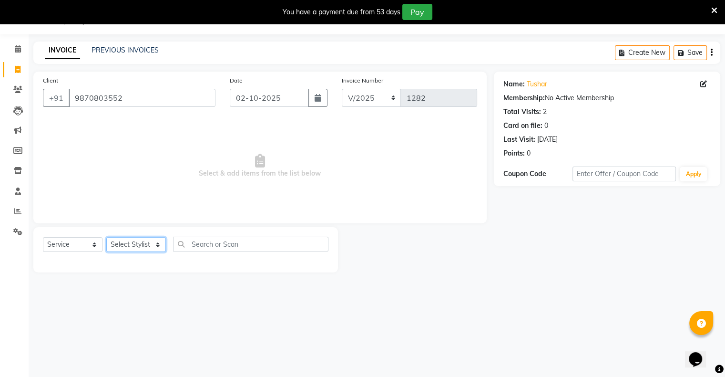
click at [133, 247] on select "Select Stylist [PERSON_NAME] owner Mohit [PERSON_NAME] [PERSON_NAME]" at bounding box center [136, 244] width 60 height 15
select select "88698"
click at [106, 237] on select "Select Stylist [PERSON_NAME] owner Mohit [PERSON_NAME] [PERSON_NAME]" at bounding box center [136, 244] width 60 height 15
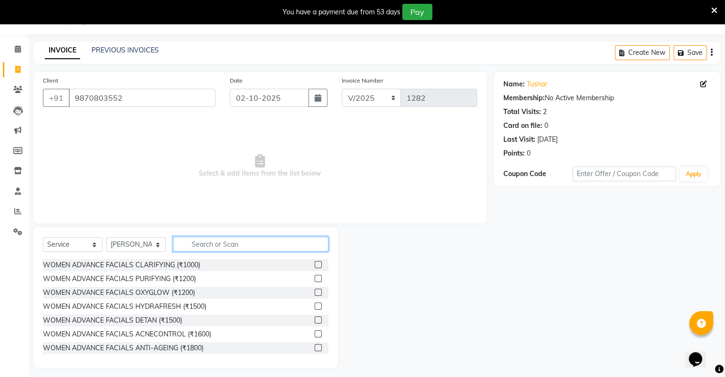
click at [208, 245] on input "text" at bounding box center [250, 244] width 155 height 15
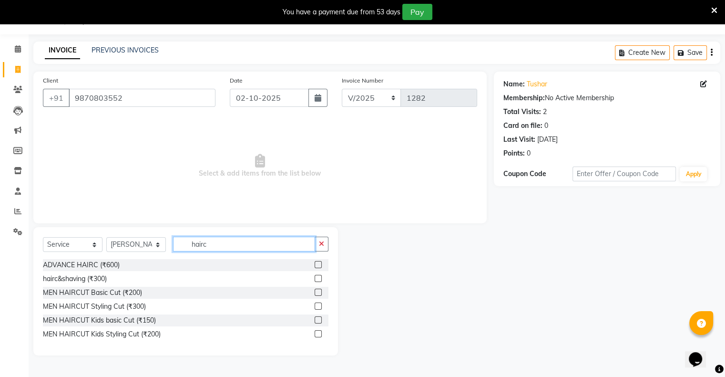
type input "hairc"
click at [317, 293] on label at bounding box center [318, 292] width 7 height 7
click at [317, 293] on input "checkbox" at bounding box center [318, 292] width 6 height 6
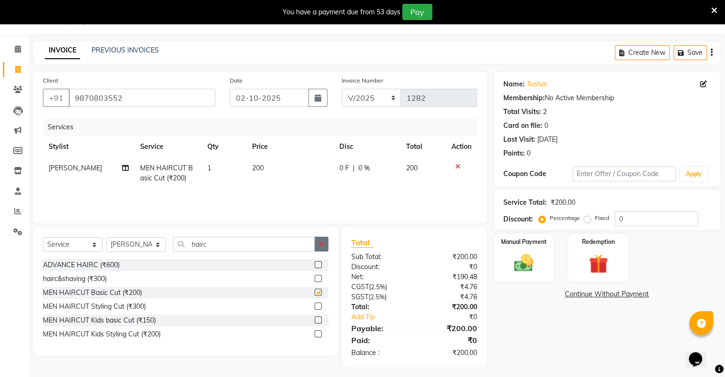
checkbox input "false"
click at [319, 242] on icon "button" at bounding box center [321, 243] width 5 height 7
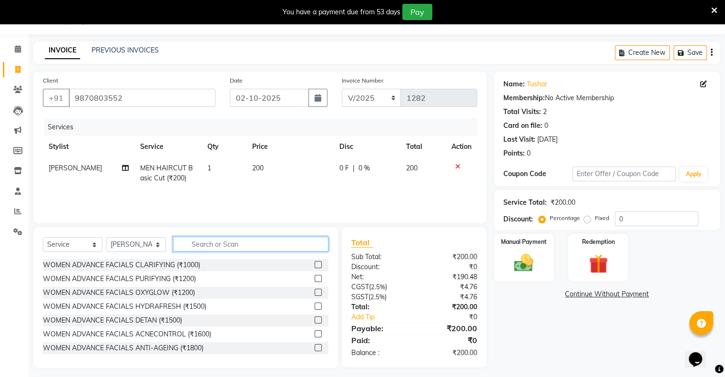
click at [296, 239] on input "text" at bounding box center [250, 244] width 155 height 15
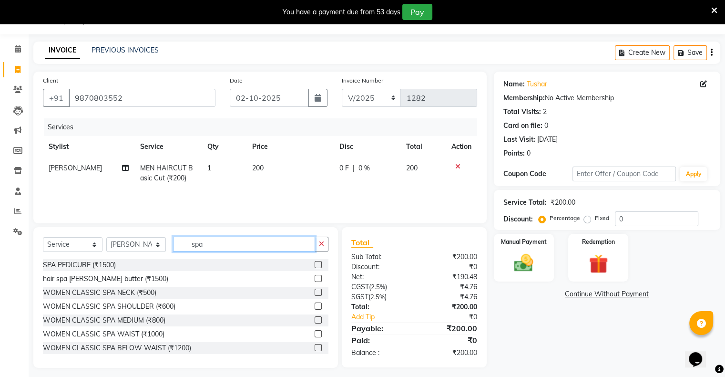
type input "spa"
click at [315, 294] on label at bounding box center [318, 292] width 7 height 7
click at [315, 294] on input "checkbox" at bounding box center [318, 292] width 6 height 6
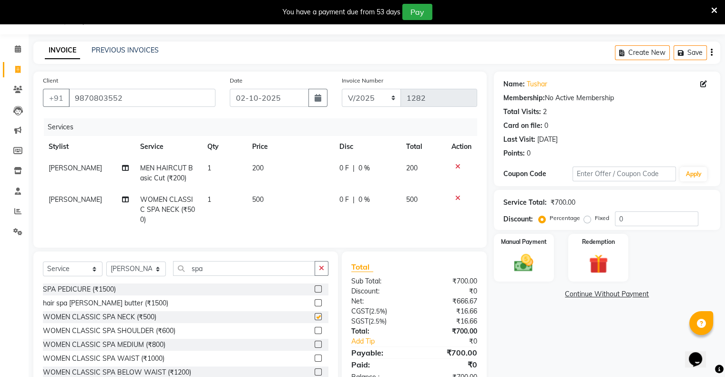
checkbox input "false"
click at [502, 268] on img at bounding box center [524, 263] width 32 height 23
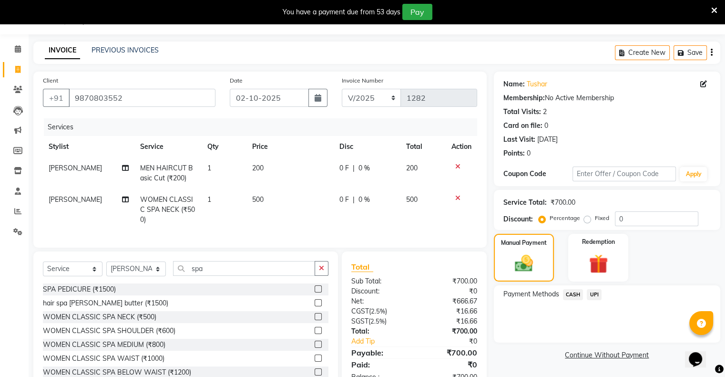
click at [502, 292] on span "UPI" at bounding box center [594, 294] width 15 height 11
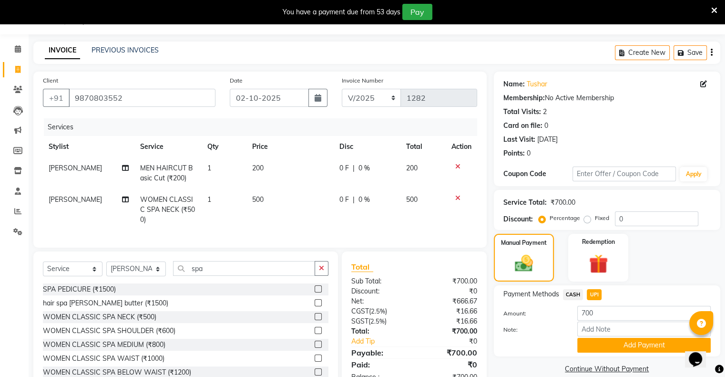
click at [502, 341] on button "Add Payment" at bounding box center [644, 345] width 134 height 15
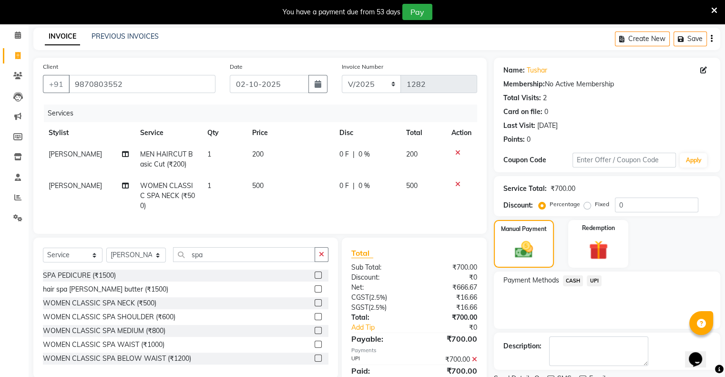
scroll to position [80, 0]
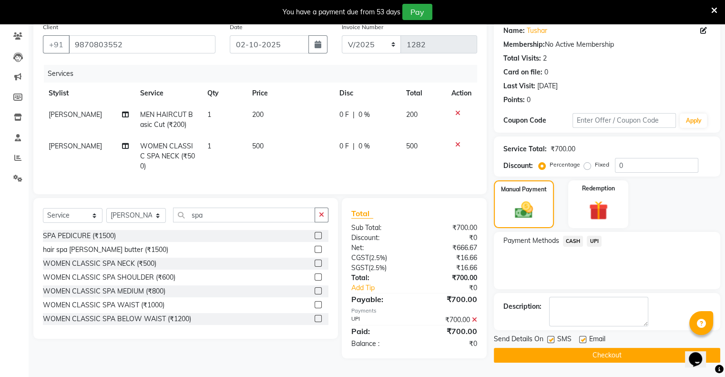
click at [502, 352] on button "Checkout" at bounding box center [607, 355] width 227 height 15
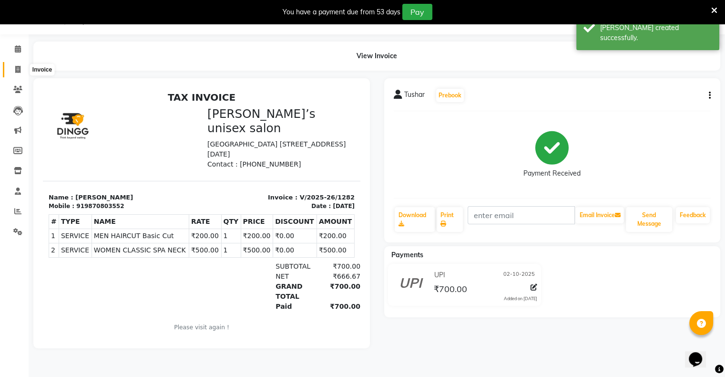
click at [15, 71] on icon at bounding box center [17, 69] width 5 height 7
select select "8735"
select select "service"
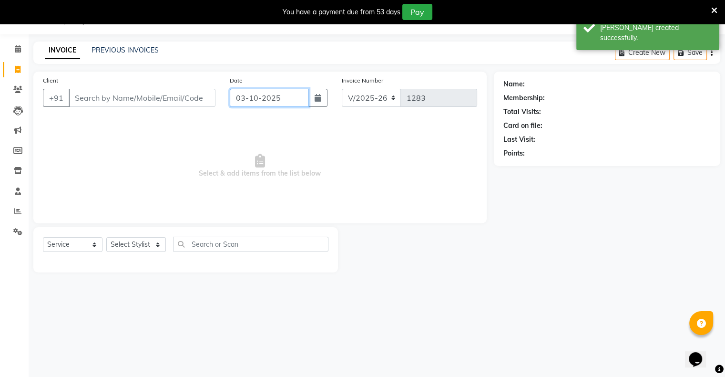
click at [281, 93] on input "03-10-2025" at bounding box center [269, 98] width 79 height 18
select select "10"
select select "2025"
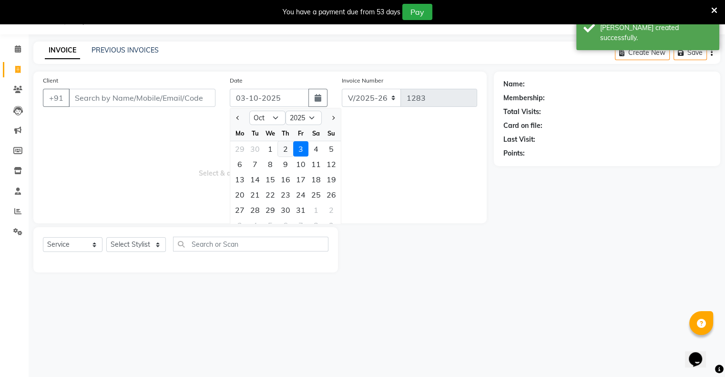
click at [284, 155] on div "2" at bounding box center [285, 148] width 15 height 15
type input "02-10-2025"
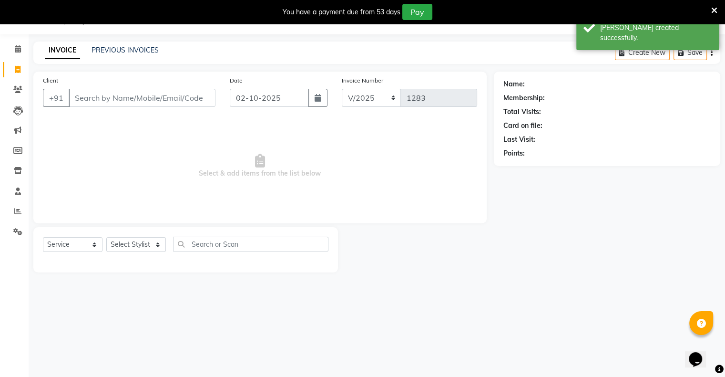
click at [196, 108] on div "Client +91" at bounding box center [129, 94] width 187 height 39
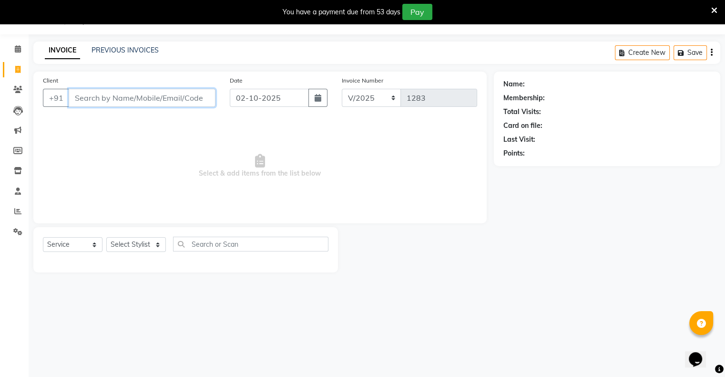
click at [197, 101] on input "Client" at bounding box center [142, 98] width 147 height 18
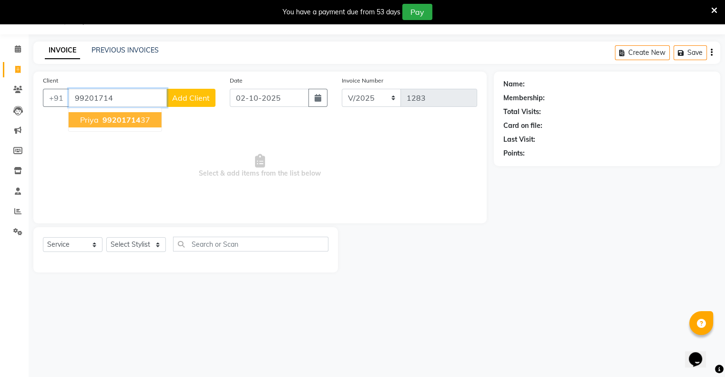
click at [132, 119] on span "99201714" at bounding box center [122, 120] width 38 height 10
type input "9920171437"
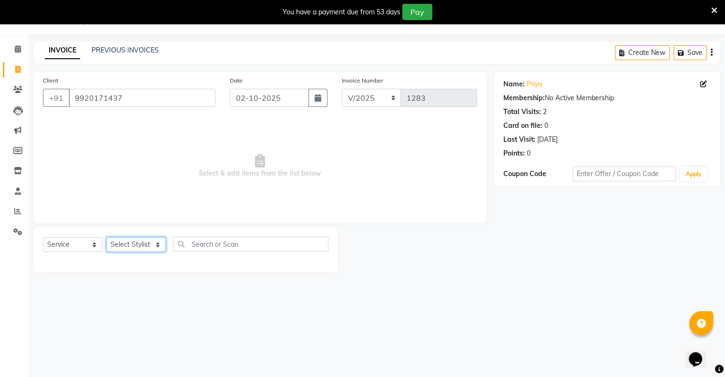
click at [135, 243] on select "Select Stylist [PERSON_NAME] owner Mohit [PERSON_NAME] [PERSON_NAME]" at bounding box center [136, 244] width 60 height 15
select select "88700"
click at [106, 237] on select "Select Stylist [PERSON_NAME] owner Mohit [PERSON_NAME] [PERSON_NAME]" at bounding box center [136, 244] width 60 height 15
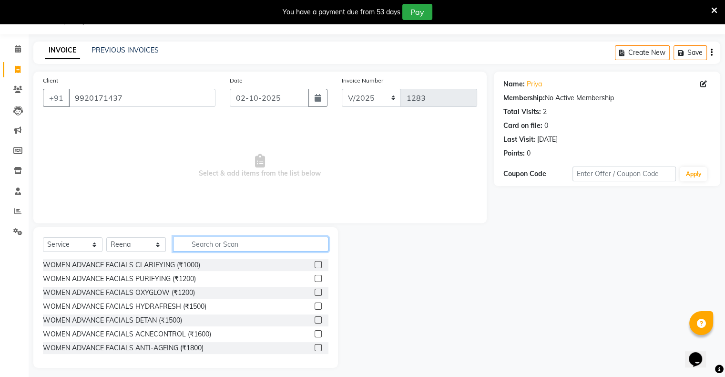
click at [220, 247] on input "text" at bounding box center [250, 244] width 155 height 15
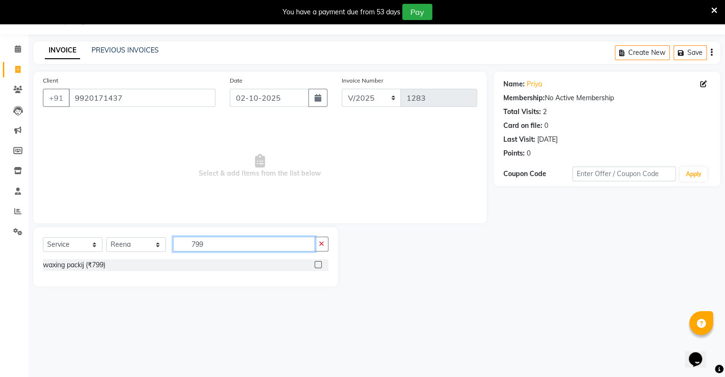
type input "799"
click at [319, 265] on label at bounding box center [318, 264] width 7 height 7
click at [319, 265] on input "checkbox" at bounding box center [318, 265] width 6 height 6
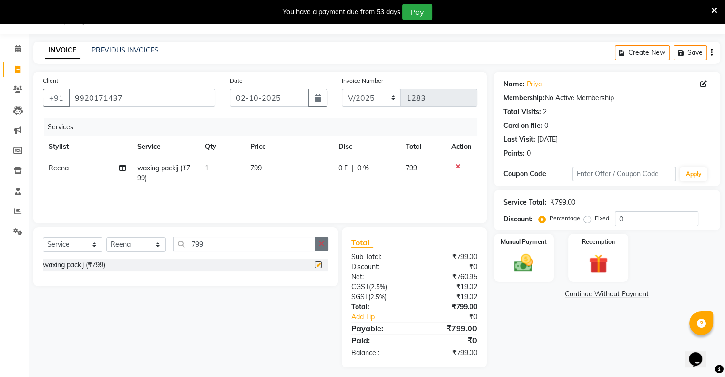
checkbox input "false"
click at [321, 246] on icon "button" at bounding box center [321, 243] width 5 height 7
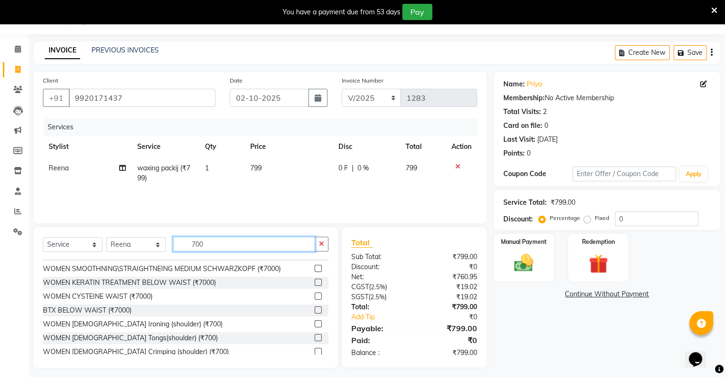
scroll to position [195, 0]
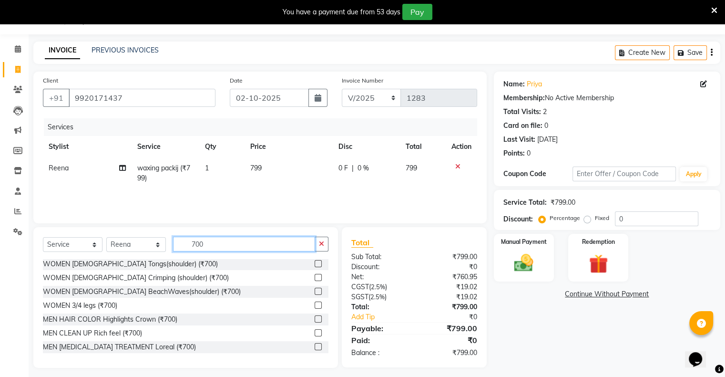
type input "700"
click at [315, 277] on label at bounding box center [318, 277] width 7 height 7
click at [315, 277] on input "checkbox" at bounding box center [318, 278] width 6 height 6
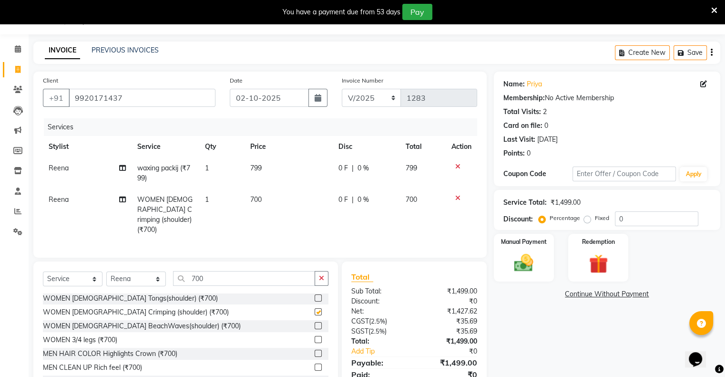
checkbox input "false"
click at [322, 275] on icon "button" at bounding box center [321, 278] width 5 height 7
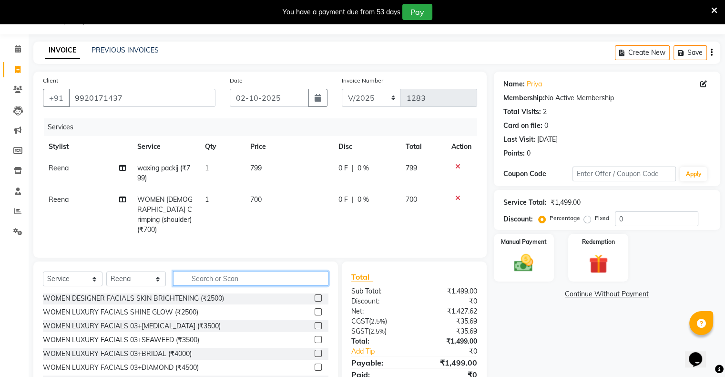
click at [299, 279] on input "text" at bounding box center [250, 278] width 155 height 15
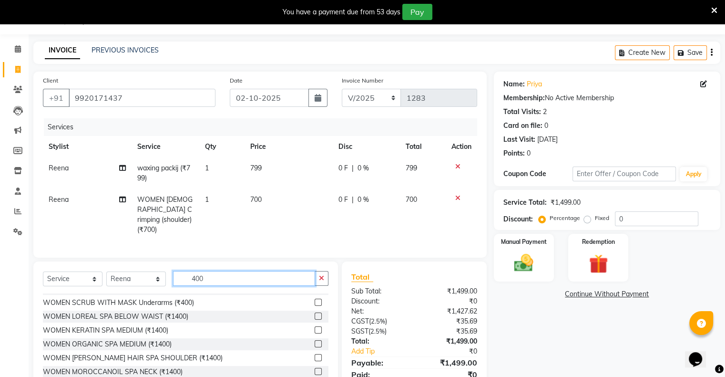
scroll to position [95, 0]
type input "400"
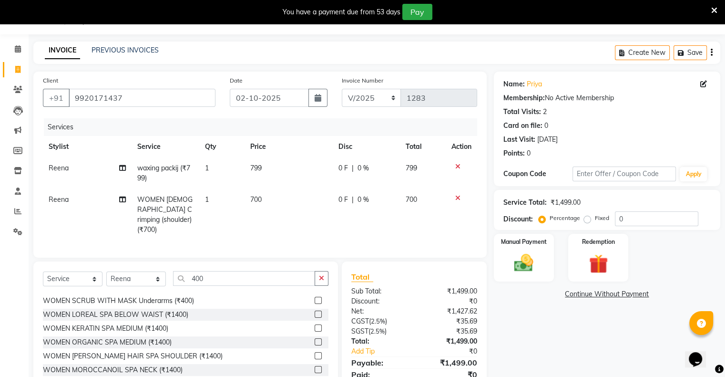
click at [315, 299] on label at bounding box center [318, 300] width 7 height 7
click at [315, 299] on input "checkbox" at bounding box center [318, 301] width 6 height 6
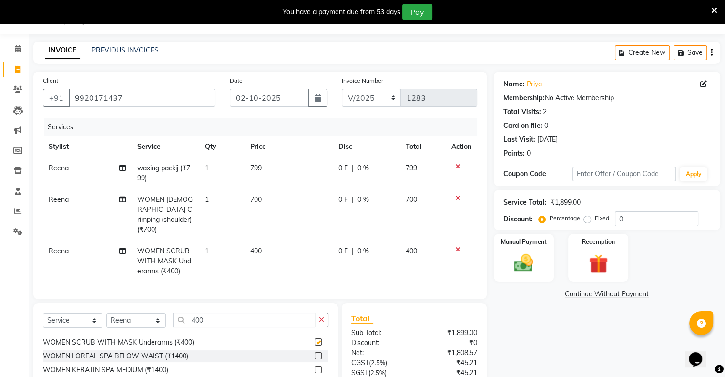
checkbox input "false"
click at [326, 313] on button "button" at bounding box center [322, 319] width 14 height 15
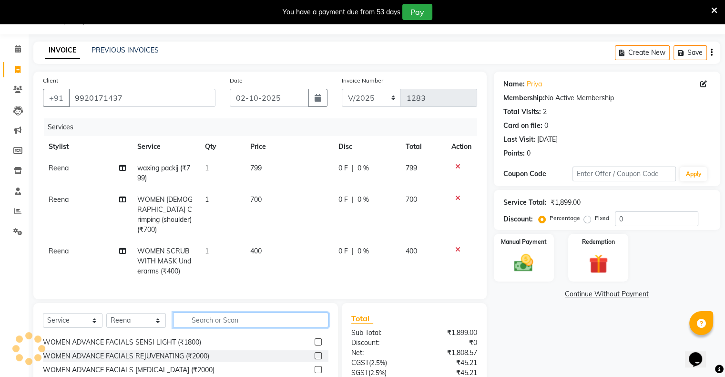
click at [300, 316] on input "text" at bounding box center [250, 319] width 155 height 15
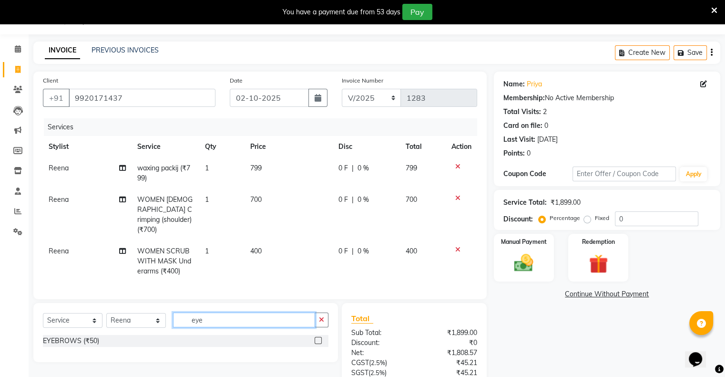
type input "eye"
click at [317, 338] on label at bounding box center [318, 340] width 7 height 7
click at [317, 338] on input "checkbox" at bounding box center [318, 341] width 6 height 6
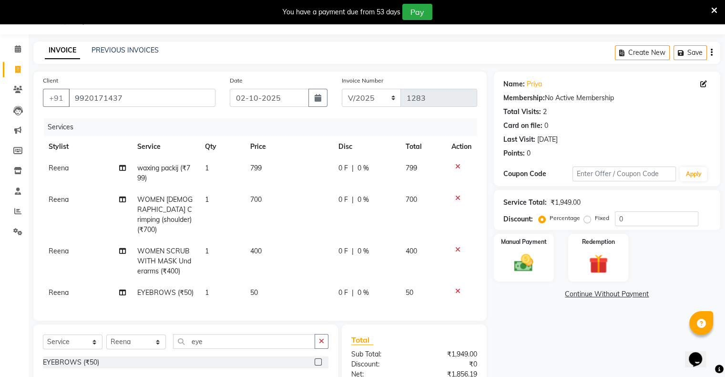
click at [319, 358] on label at bounding box center [318, 361] width 7 height 7
click at [319, 359] on input "checkbox" at bounding box center [318, 362] width 6 height 6
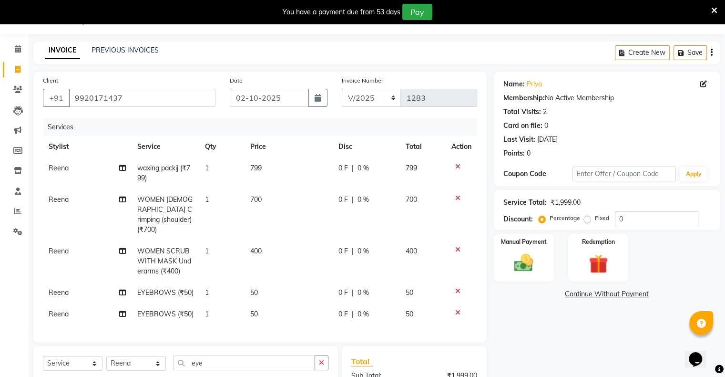
checkbox input "false"
click at [461, 309] on div at bounding box center [462, 312] width 20 height 7
click at [462, 309] on div at bounding box center [462, 312] width 20 height 7
click at [456, 309] on icon at bounding box center [457, 312] width 5 height 7
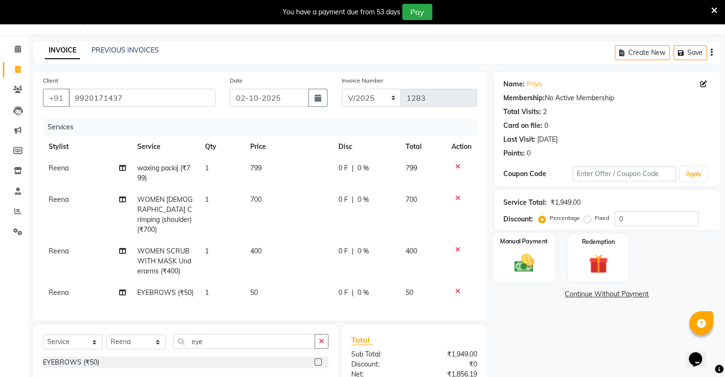
click at [502, 262] on div "Manual Payment" at bounding box center [524, 257] width 62 height 49
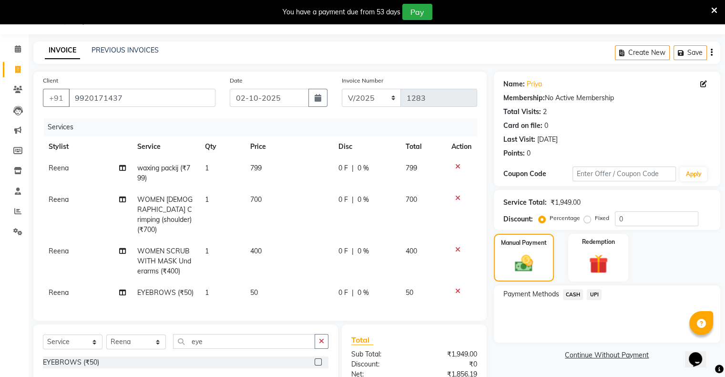
click at [502, 295] on span "UPI" at bounding box center [594, 294] width 15 height 11
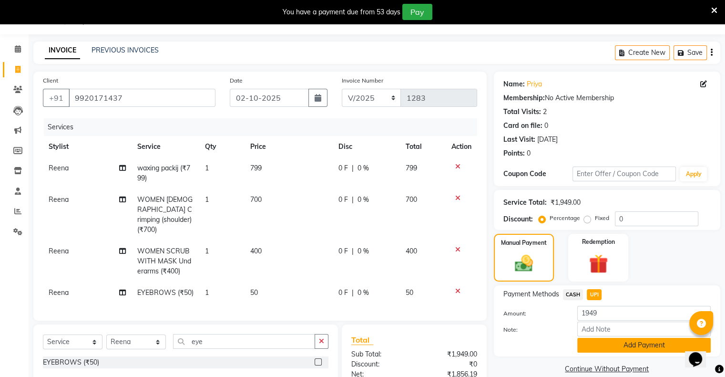
click at [502, 345] on button "Add Payment" at bounding box center [644, 345] width 134 height 15
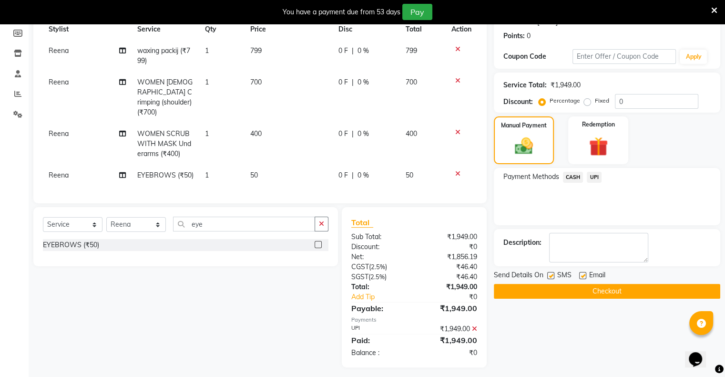
scroll to position [143, 0]
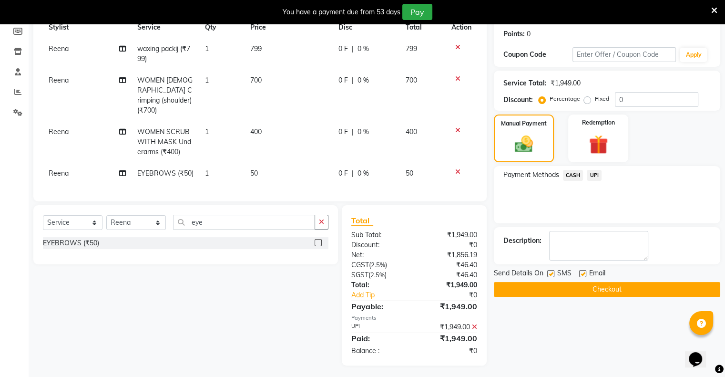
click at [502, 288] on button "Checkout" at bounding box center [607, 289] width 227 height 15
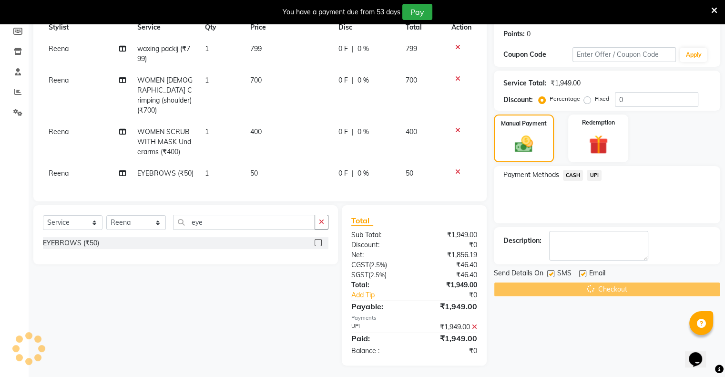
click at [502, 240] on div "Description:" at bounding box center [607, 246] width 207 height 30
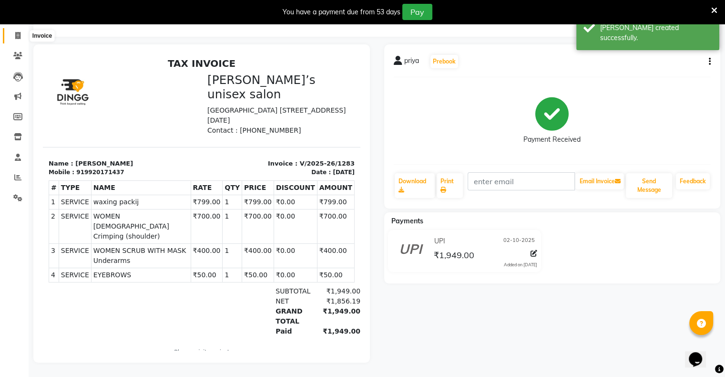
click at [13, 32] on span at bounding box center [18, 36] width 17 height 11
select select "service"
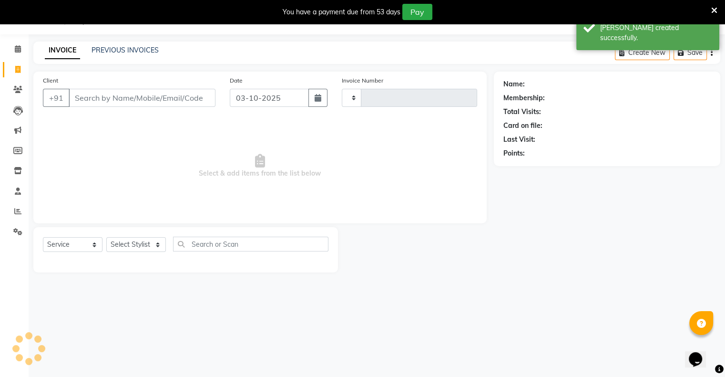
scroll to position [24, 0]
type input "1284"
select select "8735"
click at [281, 102] on input "03-10-2025" at bounding box center [269, 98] width 79 height 18
select select "10"
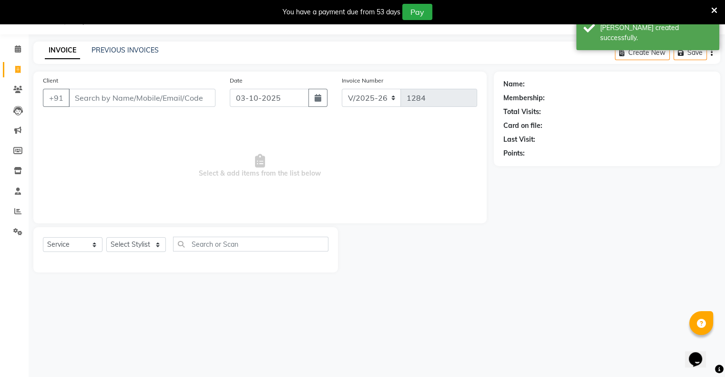
select select "2025"
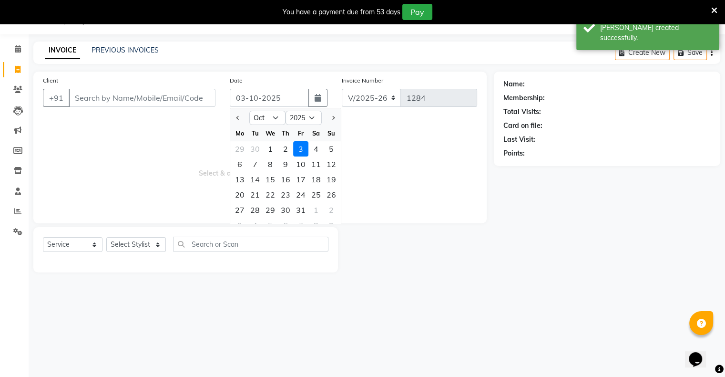
drag, startPoint x: 286, startPoint y: 151, endPoint x: 206, endPoint y: 115, distance: 87.9
click at [286, 151] on div "2" at bounding box center [285, 148] width 15 height 15
type input "02-10-2025"
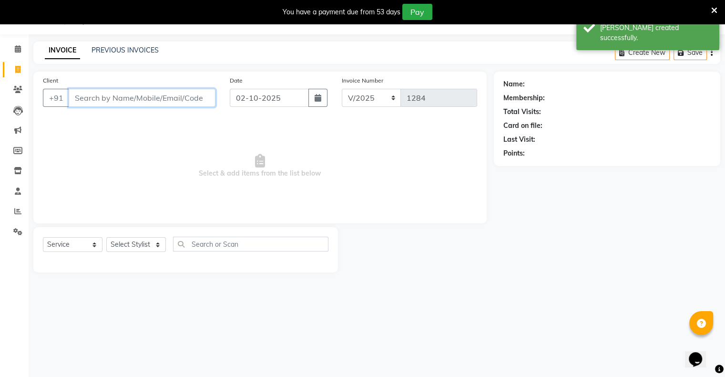
click at [162, 101] on input "Client" at bounding box center [142, 98] width 147 height 18
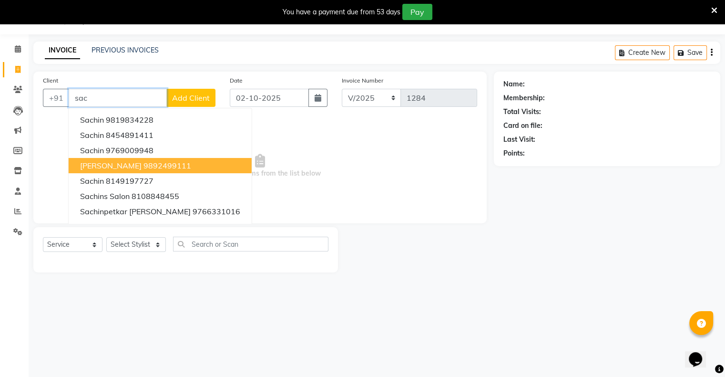
click at [172, 161] on button "[PERSON_NAME] 9892499111" at bounding box center [160, 165] width 183 height 15
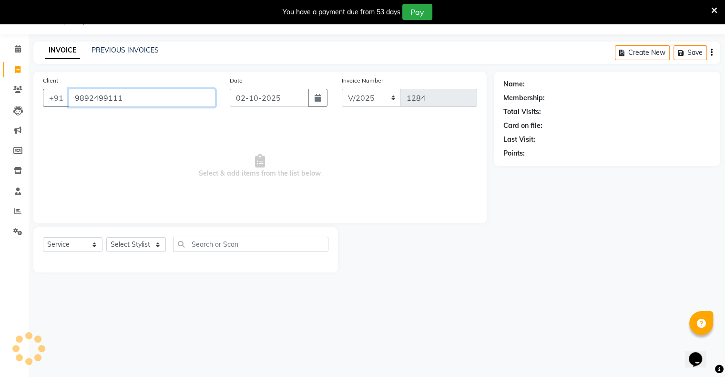
type input "9892499111"
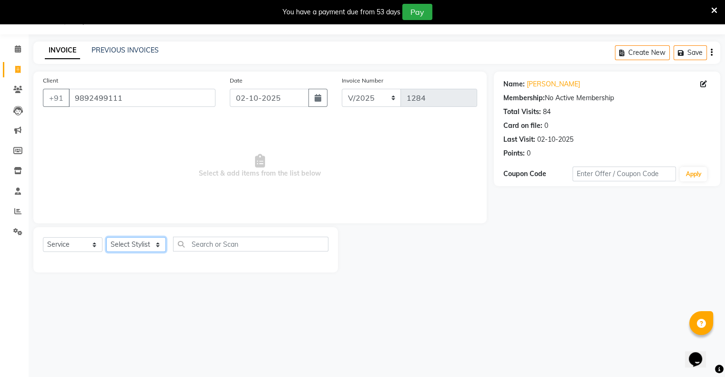
click at [136, 244] on select "Select Stylist [PERSON_NAME] owner Mohit [PERSON_NAME] [PERSON_NAME]" at bounding box center [136, 244] width 60 height 15
select select "88697"
click at [106, 237] on select "Select Stylist [PERSON_NAME] owner Mohit [PERSON_NAME] [PERSON_NAME]" at bounding box center [136, 244] width 60 height 15
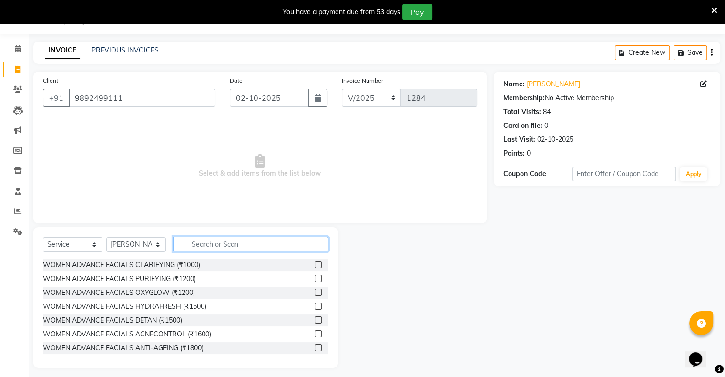
click at [208, 247] on input "text" at bounding box center [250, 244] width 155 height 15
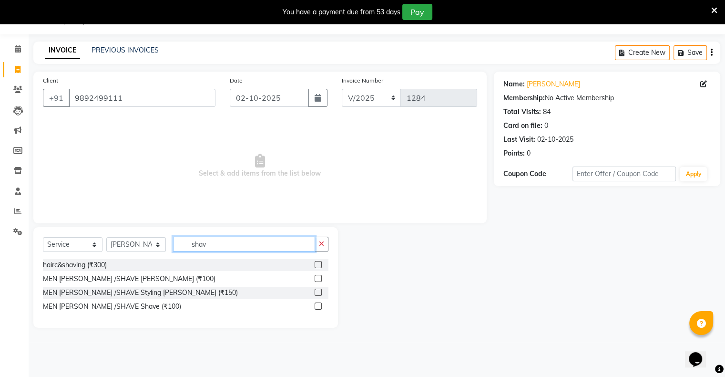
type input "shav"
click at [320, 278] on label at bounding box center [318, 278] width 7 height 7
click at [320, 278] on input "checkbox" at bounding box center [318, 279] width 6 height 6
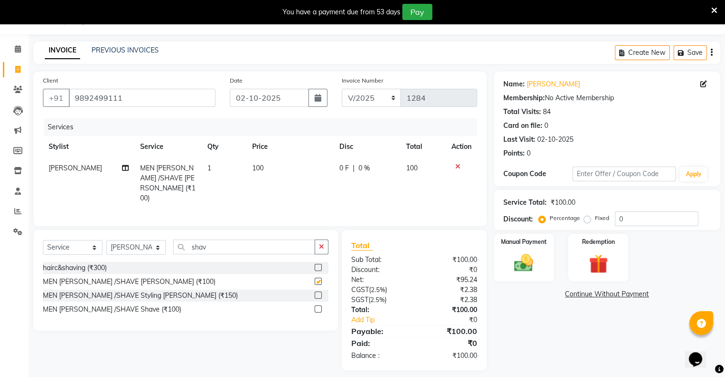
checkbox input "false"
click at [500, 251] on div "Manual Payment" at bounding box center [524, 257] width 62 height 49
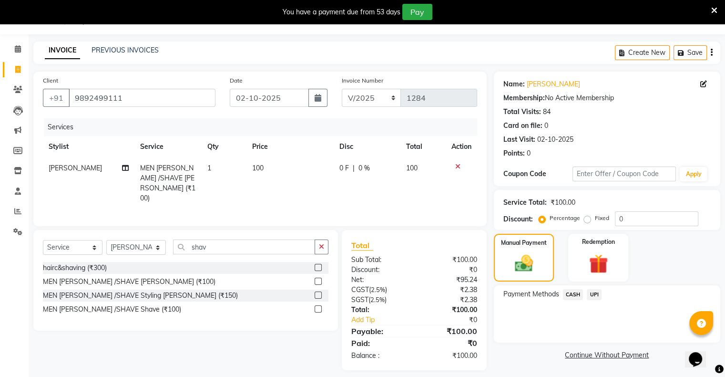
click at [502, 295] on span "UPI" at bounding box center [594, 294] width 15 height 11
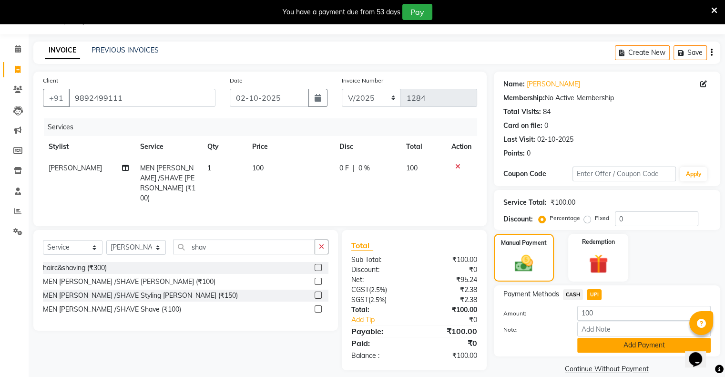
click at [502, 348] on button "Add Payment" at bounding box center [644, 345] width 134 height 15
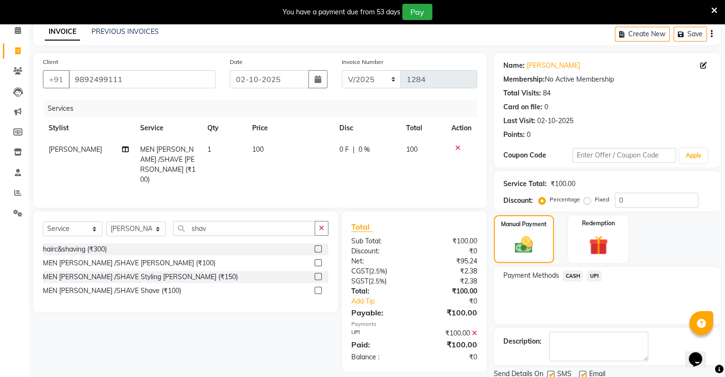
scroll to position [76, 0]
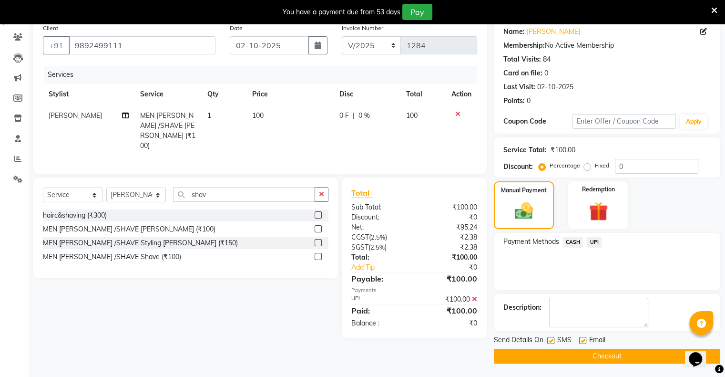
click at [502, 354] on button "Checkout" at bounding box center [607, 356] width 227 height 15
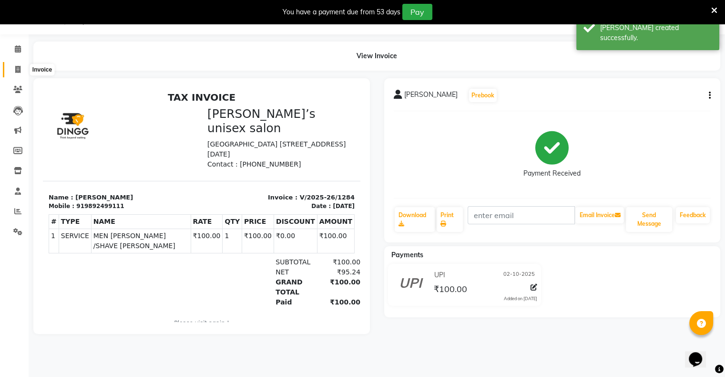
click at [18, 68] on icon at bounding box center [17, 69] width 5 height 7
select select "service"
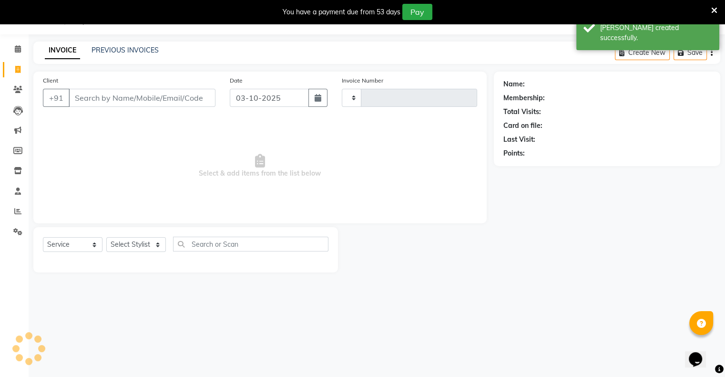
type input "1285"
select select "8735"
drag, startPoint x: 272, startPoint y: 98, endPoint x: 266, endPoint y: 107, distance: 10.7
click at [271, 98] on input "03-10-2025" at bounding box center [269, 98] width 79 height 18
select select "10"
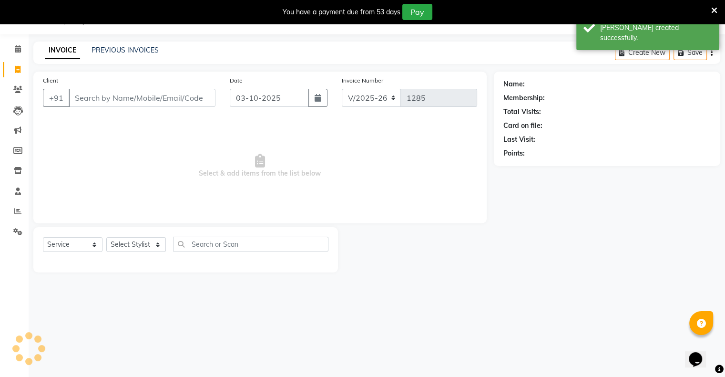
select select "2025"
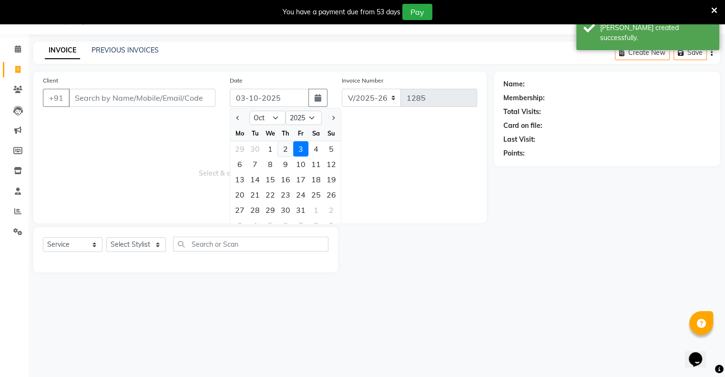
click at [284, 151] on div "2" at bounding box center [285, 148] width 15 height 15
type input "02-10-2025"
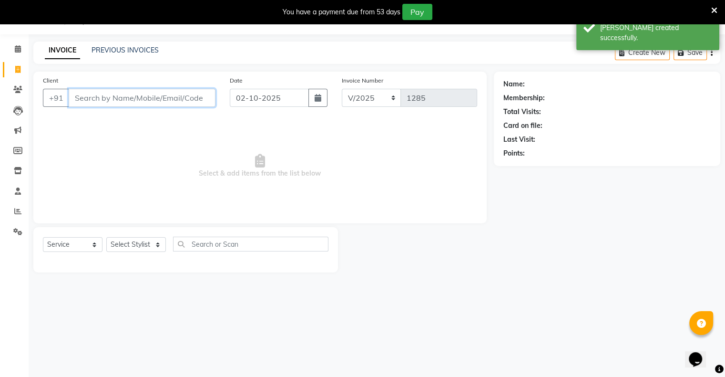
click at [198, 102] on input "Client" at bounding box center [142, 98] width 147 height 18
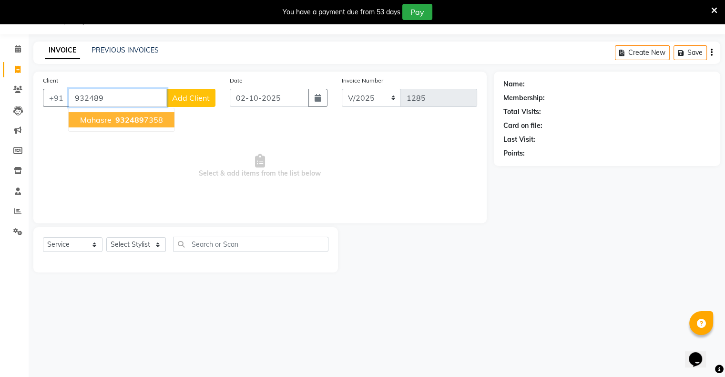
click at [138, 119] on span "932489" at bounding box center [129, 120] width 29 height 10
type input "9324897358"
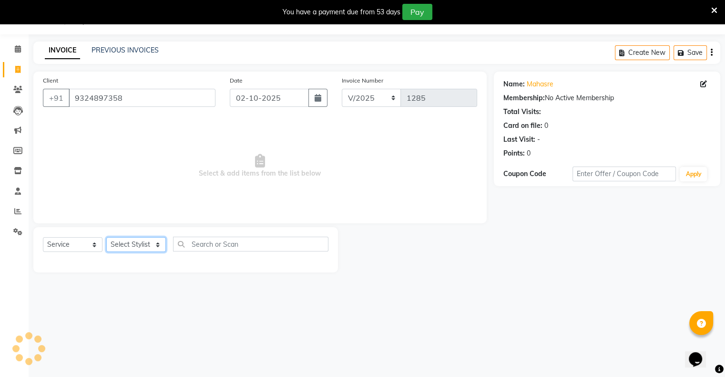
click at [141, 239] on select "Select Stylist [PERSON_NAME] owner Mohit [PERSON_NAME] [PERSON_NAME]" at bounding box center [136, 244] width 60 height 15
select select "88698"
click at [106, 237] on select "Select Stylist [PERSON_NAME] owner Mohit [PERSON_NAME] [PERSON_NAME]" at bounding box center [136, 244] width 60 height 15
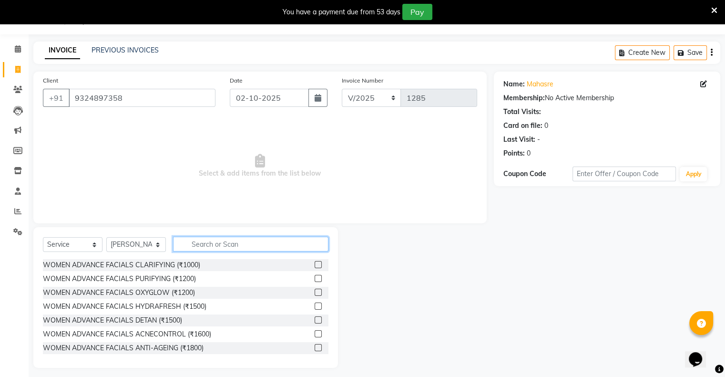
click at [213, 243] on input "text" at bounding box center [250, 244] width 155 height 15
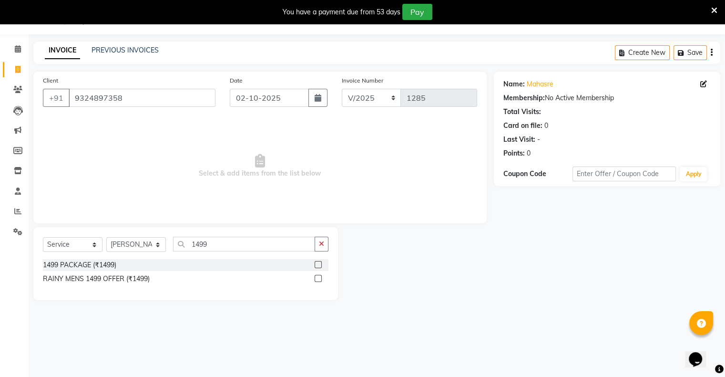
click at [319, 262] on label at bounding box center [318, 264] width 7 height 7
click at [319, 262] on input "checkbox" at bounding box center [318, 265] width 6 height 6
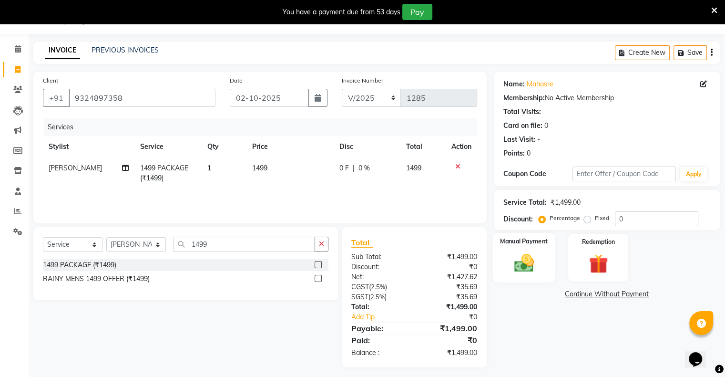
click at [502, 256] on img at bounding box center [524, 263] width 32 height 23
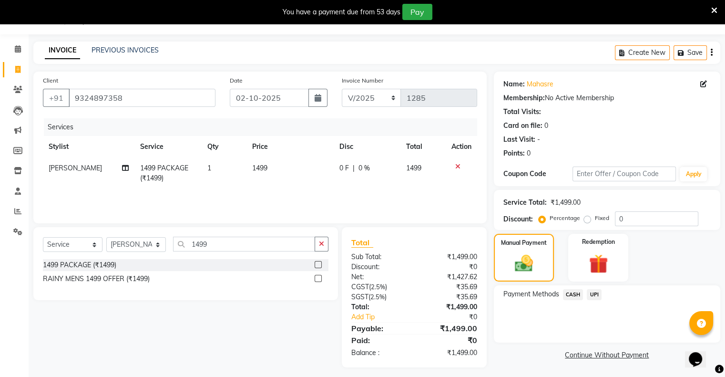
click at [502, 294] on span "UPI" at bounding box center [594, 294] width 15 height 11
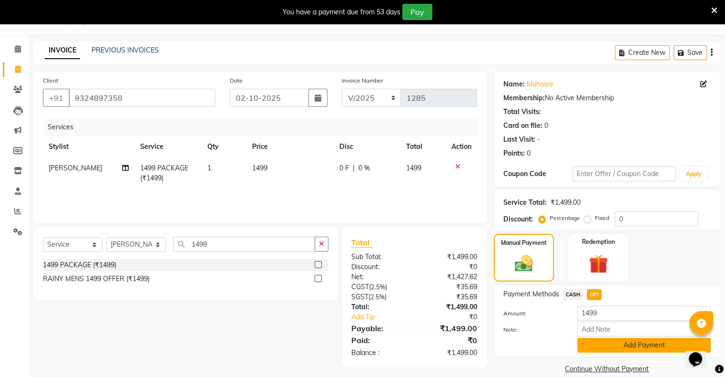
click at [502, 346] on button "Add Payment" at bounding box center [644, 345] width 134 height 15
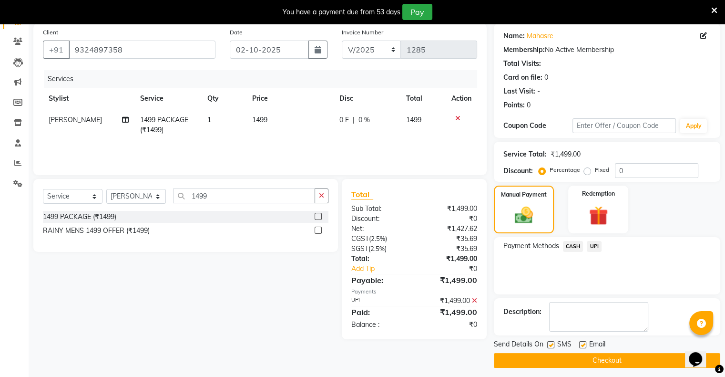
scroll to position [76, 0]
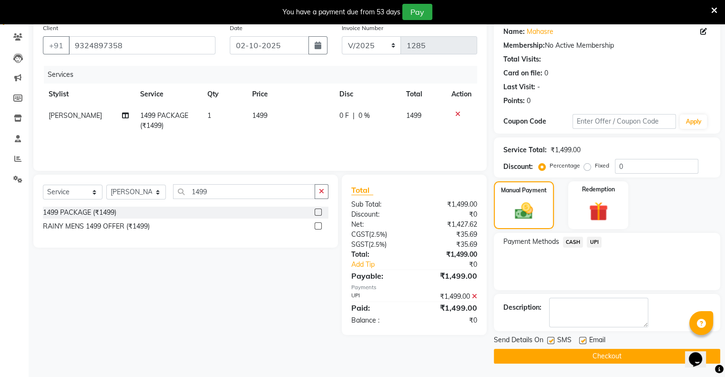
click at [502, 354] on button "Checkout" at bounding box center [607, 356] width 227 height 15
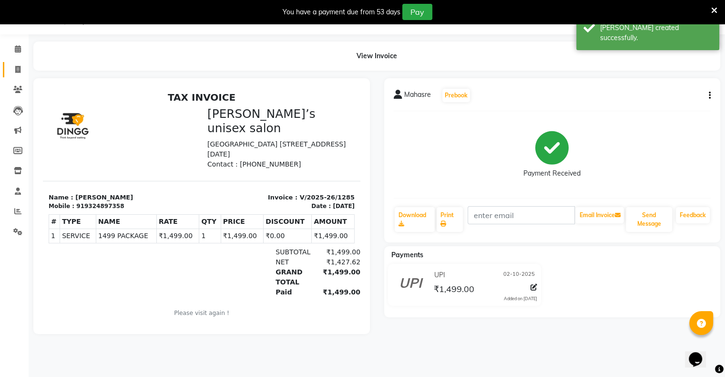
click at [15, 75] on link "Invoice" at bounding box center [14, 70] width 23 height 16
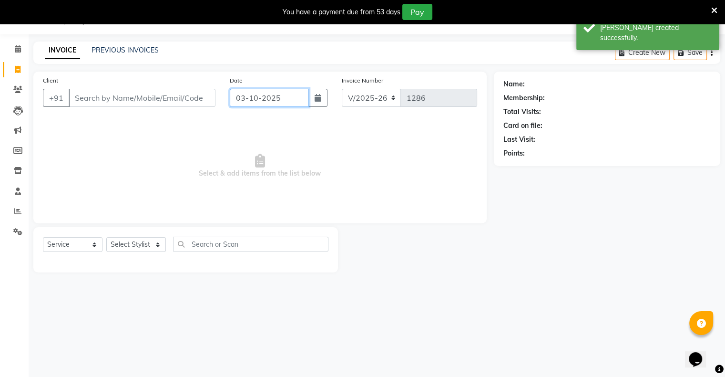
click at [254, 100] on input "03-10-2025" at bounding box center [269, 98] width 79 height 18
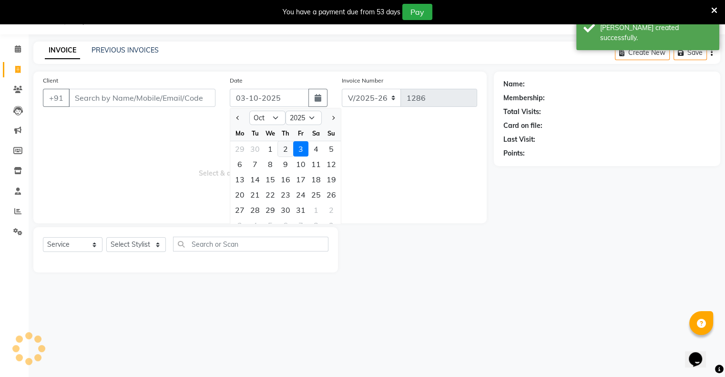
click at [282, 152] on div "2" at bounding box center [285, 148] width 15 height 15
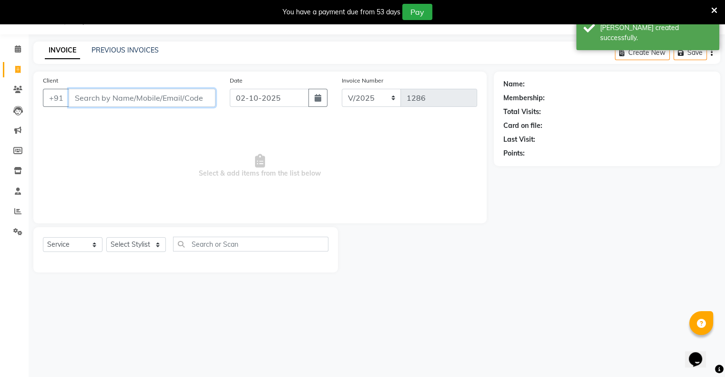
click at [191, 99] on input "Client" at bounding box center [142, 98] width 147 height 18
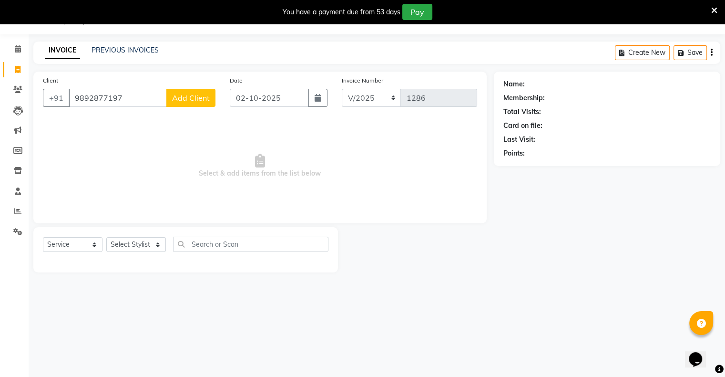
click at [201, 94] on span "Add Client" at bounding box center [191, 98] width 38 height 10
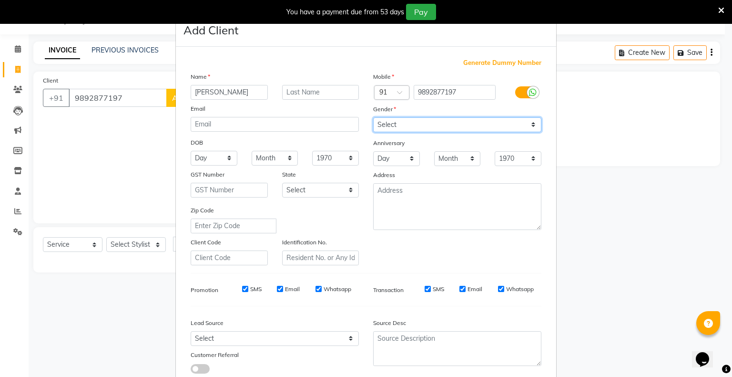
click at [390, 124] on select "Select [DEMOGRAPHIC_DATA] [DEMOGRAPHIC_DATA] Other Prefer Not To Say" at bounding box center [457, 124] width 168 height 15
click at [373, 118] on select "Select [DEMOGRAPHIC_DATA] [DEMOGRAPHIC_DATA] Other Prefer Not To Say" at bounding box center [457, 124] width 168 height 15
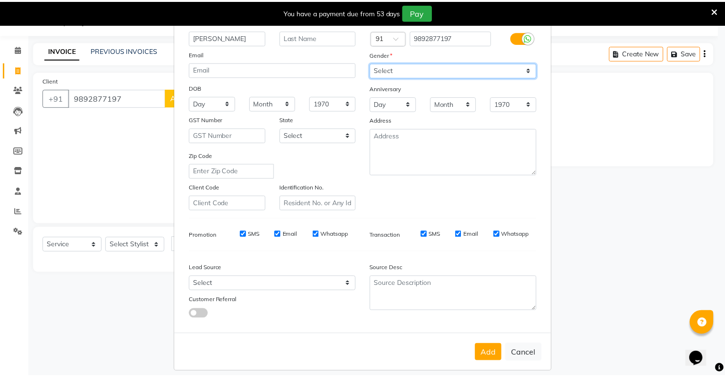
scroll to position [68, 0]
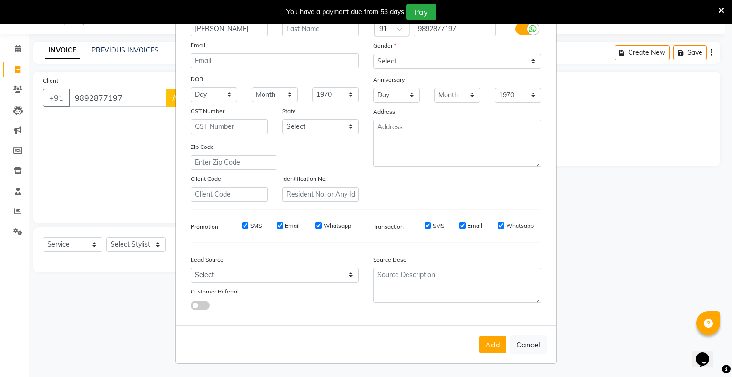
drag, startPoint x: 486, startPoint y: 350, endPoint x: 477, endPoint y: 341, distance: 12.5
click at [484, 348] on button "Add" at bounding box center [493, 344] width 27 height 17
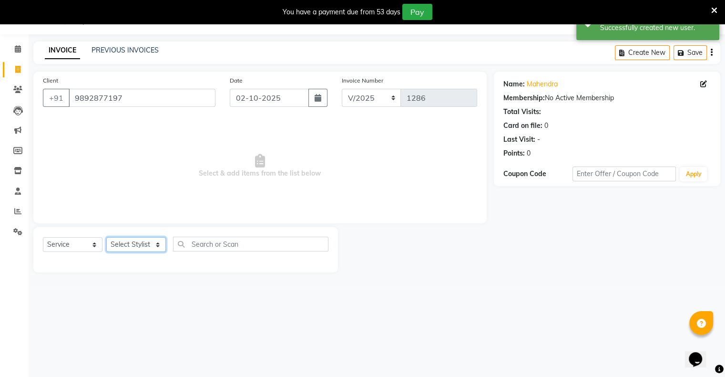
click at [135, 239] on select "Select Stylist [PERSON_NAME] owner Mohit [PERSON_NAME] [PERSON_NAME]" at bounding box center [136, 244] width 60 height 15
click at [106, 237] on select "Select Stylist [PERSON_NAME] owner Mohit [PERSON_NAME] [PERSON_NAME]" at bounding box center [136, 244] width 60 height 15
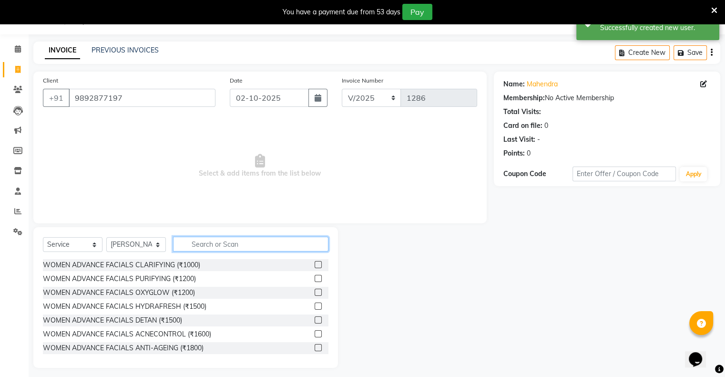
click at [206, 251] on input "text" at bounding box center [250, 244] width 155 height 15
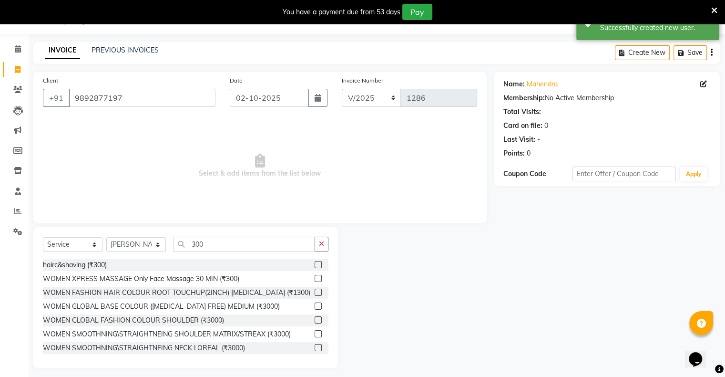
click at [315, 264] on label at bounding box center [318, 264] width 7 height 7
click at [315, 264] on input "checkbox" at bounding box center [318, 265] width 6 height 6
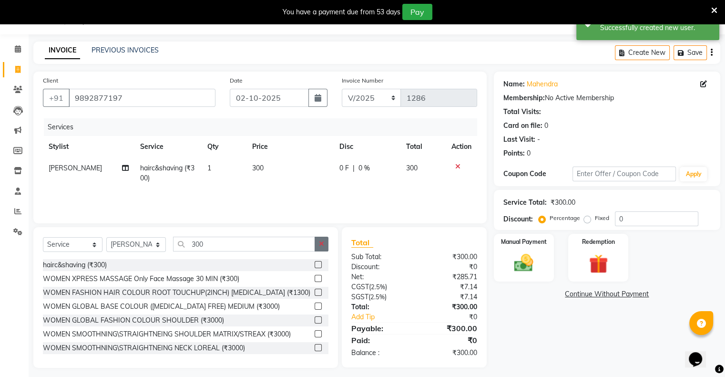
click at [319, 248] on button "button" at bounding box center [322, 244] width 14 height 15
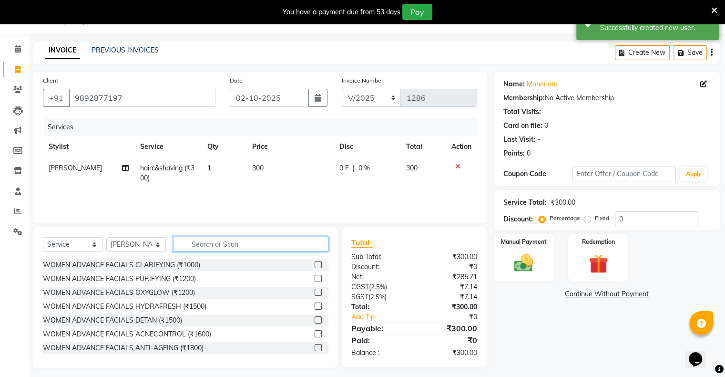
click at [308, 247] on input "text" at bounding box center [250, 244] width 155 height 15
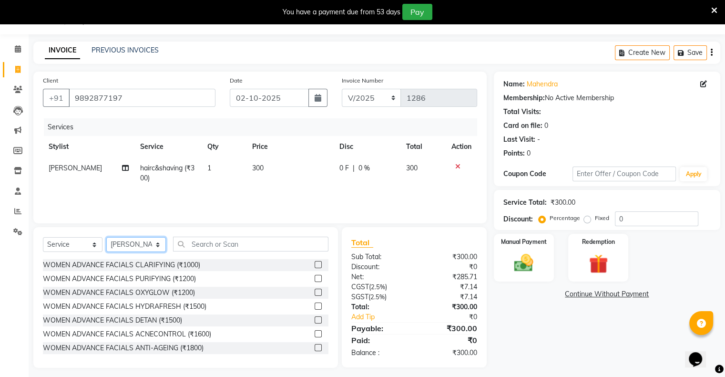
click at [135, 237] on select "Select Stylist [PERSON_NAME] owner Mohit [PERSON_NAME] [PERSON_NAME]" at bounding box center [136, 244] width 60 height 15
click at [106, 237] on select "Select Stylist [PERSON_NAME] owner Mohit [PERSON_NAME] [PERSON_NAME]" at bounding box center [136, 244] width 60 height 15
click at [239, 243] on input "text" at bounding box center [250, 244] width 155 height 15
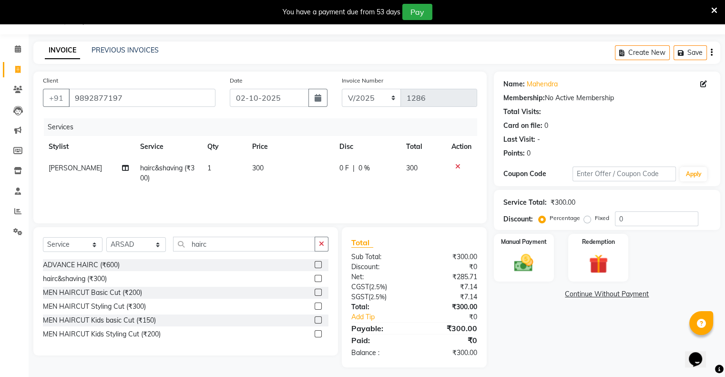
click at [317, 293] on label at bounding box center [318, 292] width 7 height 7
click at [317, 293] on input "checkbox" at bounding box center [318, 292] width 6 height 6
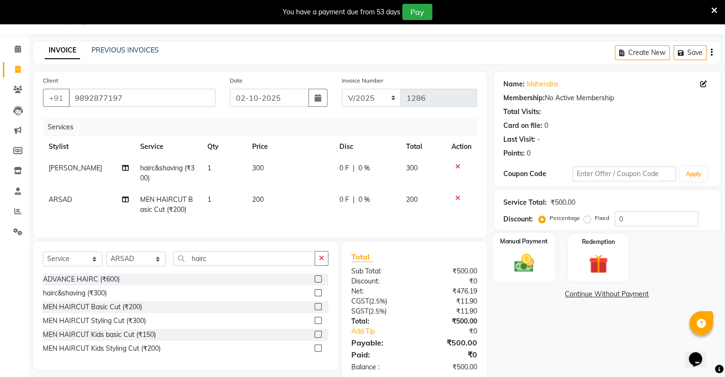
click at [502, 263] on div "Manual Payment" at bounding box center [524, 257] width 62 height 49
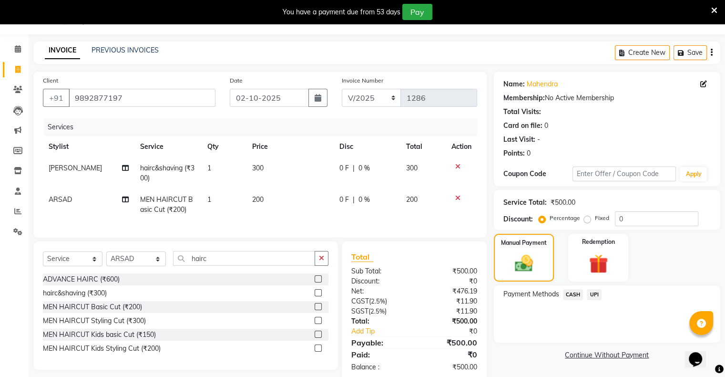
click at [502, 295] on span "CASH" at bounding box center [573, 294] width 21 height 11
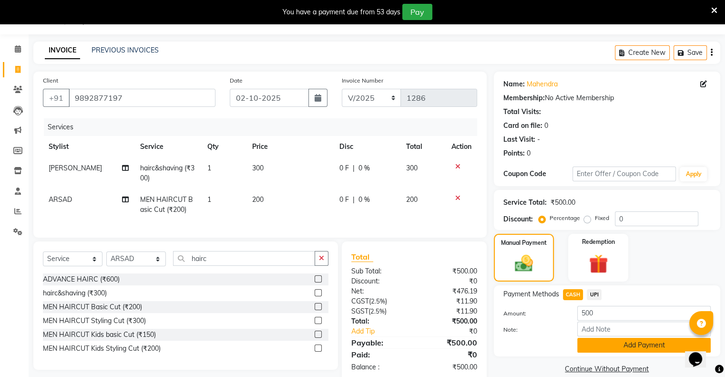
click at [502, 342] on button "Add Payment" at bounding box center [644, 345] width 134 height 15
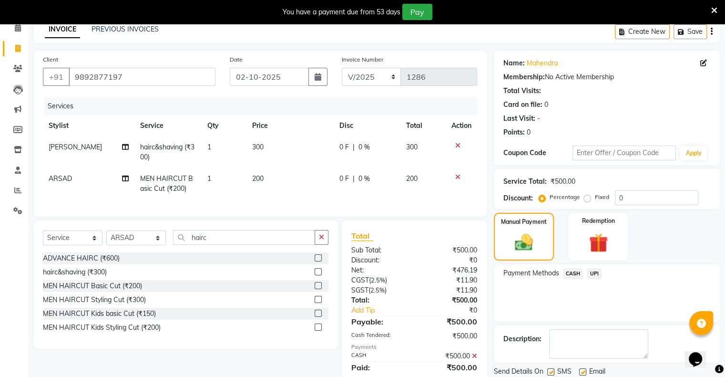
scroll to position [72, 0]
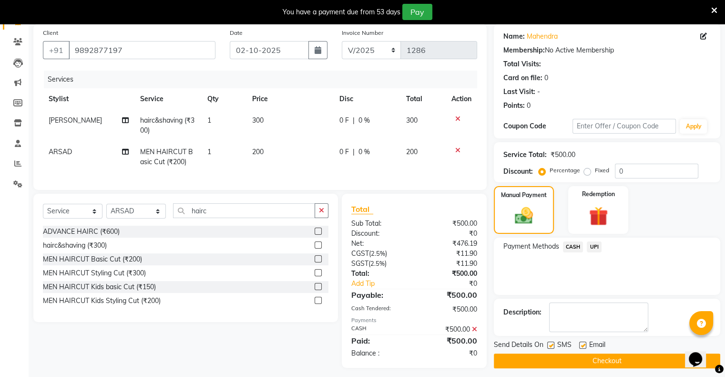
click at [502, 353] on button "Checkout" at bounding box center [607, 360] width 227 height 15
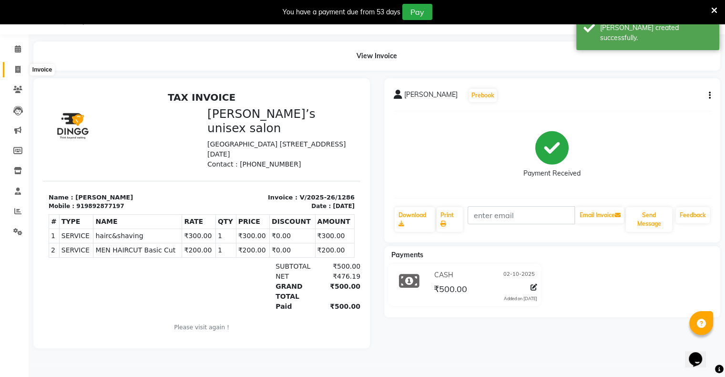
click at [17, 67] on icon at bounding box center [17, 69] width 5 height 7
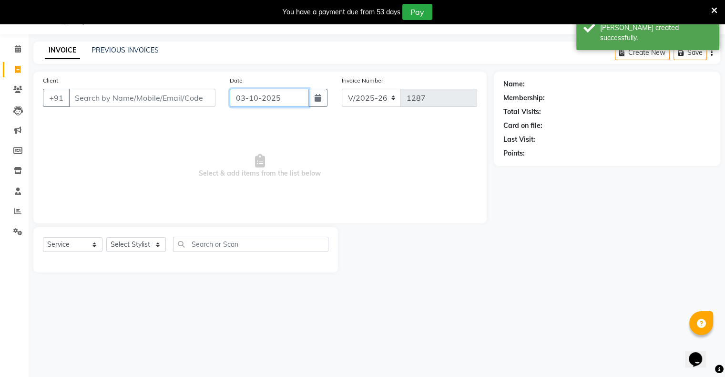
click at [254, 92] on input "03-10-2025" at bounding box center [269, 98] width 79 height 18
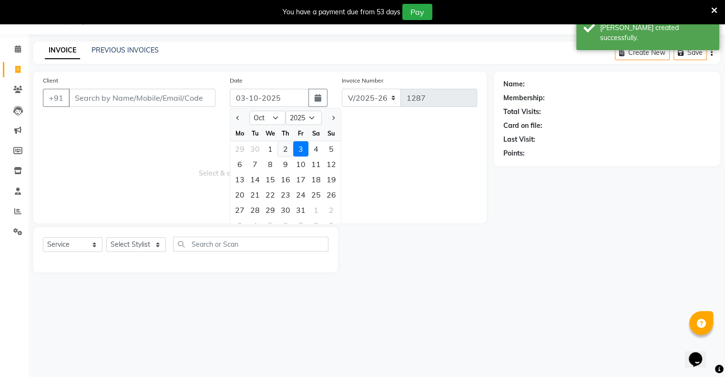
click at [284, 153] on div "2" at bounding box center [285, 148] width 15 height 15
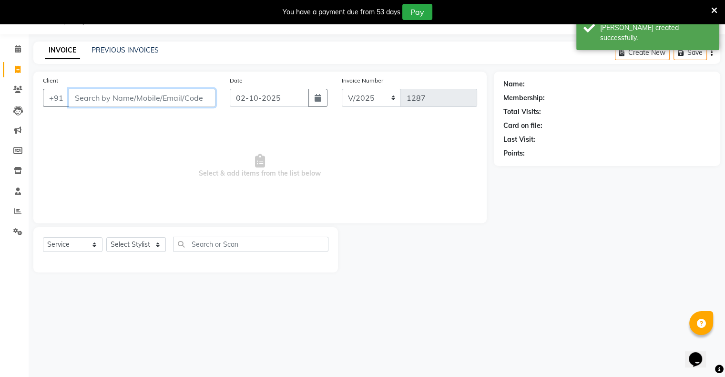
click at [196, 104] on input "Client" at bounding box center [142, 98] width 147 height 18
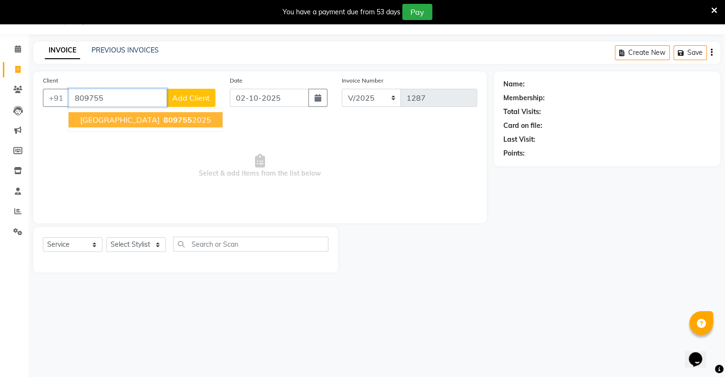
click at [162, 121] on ngb-highlight "809755 2025" at bounding box center [187, 120] width 50 height 10
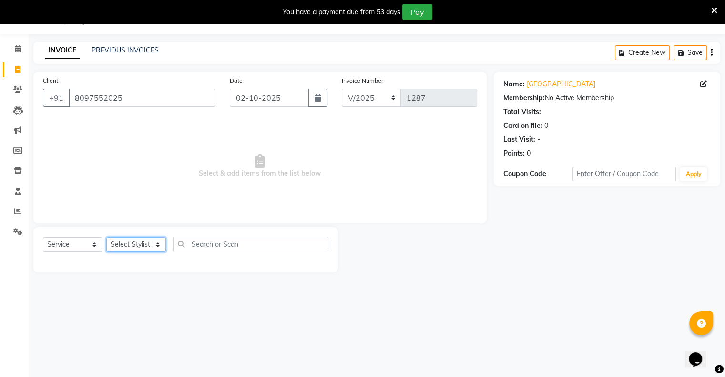
click at [141, 244] on select "Select Stylist [PERSON_NAME] owner Mohit [PERSON_NAME] [PERSON_NAME]" at bounding box center [136, 244] width 60 height 15
click at [106, 237] on select "Select Stylist [PERSON_NAME] owner Mohit [PERSON_NAME] [PERSON_NAME]" at bounding box center [136, 244] width 60 height 15
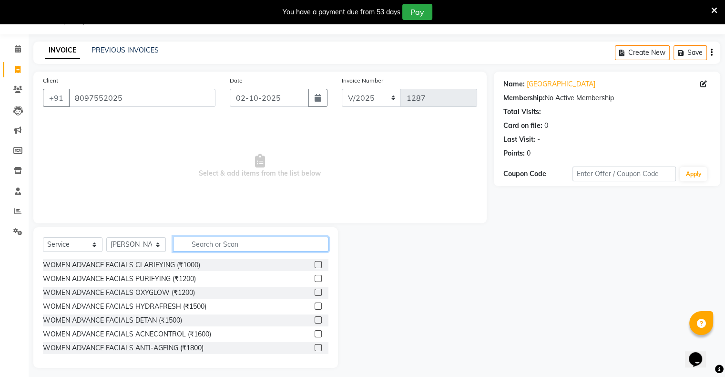
click at [191, 245] on input "text" at bounding box center [250, 244] width 155 height 15
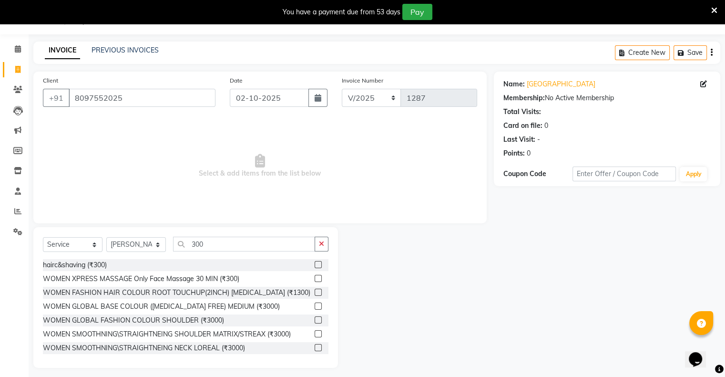
click at [315, 263] on label at bounding box center [318, 264] width 7 height 7
click at [315, 263] on input "checkbox" at bounding box center [318, 265] width 6 height 6
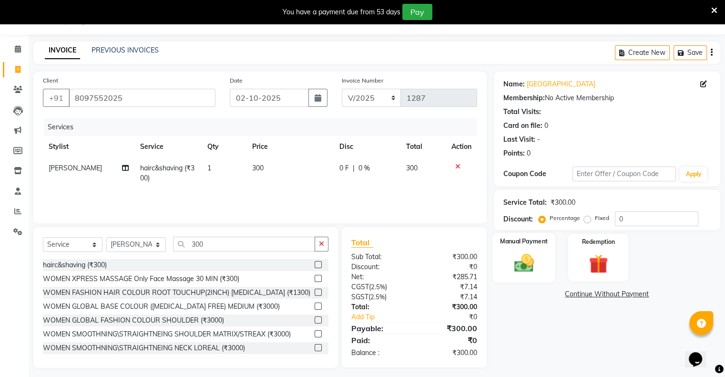
click at [502, 260] on div "Manual Payment" at bounding box center [524, 257] width 62 height 49
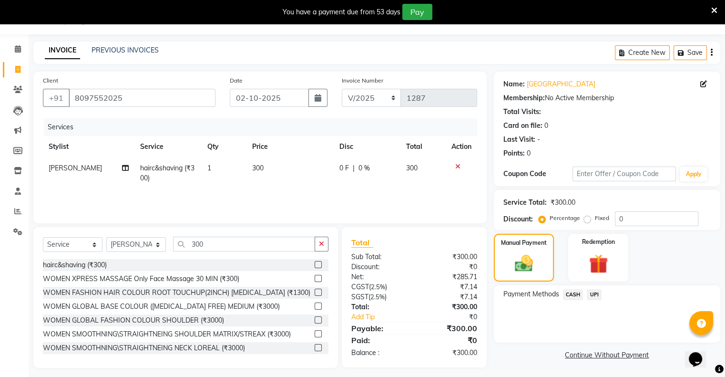
click at [502, 294] on span "UPI" at bounding box center [594, 294] width 15 height 11
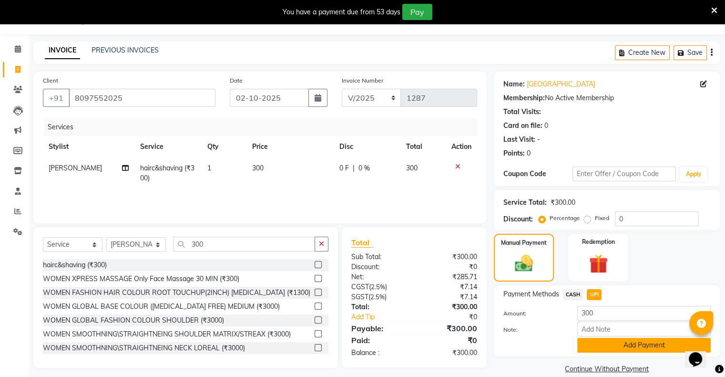
click at [502, 342] on button "Add Payment" at bounding box center [644, 345] width 134 height 15
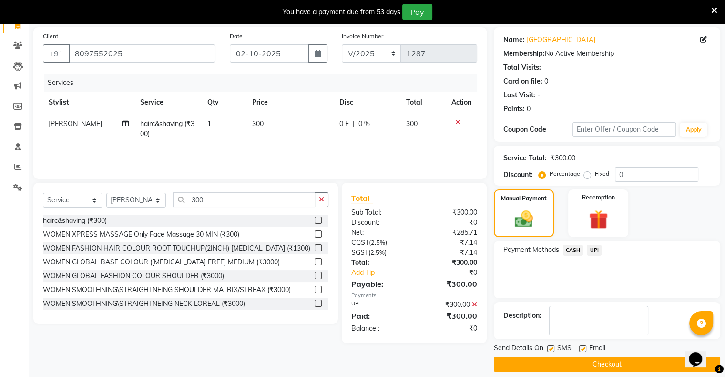
scroll to position [76, 0]
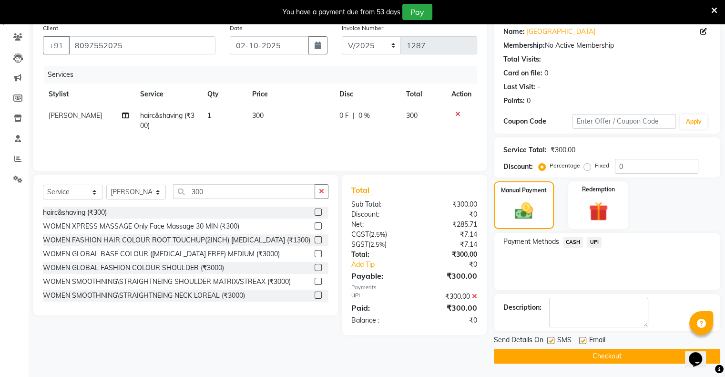
click at [502, 352] on button "Checkout" at bounding box center [607, 356] width 227 height 15
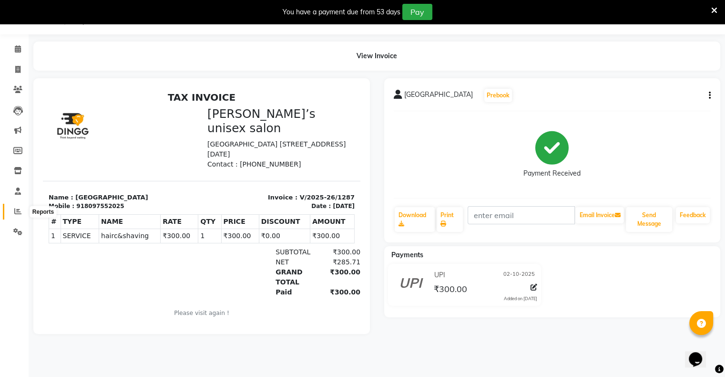
click at [15, 211] on icon at bounding box center [17, 210] width 7 height 7
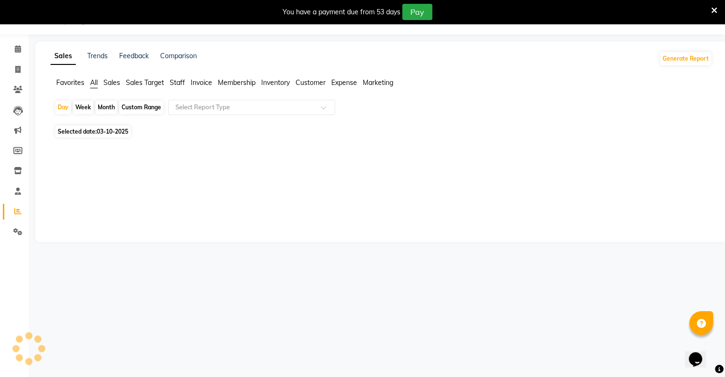
click at [110, 133] on span "03-10-2025" at bounding box center [112, 131] width 31 height 7
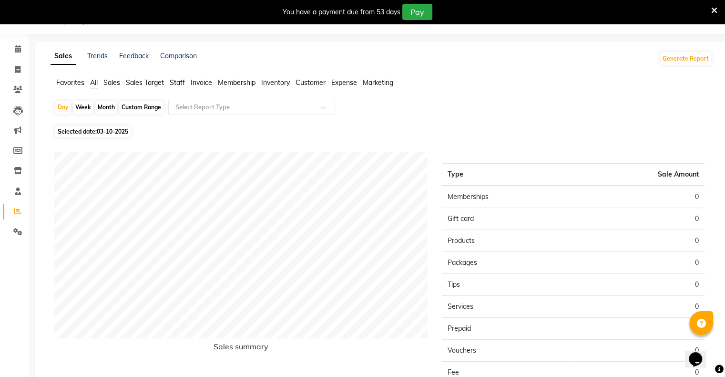
click at [85, 132] on span "Selected date: 03-10-2025" at bounding box center [92, 131] width 75 height 12
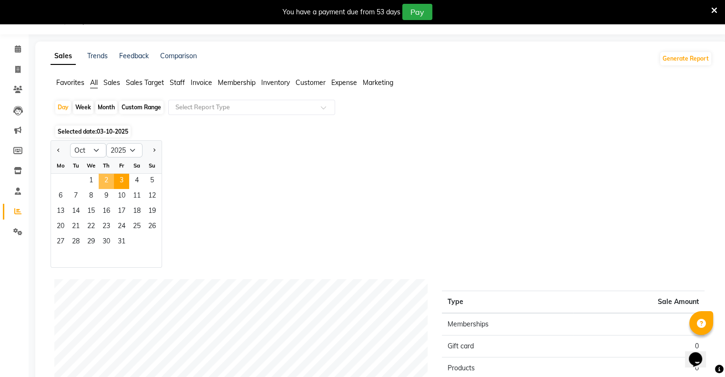
click at [100, 176] on span "2" at bounding box center [106, 181] width 15 height 15
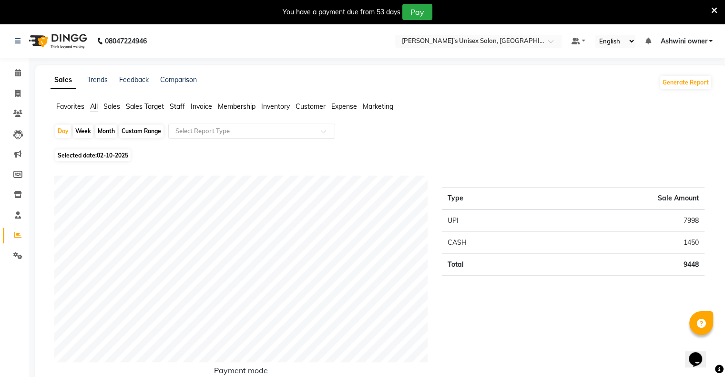
click at [96, 153] on span "Selected date: [DATE]" at bounding box center [92, 155] width 75 height 12
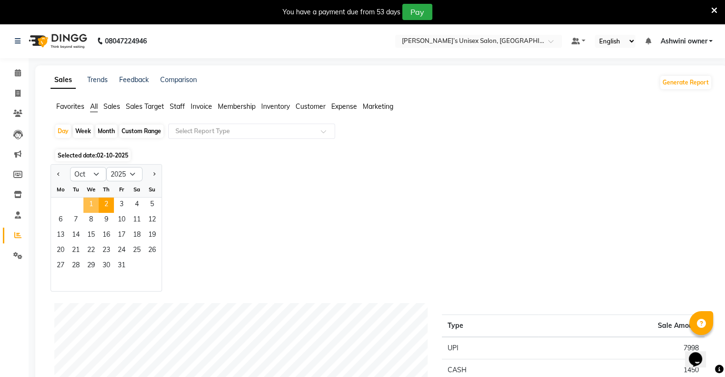
click at [89, 200] on span "1" at bounding box center [90, 204] width 15 height 15
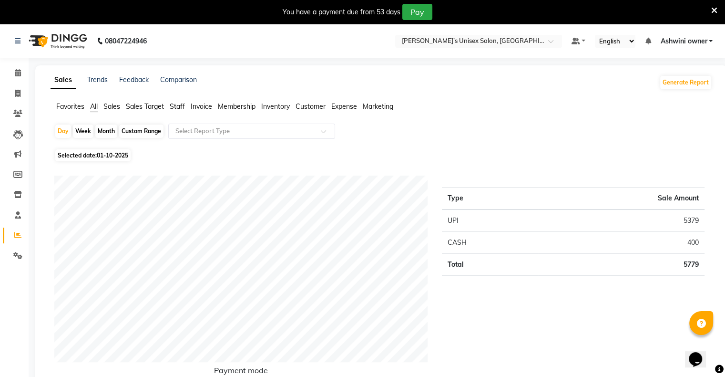
click at [178, 105] on span "Staff" at bounding box center [177, 106] width 15 height 9
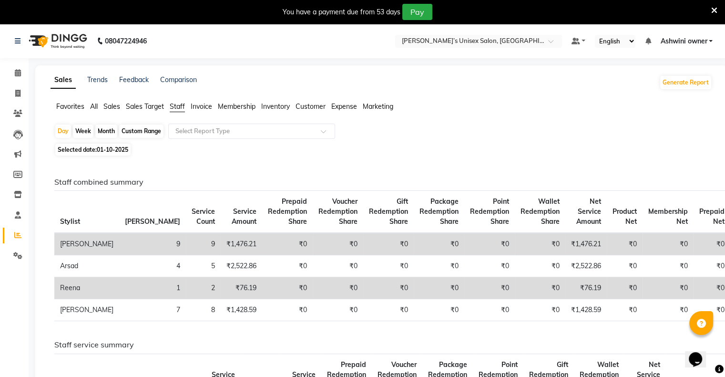
click at [145, 132] on div "Custom Range" at bounding box center [141, 130] width 44 height 13
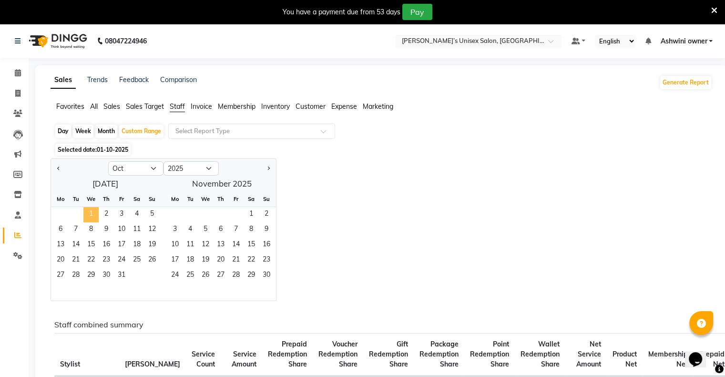
click at [91, 213] on span "1" at bounding box center [90, 214] width 15 height 15
click at [108, 215] on span "2" at bounding box center [106, 214] width 15 height 15
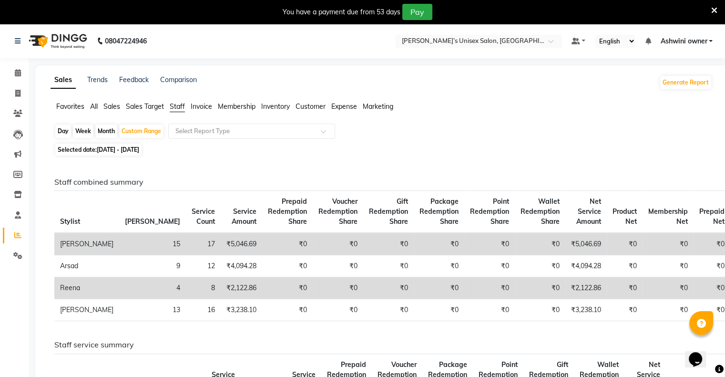
click at [91, 150] on span "Selected date: [DATE] - [DATE]" at bounding box center [98, 150] width 86 height 12
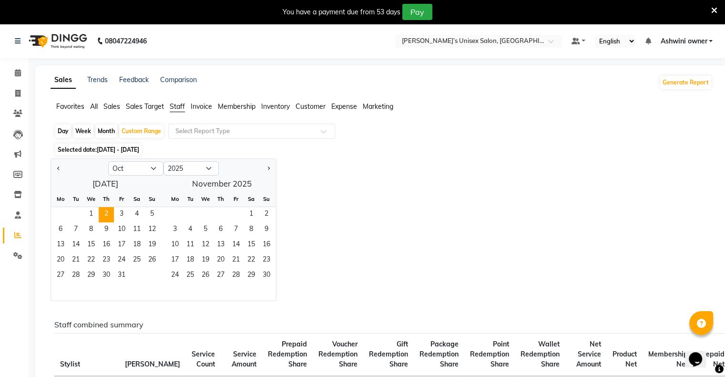
click at [16, 228] on link "Reports" at bounding box center [14, 235] width 23 height 16
click at [107, 152] on span "[DATE] - [DATE]" at bounding box center [118, 149] width 42 height 7
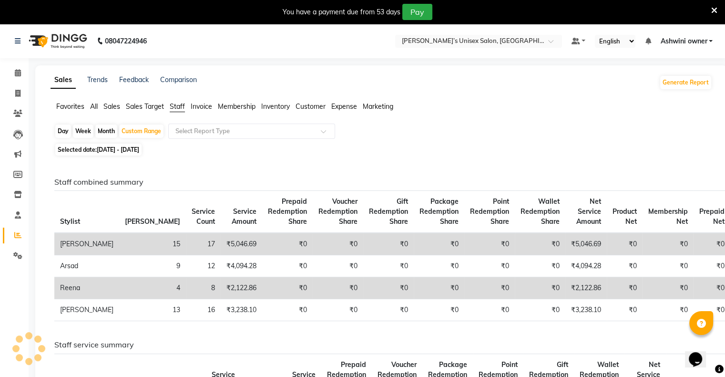
click at [65, 129] on div "Day" at bounding box center [63, 130] width 16 height 13
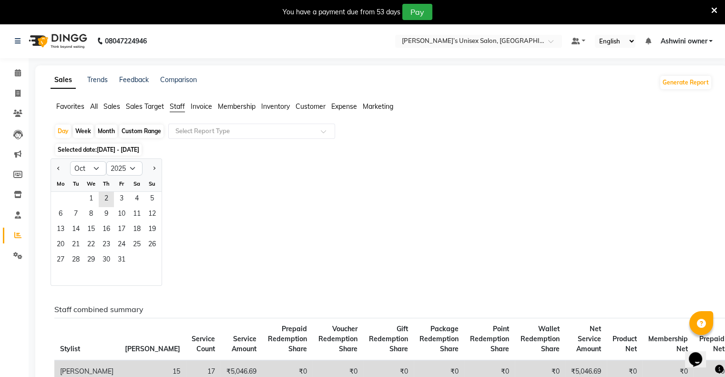
click at [86, 134] on div "Week" at bounding box center [83, 130] width 21 height 13
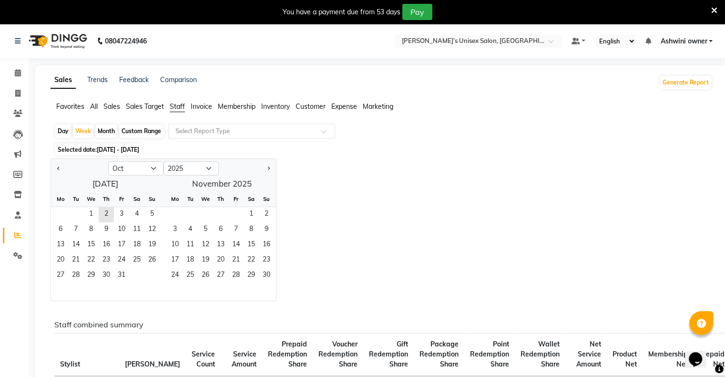
click at [103, 135] on div "Month" at bounding box center [106, 130] width 22 height 13
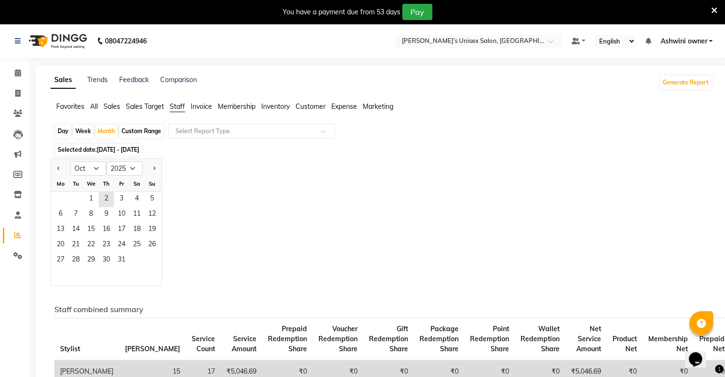
click at [146, 130] on div "Custom Range" at bounding box center [141, 130] width 44 height 13
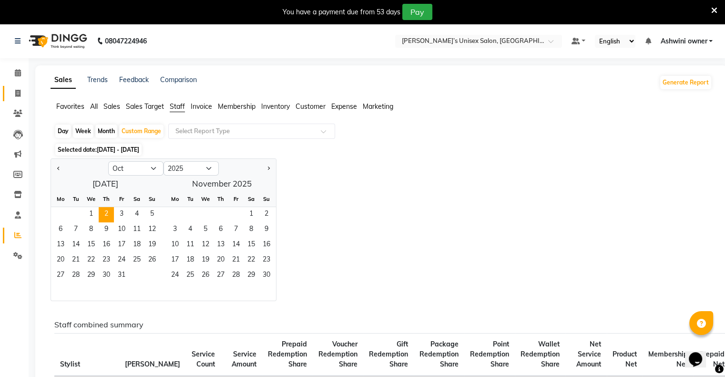
click at [20, 87] on link "Invoice" at bounding box center [14, 94] width 23 height 16
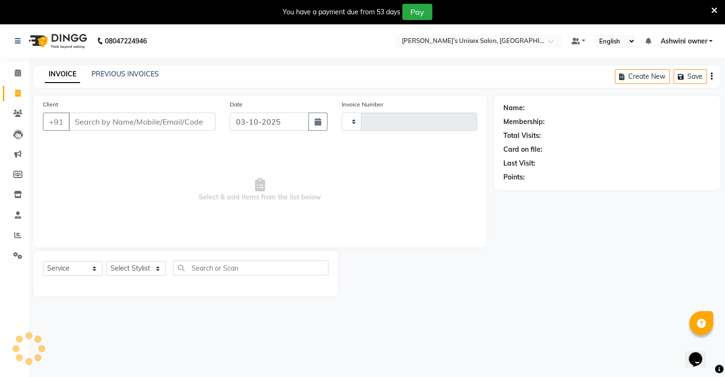
scroll to position [24, 0]
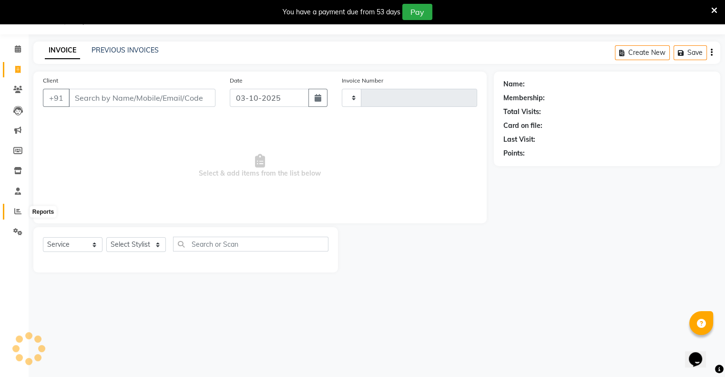
click at [16, 211] on icon at bounding box center [17, 210] width 7 height 7
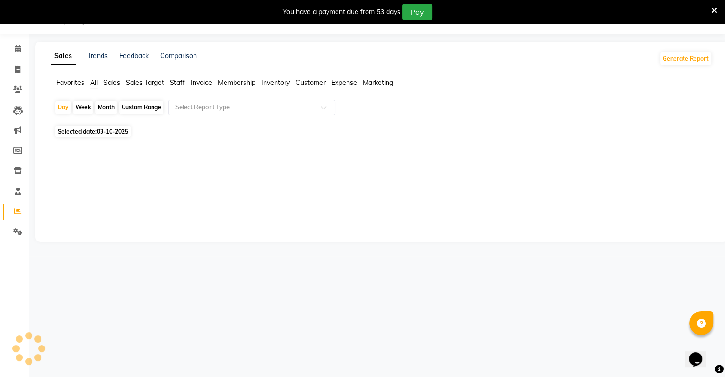
click at [65, 131] on span "Selected date: 03-10-2025" at bounding box center [92, 131] width 75 height 12
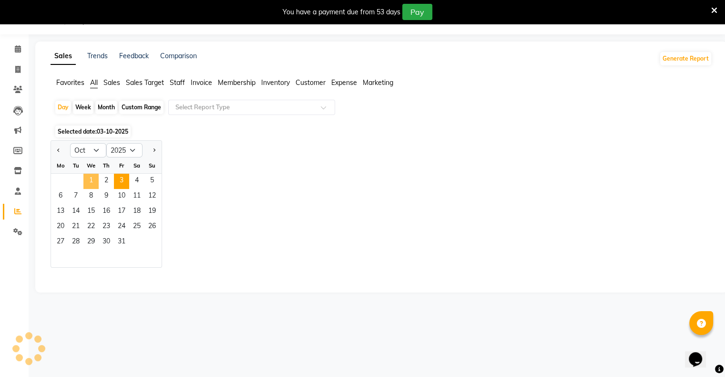
click at [90, 181] on span "1" at bounding box center [90, 181] width 15 height 15
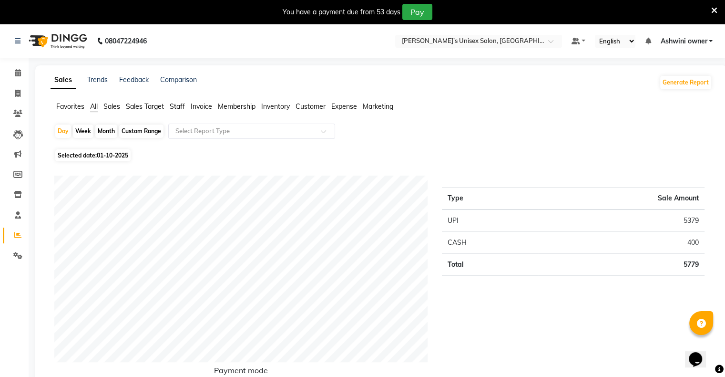
click at [101, 159] on span "01-10-2025" at bounding box center [112, 155] width 31 height 7
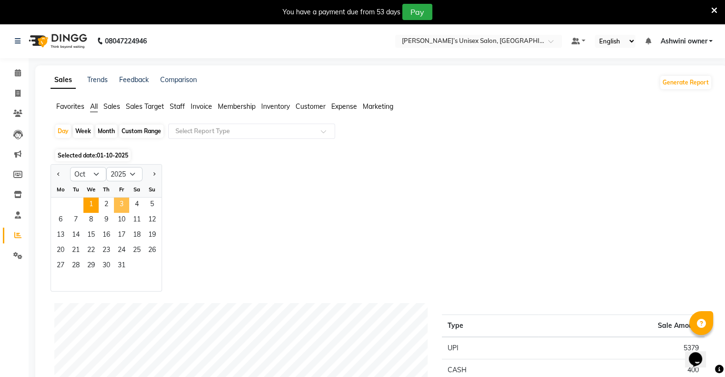
click at [114, 204] on span "3" at bounding box center [121, 204] width 15 height 15
click at [110, 204] on span "2" at bounding box center [106, 204] width 15 height 15
